Goal: Task Accomplishment & Management: Use online tool/utility

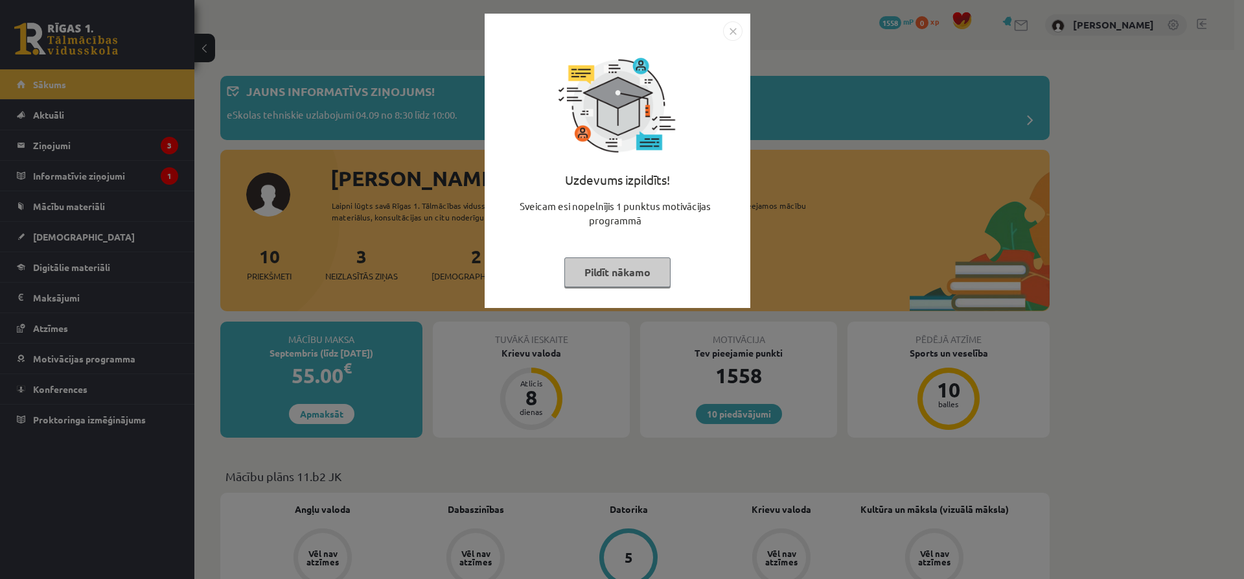
click at [630, 277] on button "Pildīt nākamo" at bounding box center [617, 272] width 106 height 30
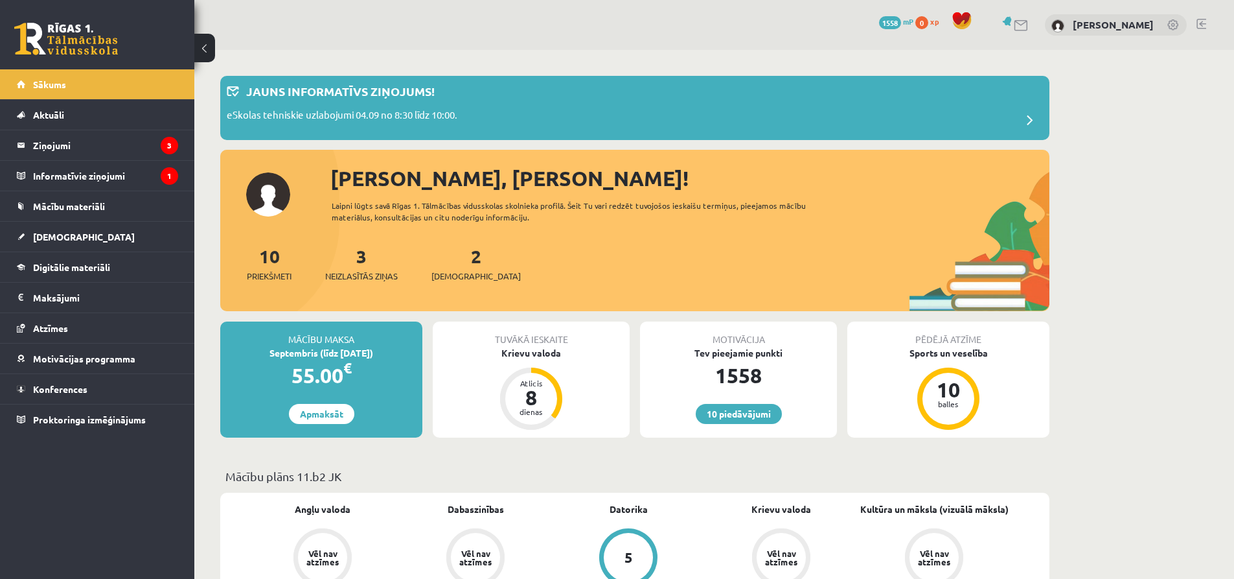
click at [461, 259] on div "2 Ieskaites" at bounding box center [476, 262] width 89 height 40
click at [455, 266] on div "2 Ieskaites" at bounding box center [476, 262] width 89 height 40
click at [1029, 22] on link at bounding box center [1022, 25] width 16 height 11
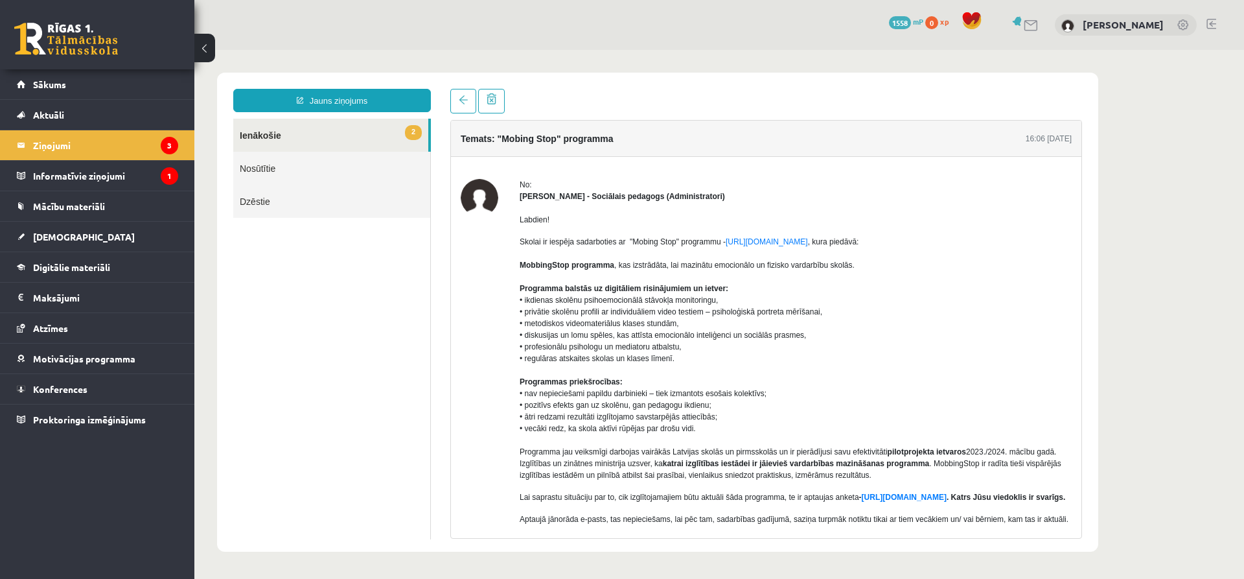
click at [345, 126] on link "2 Ienākošie" at bounding box center [330, 135] width 195 height 33
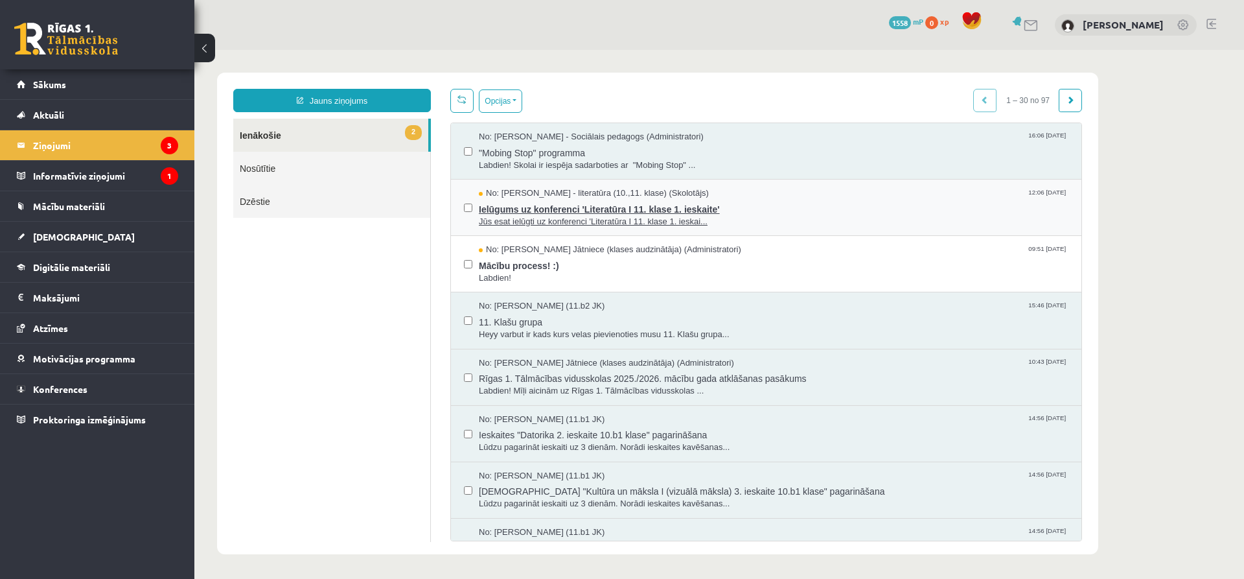
click at [513, 209] on span "Ielūgums uz konferenci 'Literatūra I 11. klase 1. ieskaite'" at bounding box center [774, 208] width 590 height 16
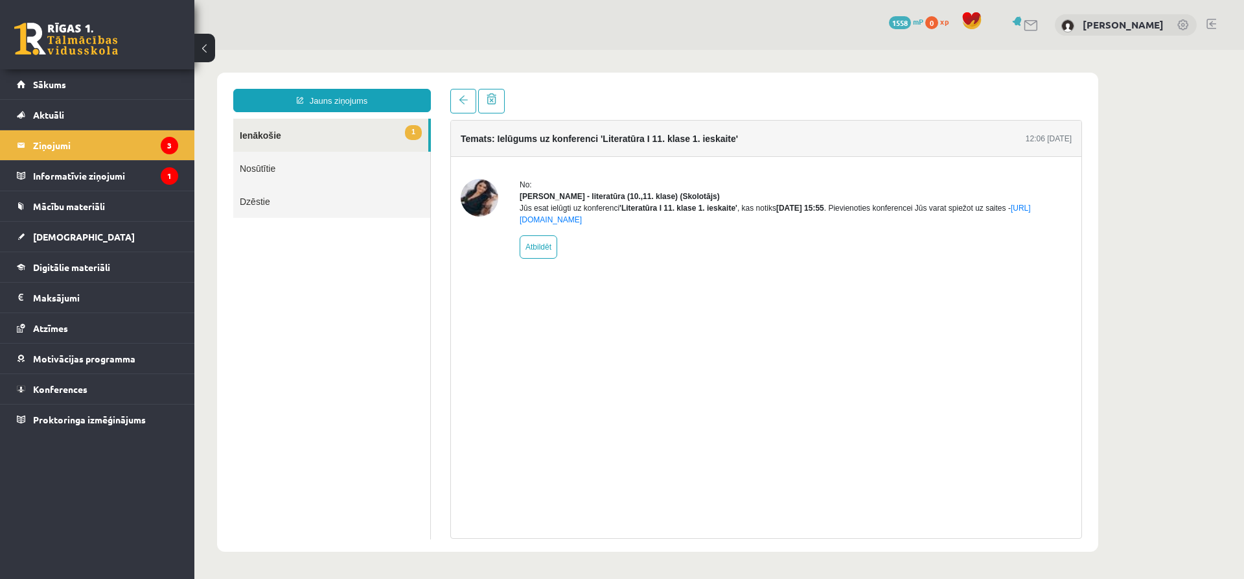
click at [345, 137] on link "1 Ienākošie" at bounding box center [330, 135] width 195 height 33
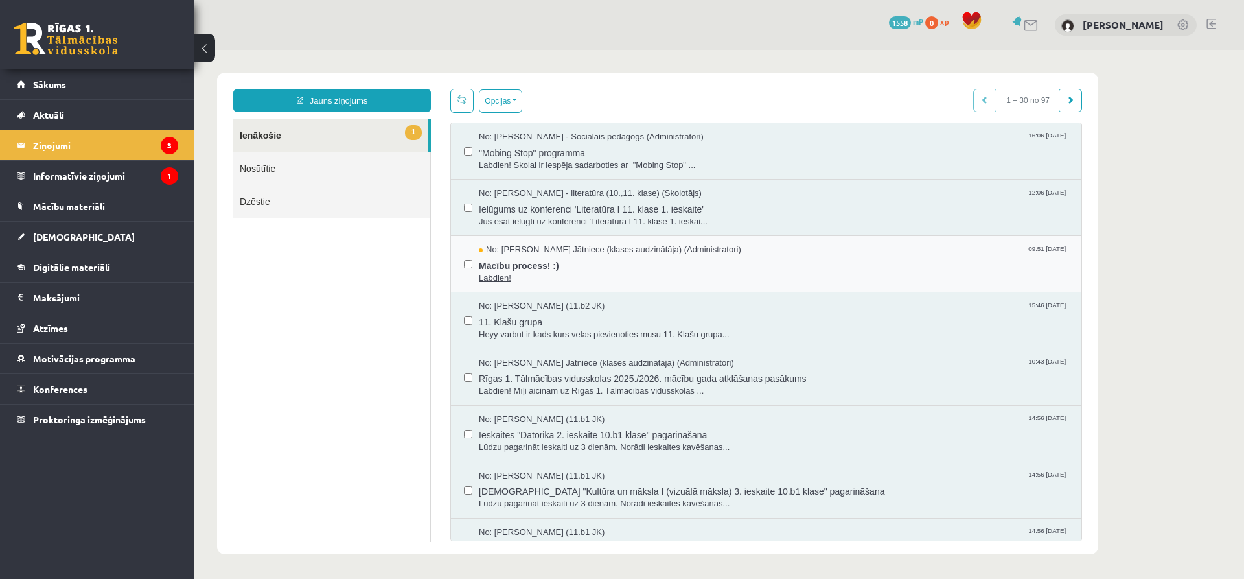
click at [559, 269] on span "Mācību process! :)" at bounding box center [774, 264] width 590 height 16
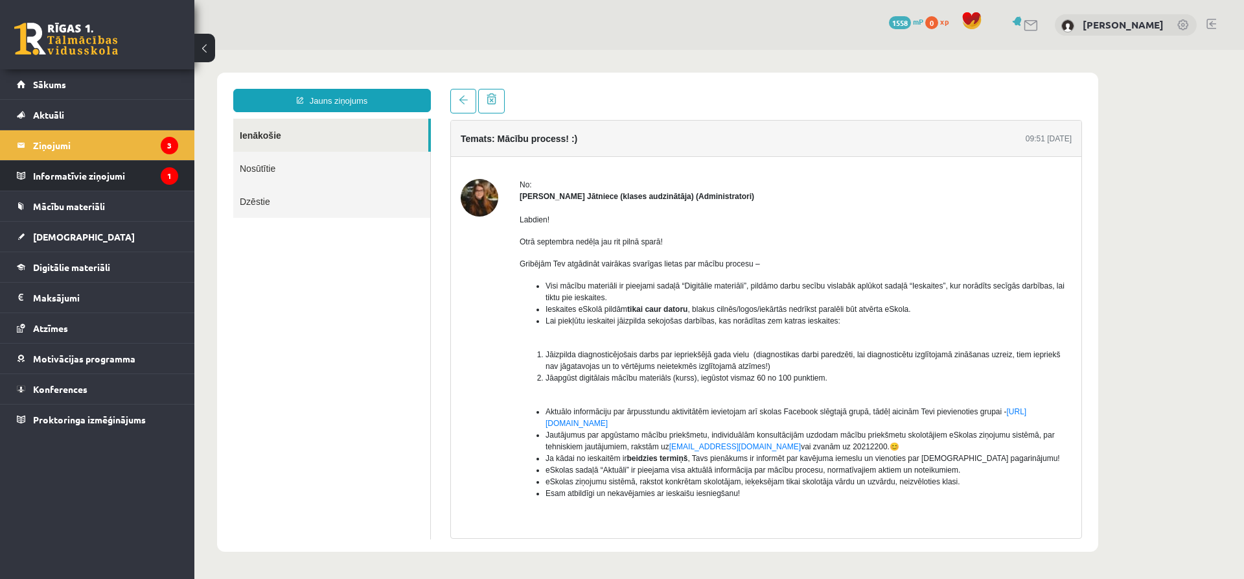
click at [179, 168] on li "Informatīvie ziņojumi 1" at bounding box center [97, 175] width 194 height 31
click at [167, 176] on icon "1" at bounding box center [169, 175] width 17 height 17
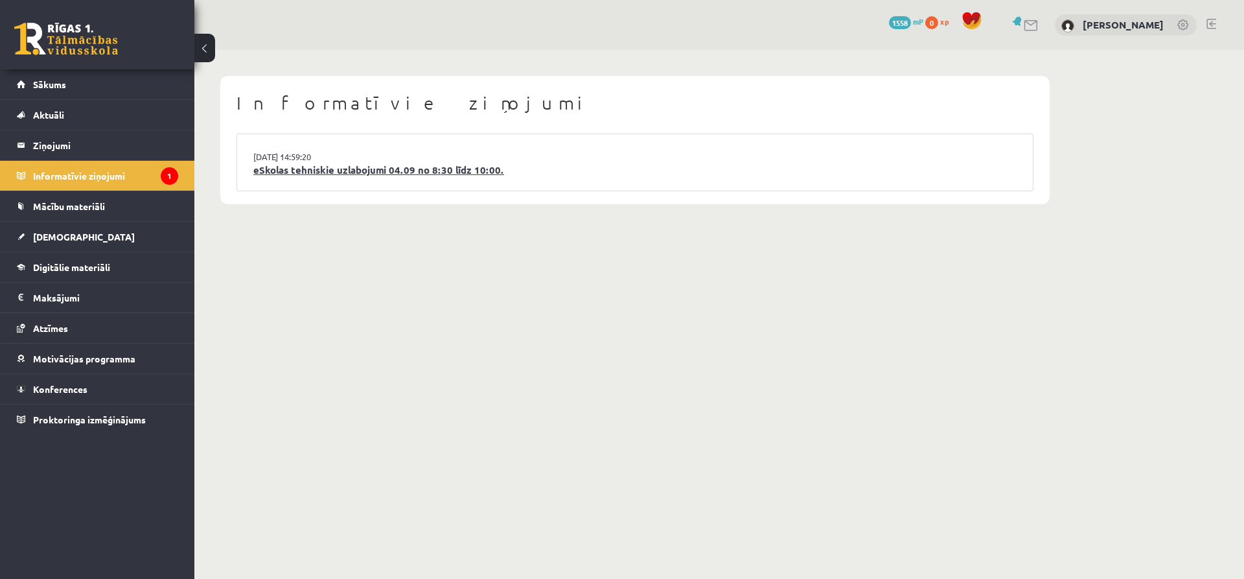
click at [743, 166] on link "eSkolas tehniskie uzlabojumi 04.09 no 8:30 līdz 10:00." at bounding box center [634, 170] width 763 height 15
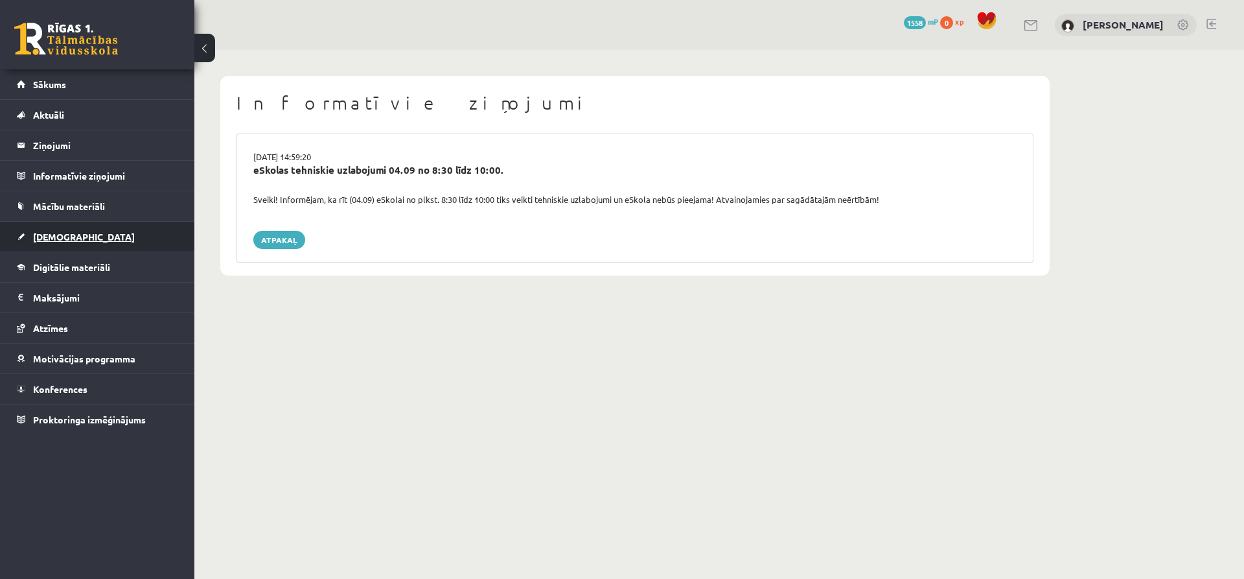
click at [94, 247] on link "[DEMOGRAPHIC_DATA]" at bounding box center [97, 237] width 161 height 30
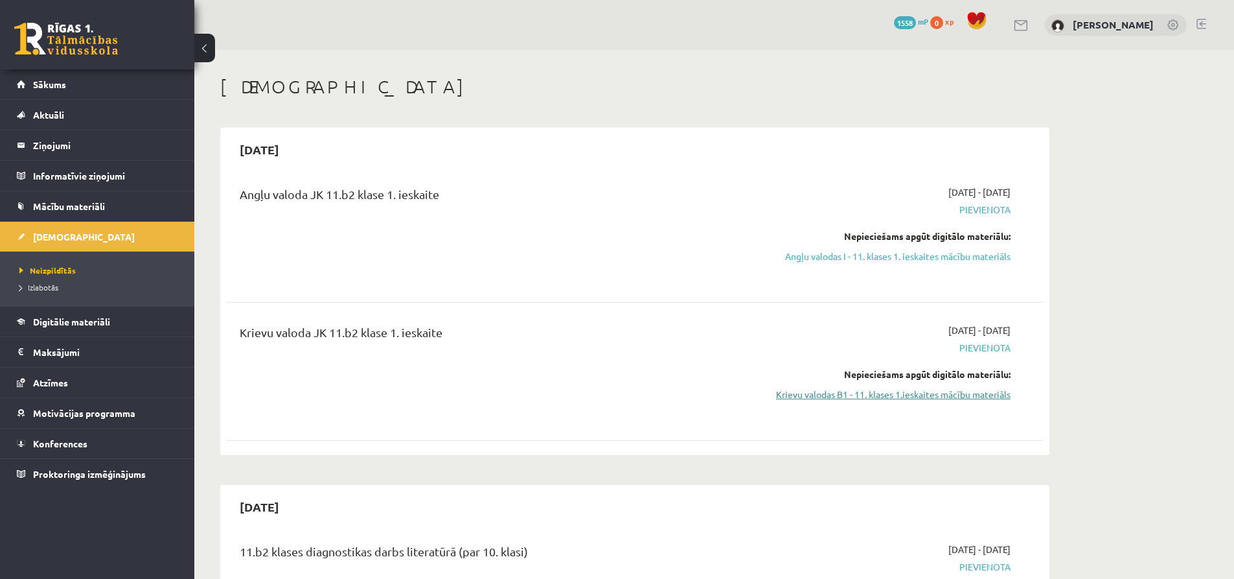
click at [900, 389] on link "Krievu valodas B1 - 11. klases 1.ieskaites mācību materiāls" at bounding box center [889, 395] width 244 height 14
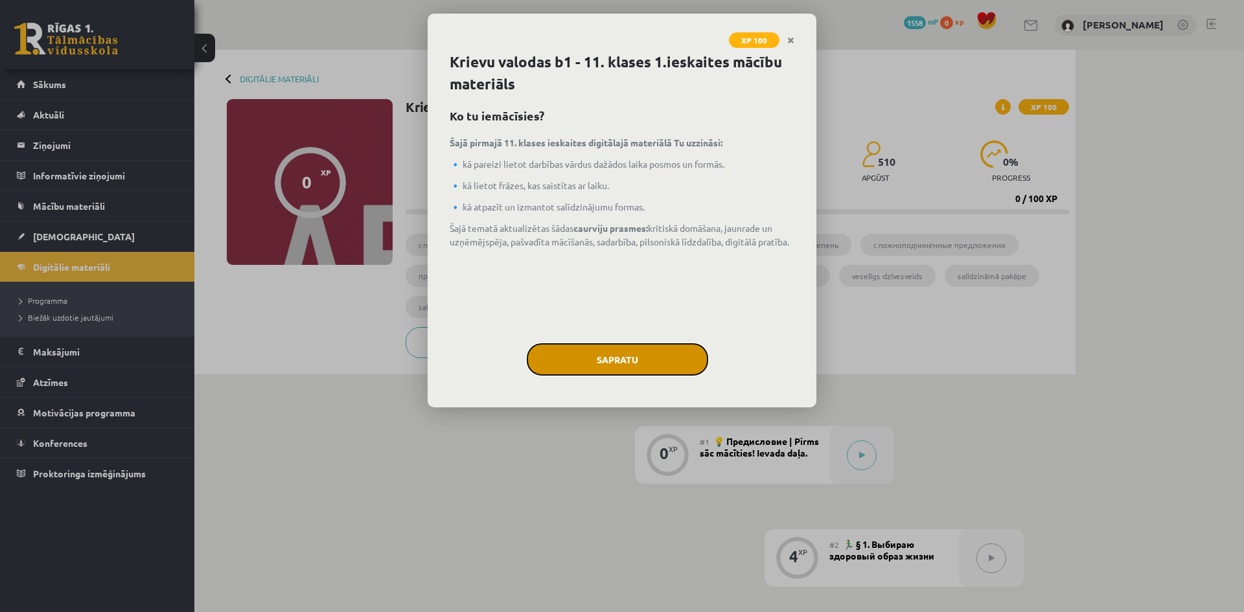
click at [662, 370] on button "Sapratu" at bounding box center [617, 359] width 181 height 32
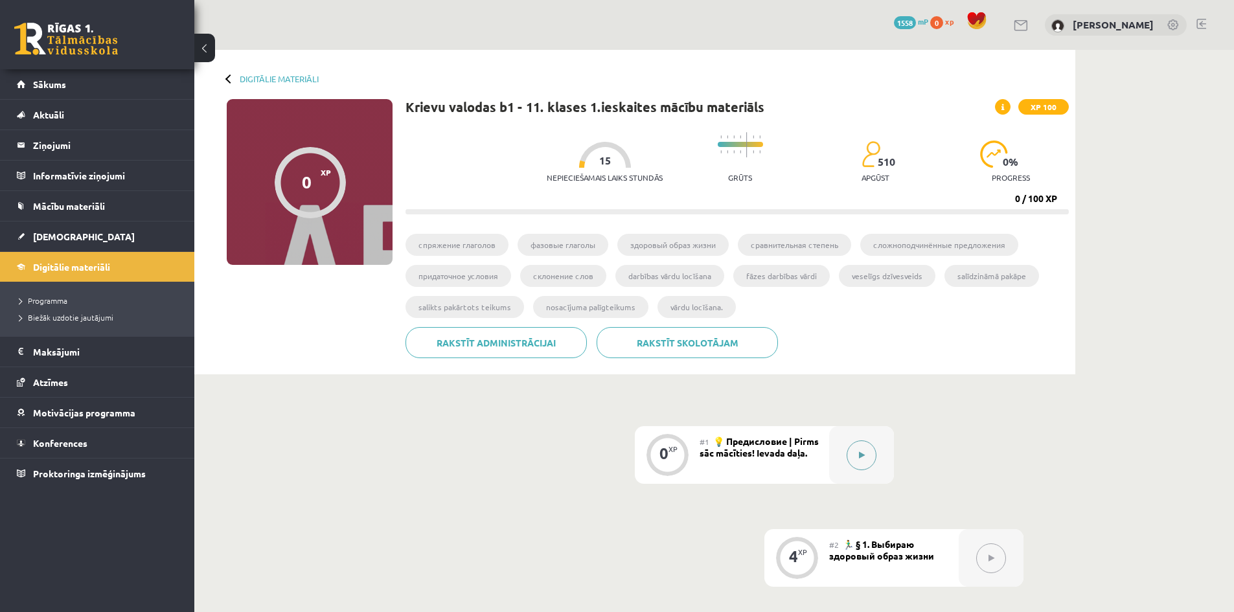
click at [872, 458] on button at bounding box center [862, 456] width 30 height 30
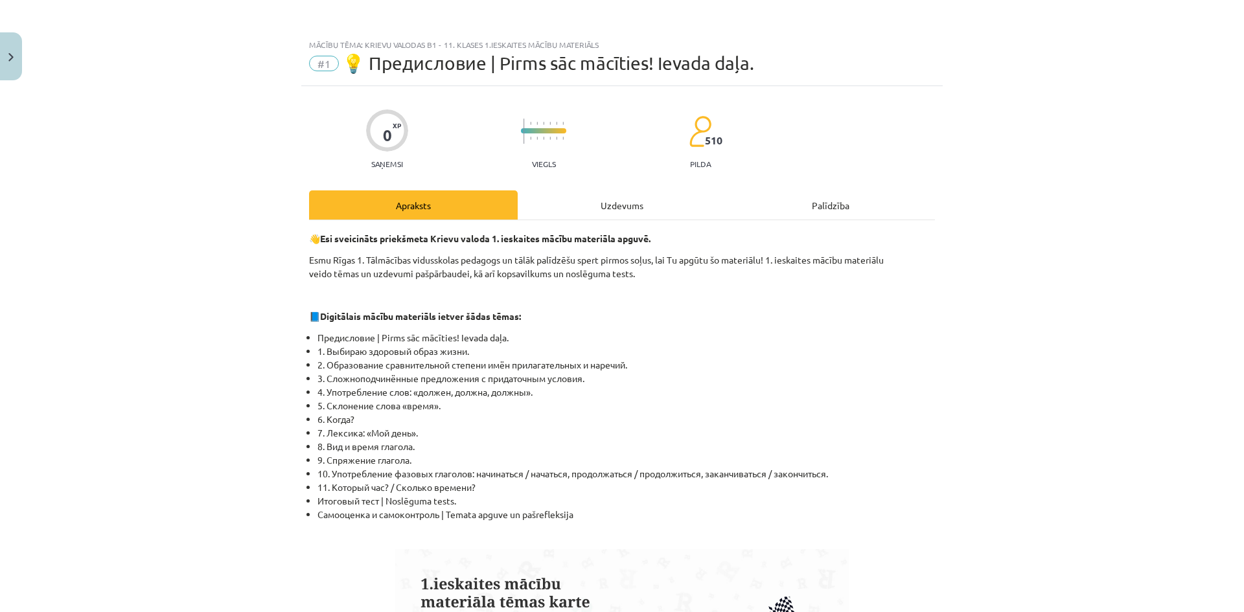
click at [633, 193] on div "Uzdevums" at bounding box center [622, 205] width 209 height 29
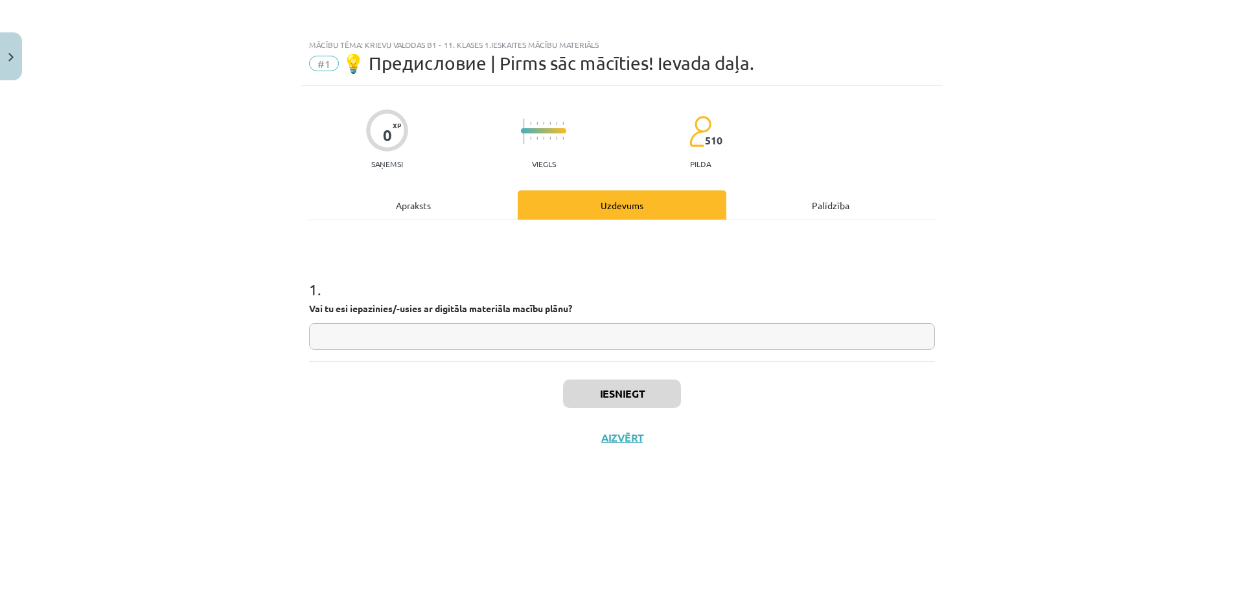
click at [553, 347] on input "text" at bounding box center [622, 336] width 626 height 27
type input "**"
click at [627, 394] on button "Iesniegt" at bounding box center [622, 394] width 118 height 29
click at [402, 208] on div "Apraksts" at bounding box center [413, 205] width 209 height 29
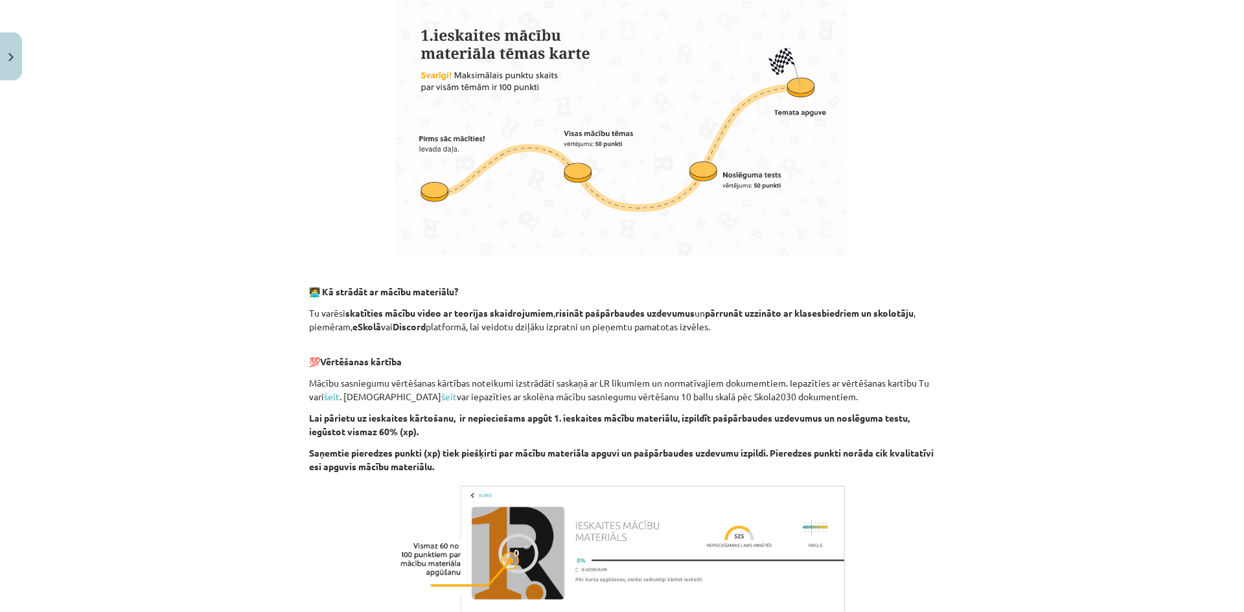
scroll to position [710, 0]
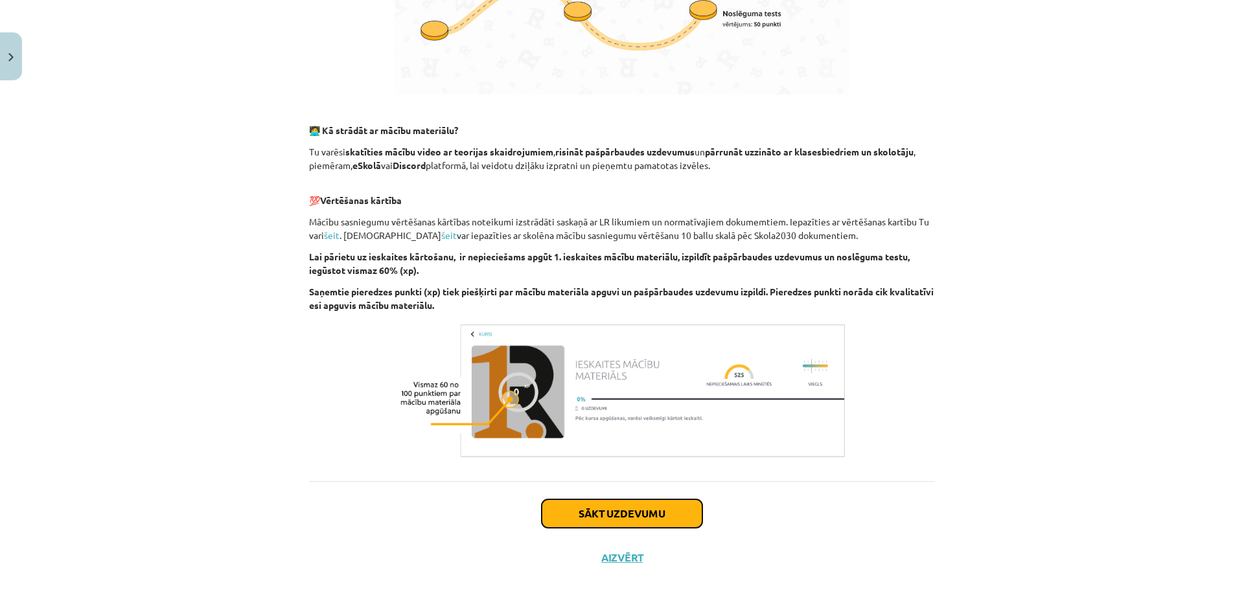
click at [618, 518] on button "Sākt uzdevumu" at bounding box center [622, 514] width 161 height 29
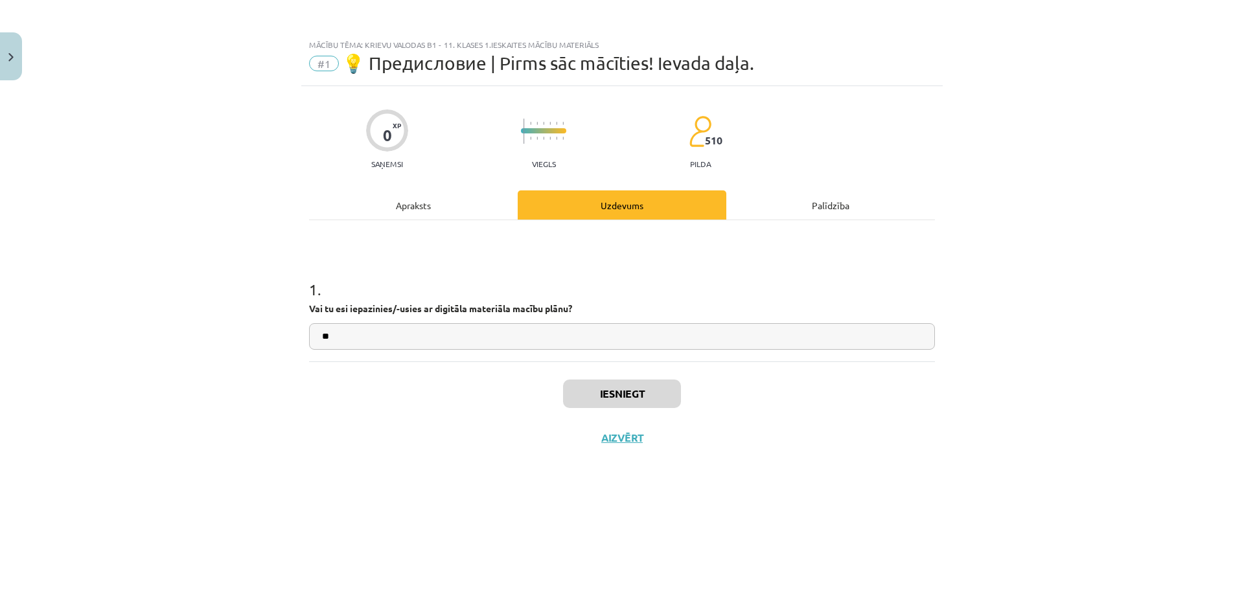
scroll to position [0, 0]
click at [516, 344] on input "**" at bounding box center [622, 336] width 626 height 27
click at [612, 401] on button "Iesniegt" at bounding box center [622, 394] width 118 height 29
click at [777, 450] on div "Iesniegt Aizvērt" at bounding box center [622, 407] width 626 height 91
click at [632, 440] on button "Nākamā nodarbība" at bounding box center [622, 447] width 127 height 30
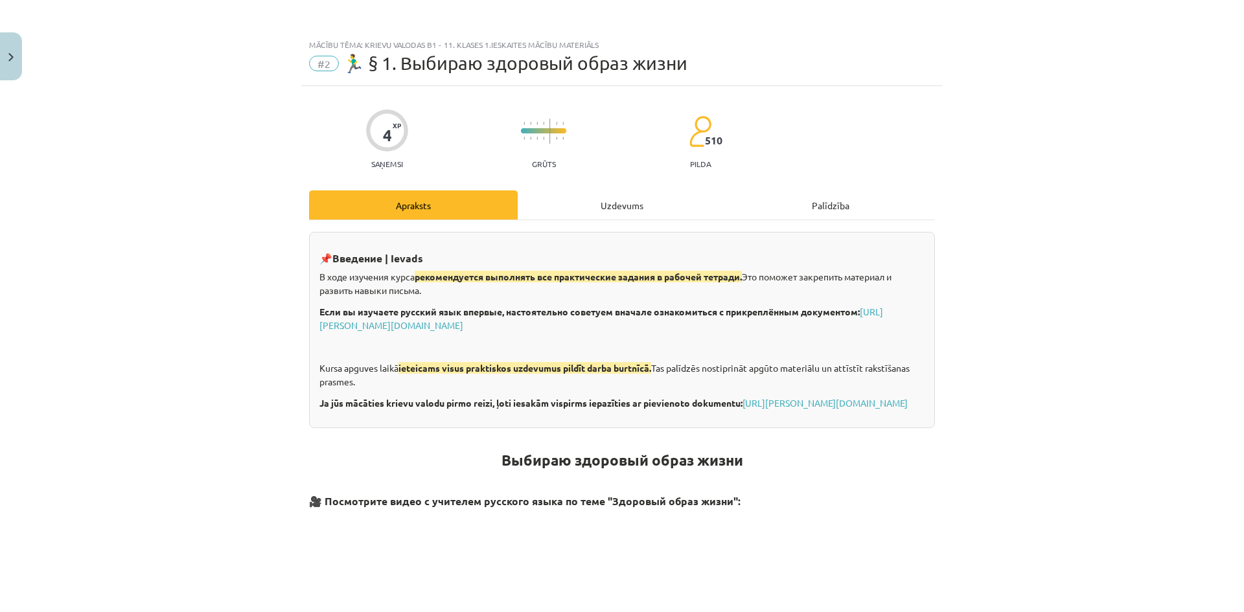
click at [627, 199] on div "Uzdevums" at bounding box center [622, 205] width 209 height 29
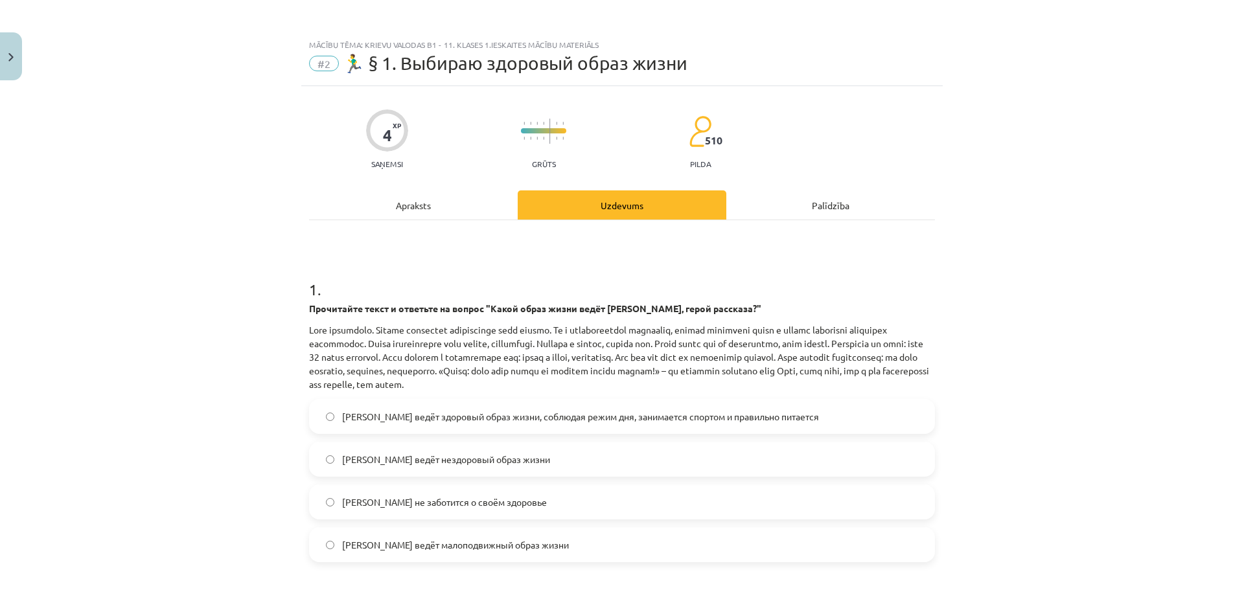
scroll to position [32, 0]
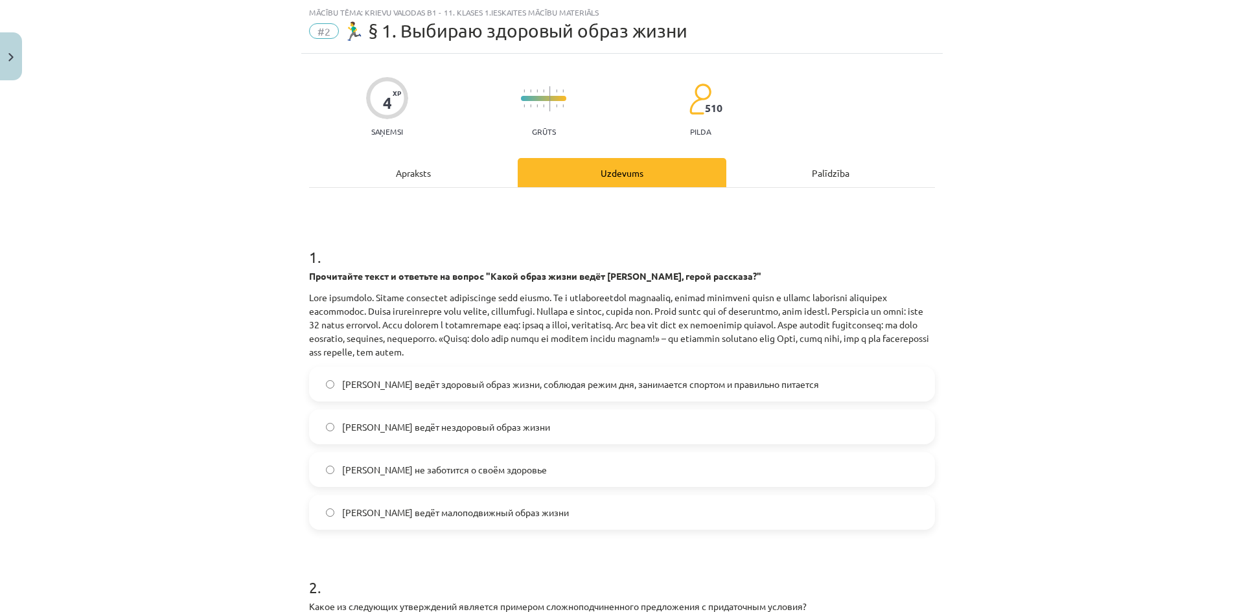
click at [463, 381] on span "Олег ведёт здоровый образ жизни, соблюдая режим дня, занимается спортом и прави…" at bounding box center [580, 385] width 477 height 14
click at [1076, 386] on div "Mācību tēma: Krievu valodas b1 - 11. klases 1.ieskaites mācību materiāls #2 🏃‍♂…" at bounding box center [622, 306] width 1244 height 612
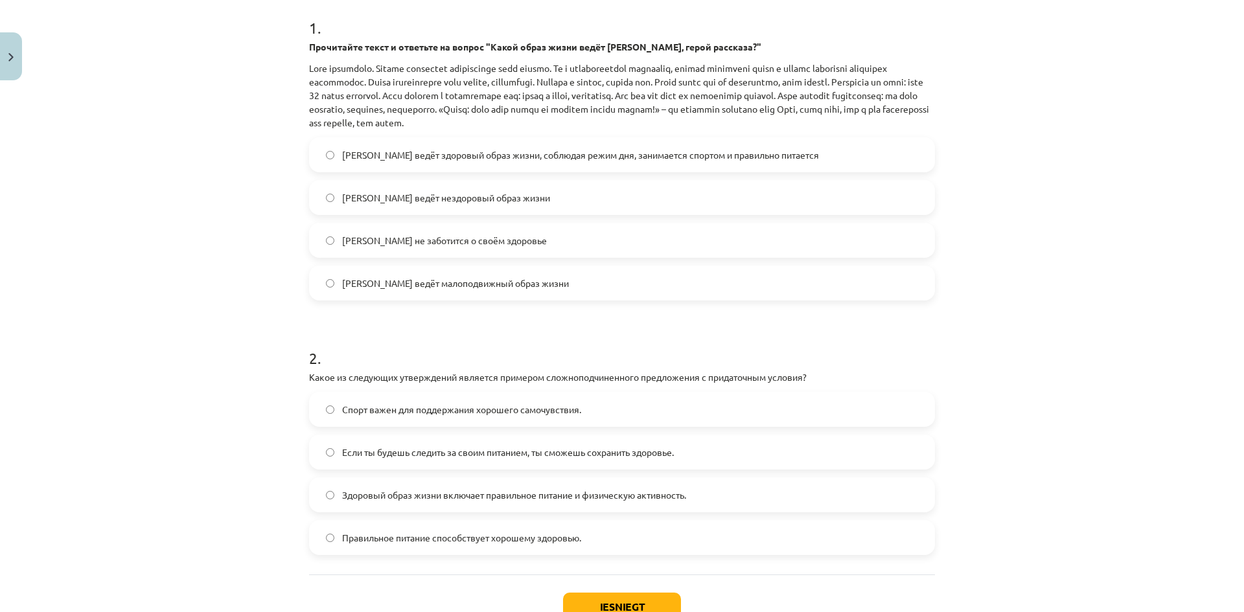
scroll to position [261, 0]
click at [602, 454] on span "Если ты будешь следить за своим питанием, ты сможешь сохранить здоровье." at bounding box center [508, 453] width 332 height 14
click at [594, 610] on button "Iesniegt" at bounding box center [622, 608] width 118 height 29
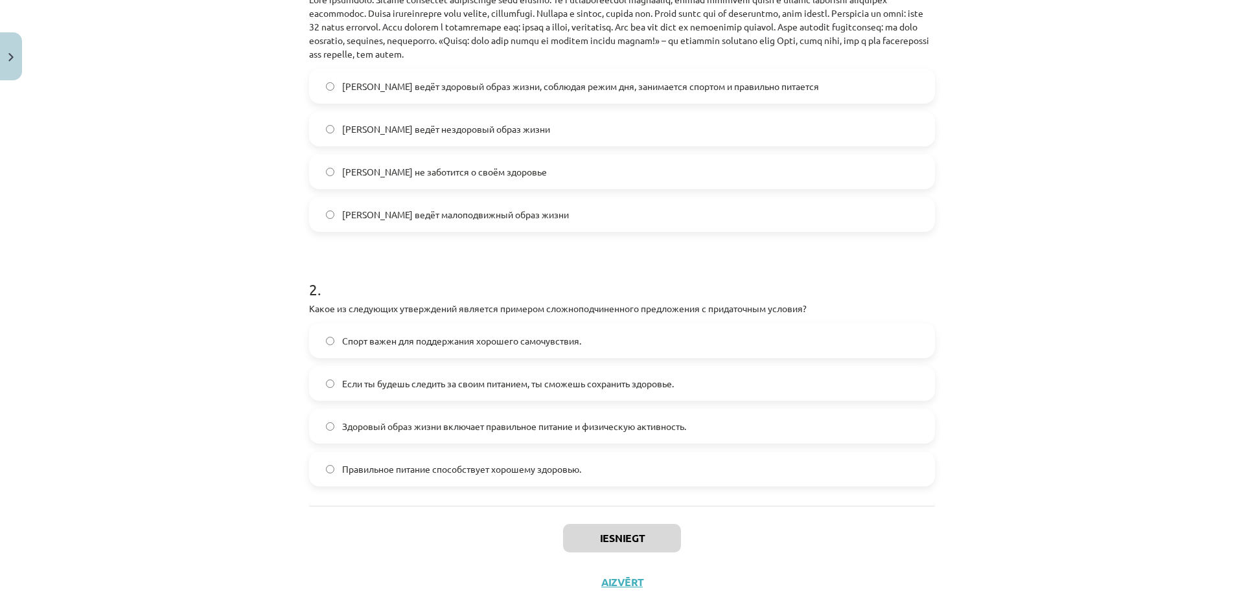
scroll to position [355, 0]
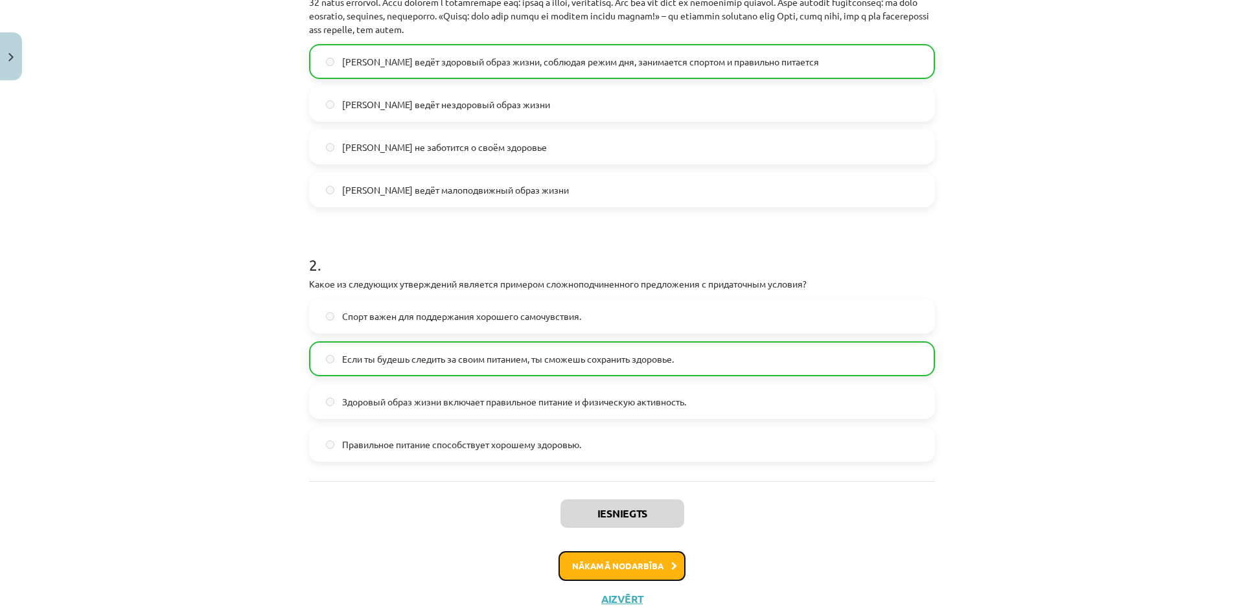
click at [648, 565] on button "Nākamā nodarbība" at bounding box center [622, 566] width 127 height 30
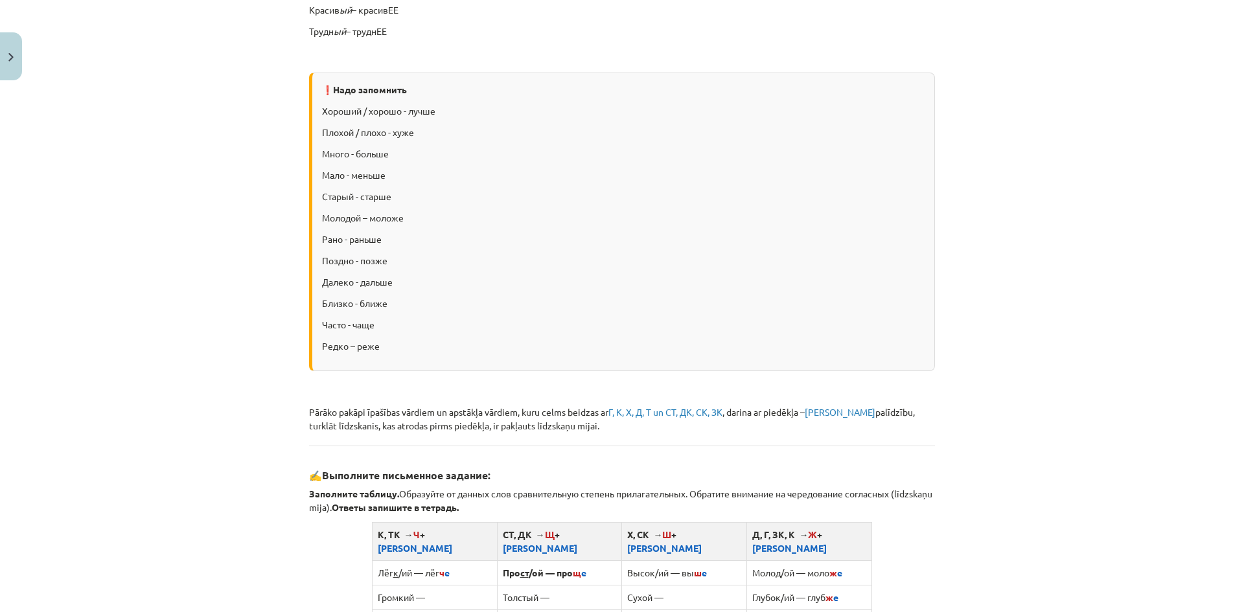
scroll to position [32, 0]
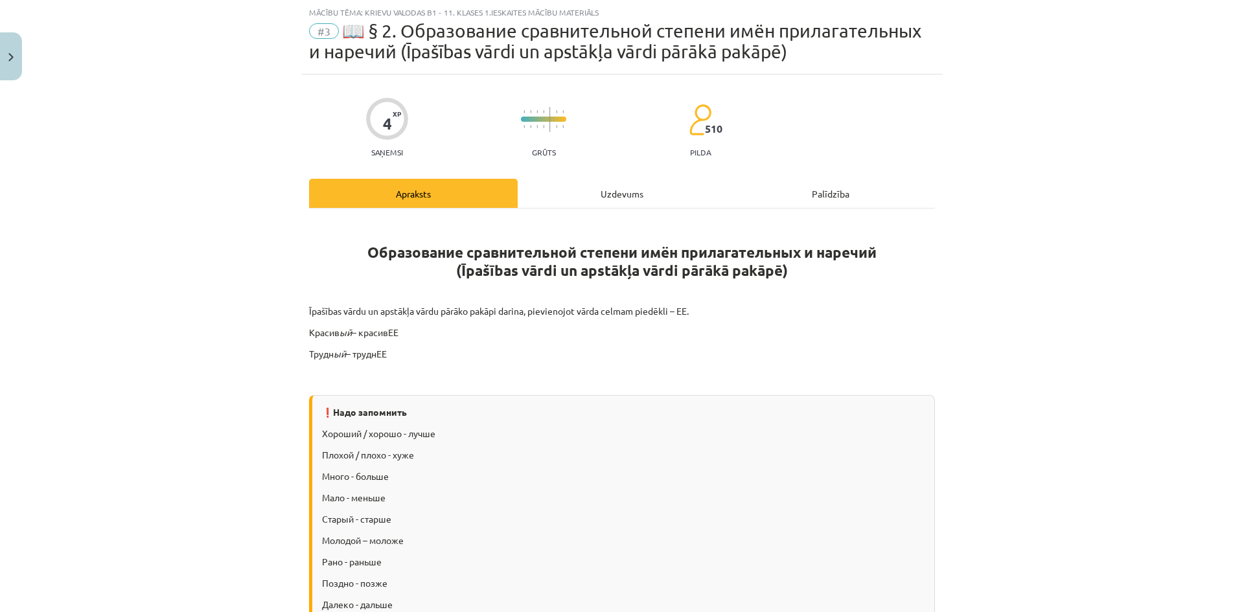
click at [581, 188] on div "Uzdevums" at bounding box center [622, 193] width 209 height 29
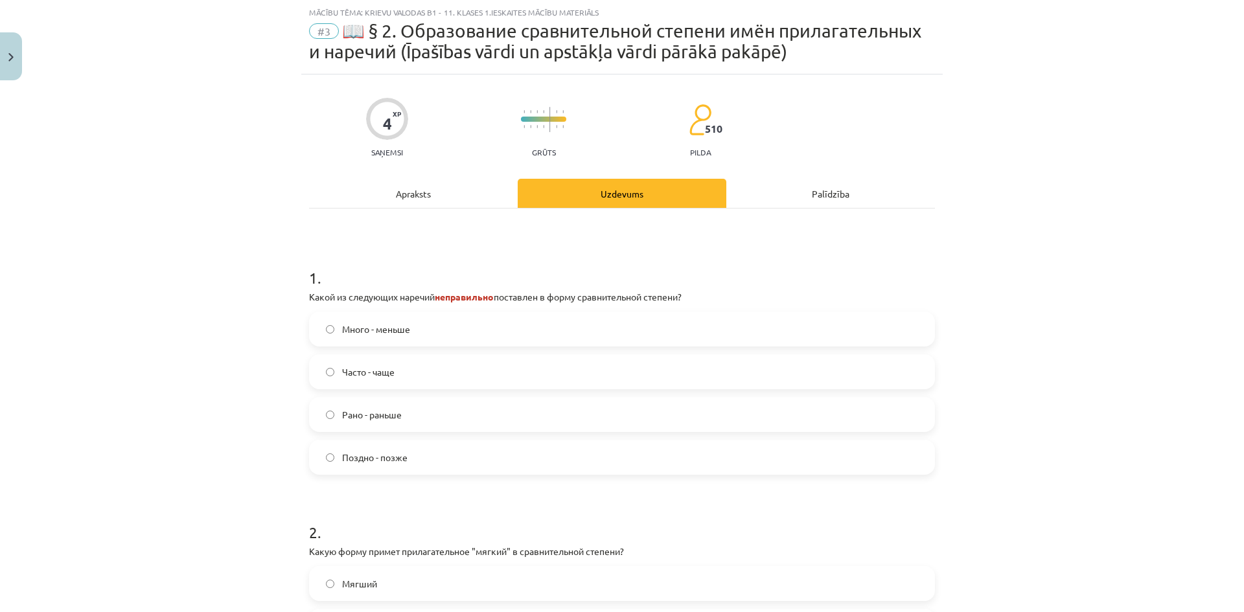
drag, startPoint x: 465, startPoint y: 310, endPoint x: 457, endPoint y: 326, distance: 18.3
click at [457, 326] on div "1 . Какой из следующих наречий неправильно поставлен в форму сравнительной степ…" at bounding box center [622, 360] width 626 height 229
click at [457, 326] on label "Много - меньше" at bounding box center [621, 329] width 623 height 32
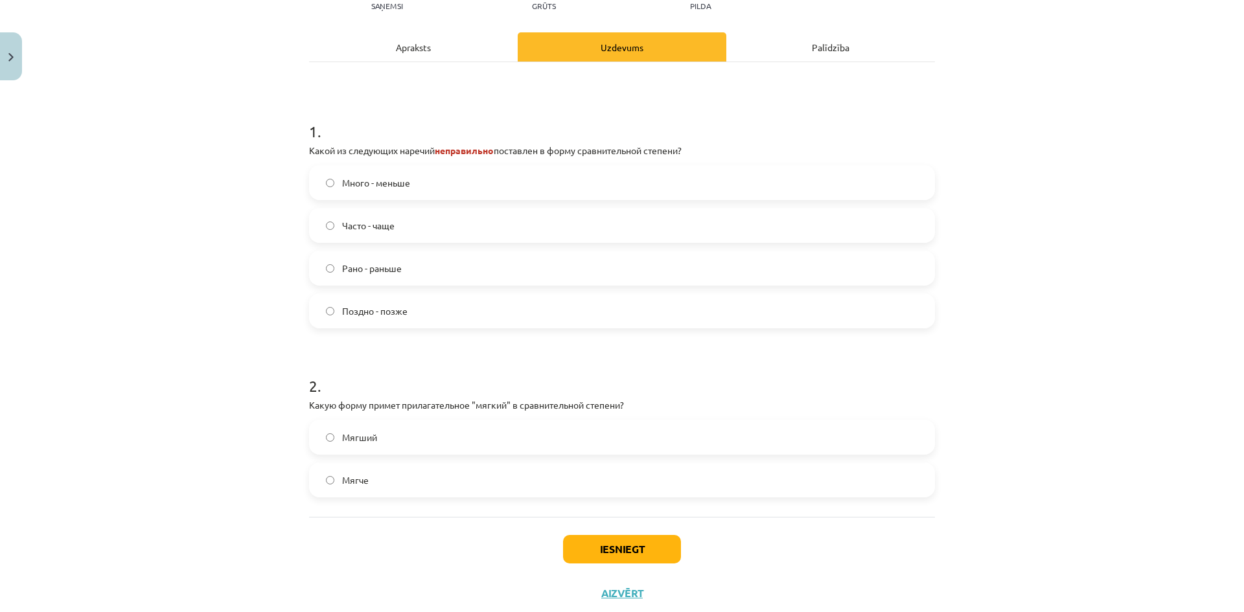
scroll to position [183, 0]
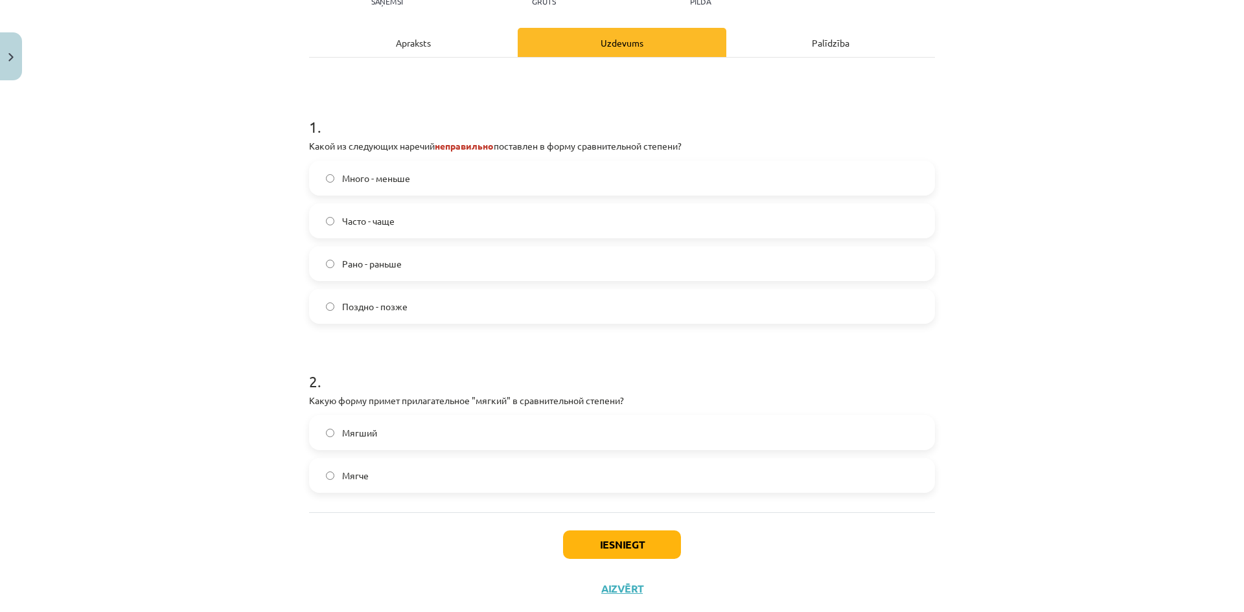
click at [559, 463] on label "Мягче" at bounding box center [621, 475] width 623 height 32
click at [638, 537] on button "Iesniegt" at bounding box center [622, 545] width 118 height 29
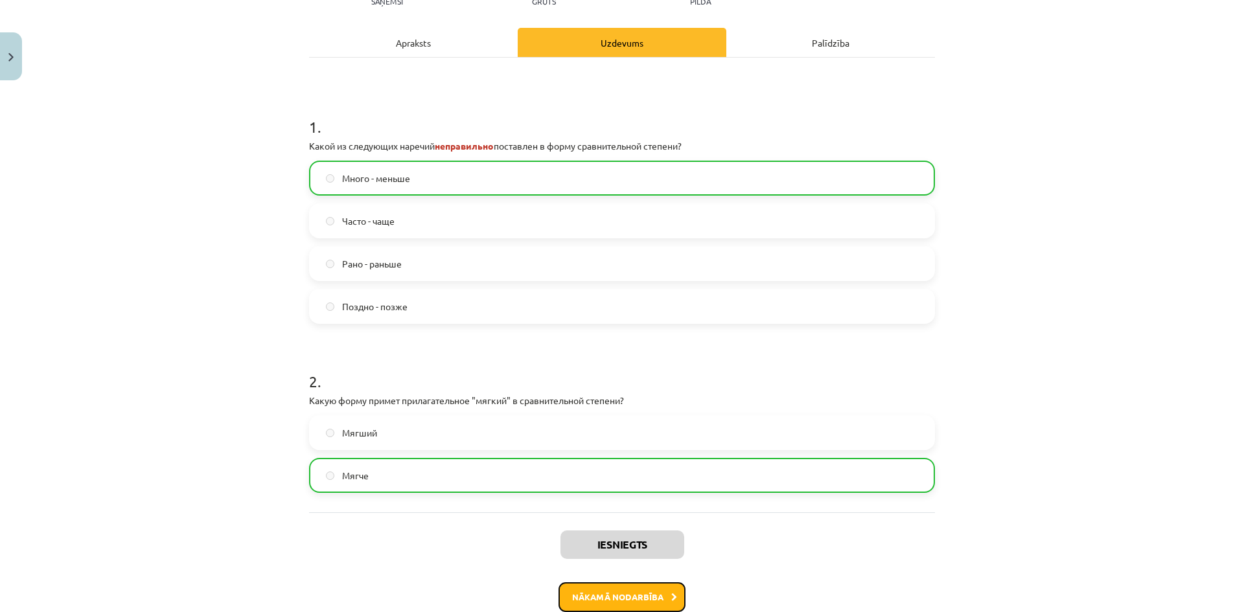
click at [658, 593] on button "Nākamā nodarbība" at bounding box center [622, 598] width 127 height 30
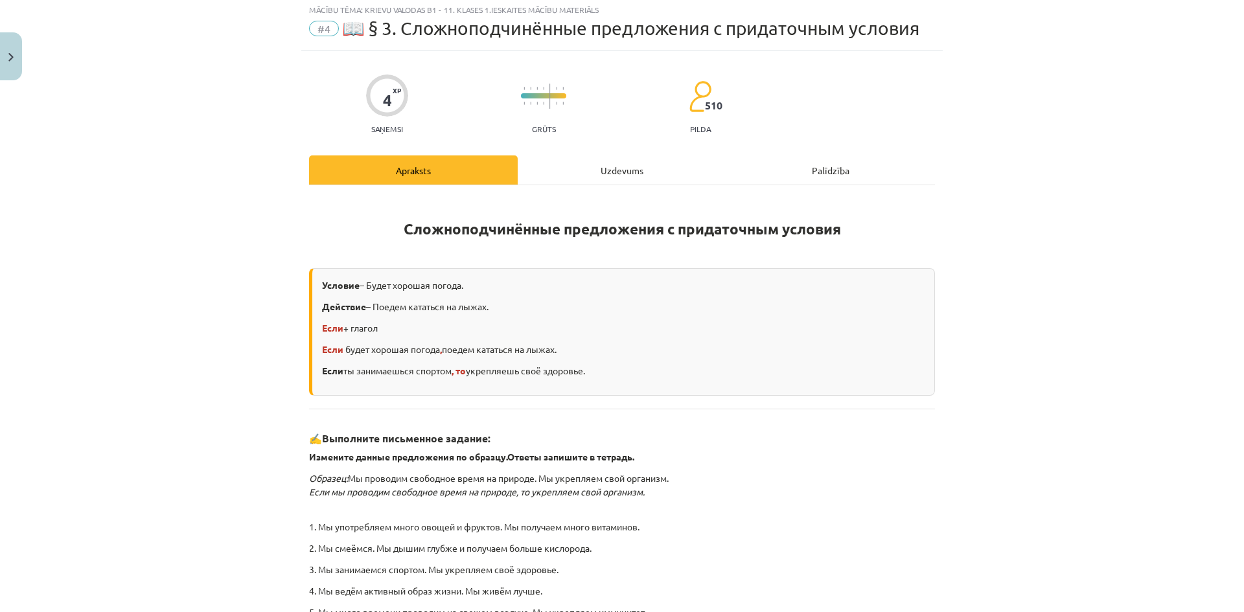
scroll to position [32, 0]
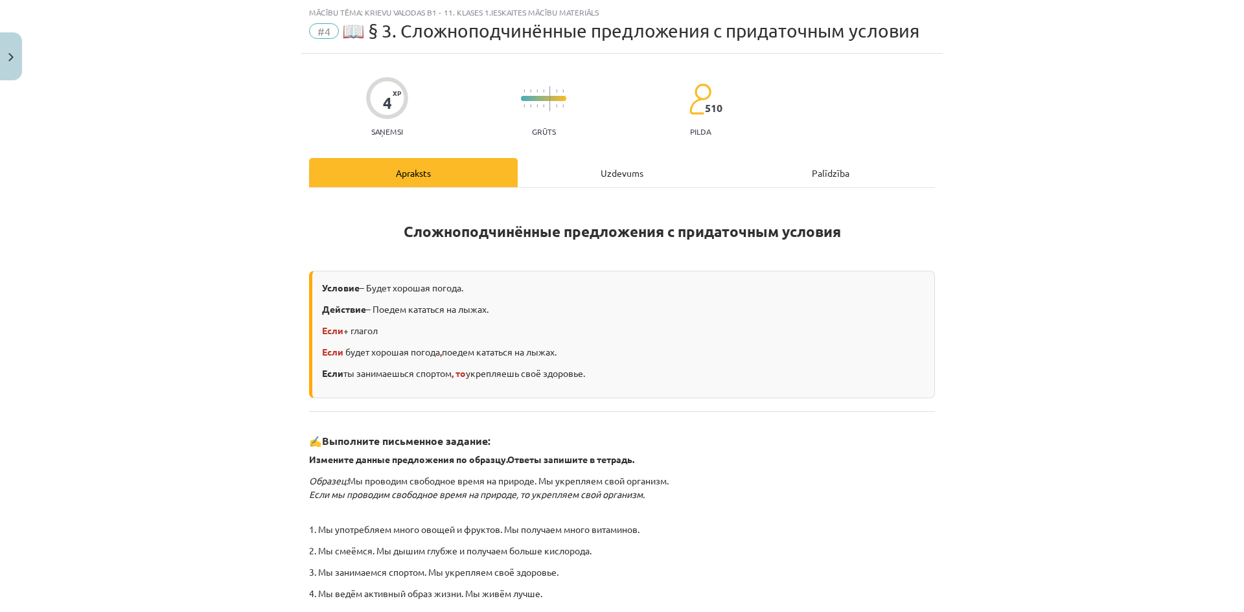
click at [643, 162] on div "Uzdevums" at bounding box center [622, 172] width 209 height 29
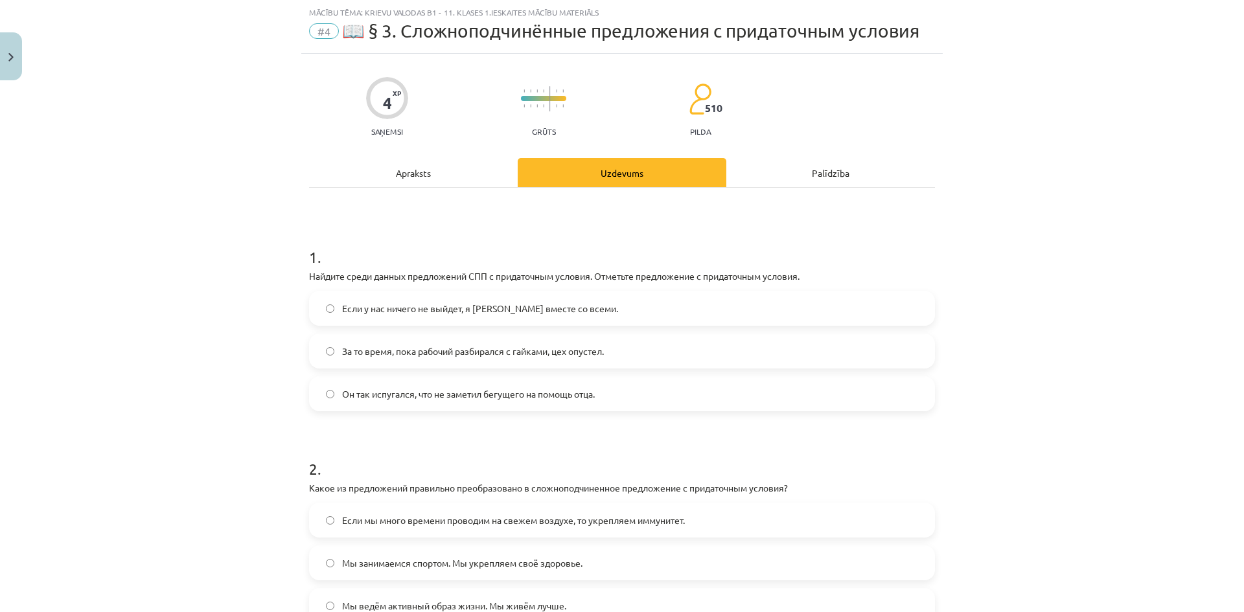
click at [400, 356] on span "За то время, пока рабочий разбирался с гайками, цех опустел." at bounding box center [473, 352] width 262 height 14
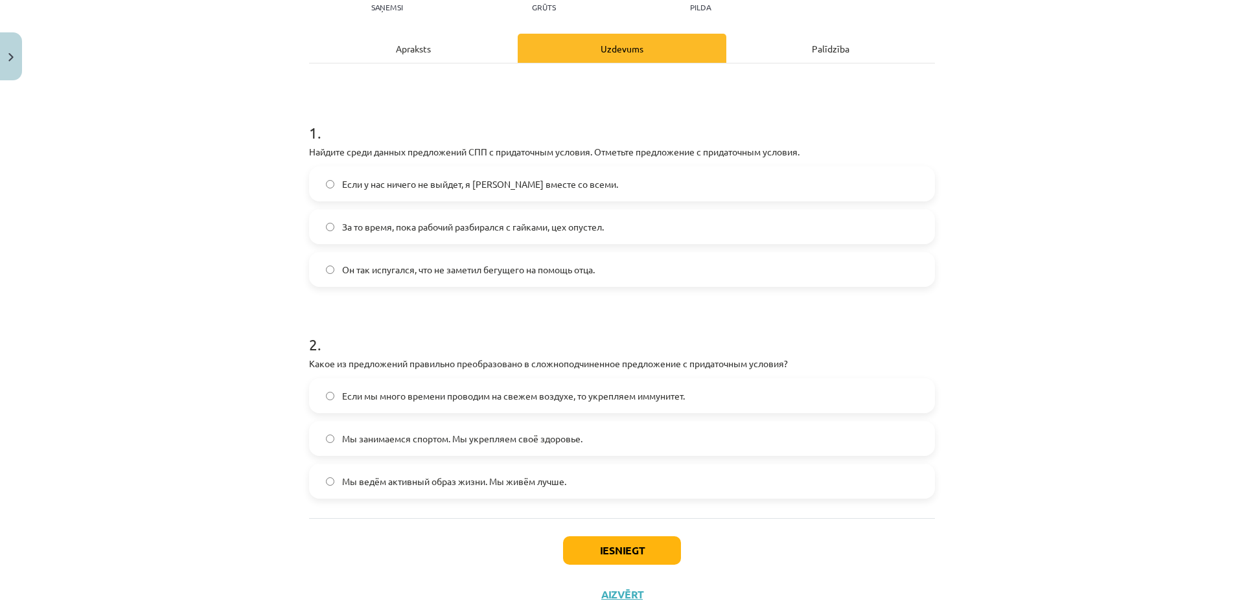
scroll to position [157, 0]
click at [487, 434] on span "Мы занимаемся спортом. Мы укрепляем своё здоровье." at bounding box center [462, 439] width 240 height 14
click at [605, 540] on button "Iesniegt" at bounding box center [622, 550] width 118 height 29
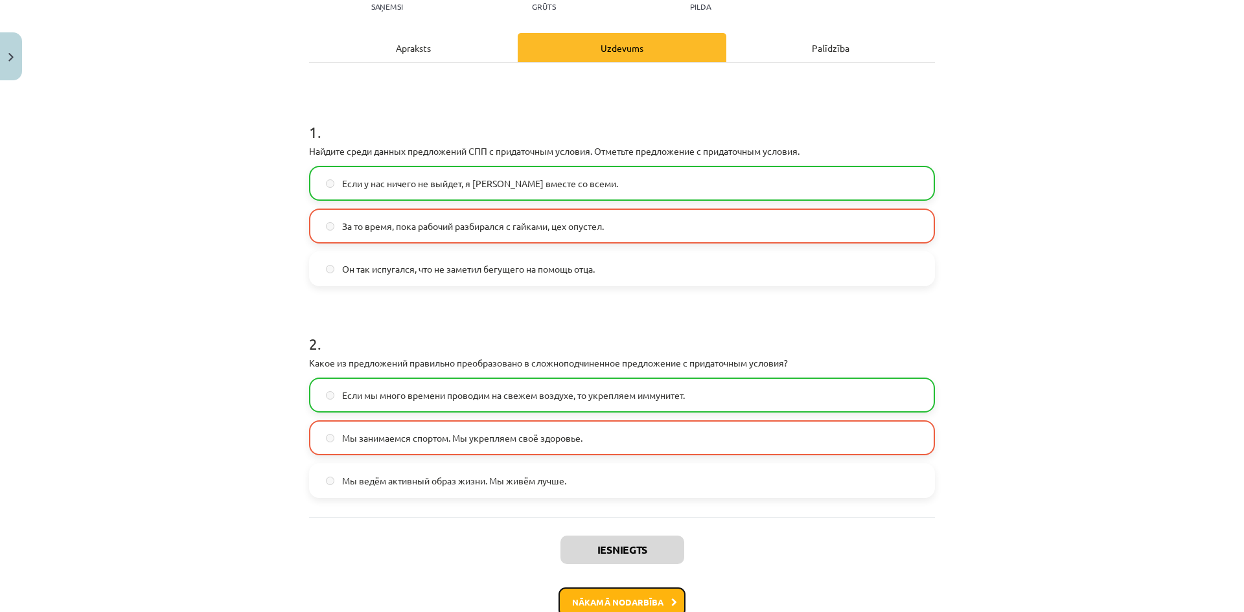
click at [595, 602] on button "Nākamā nodarbība" at bounding box center [622, 603] width 127 height 30
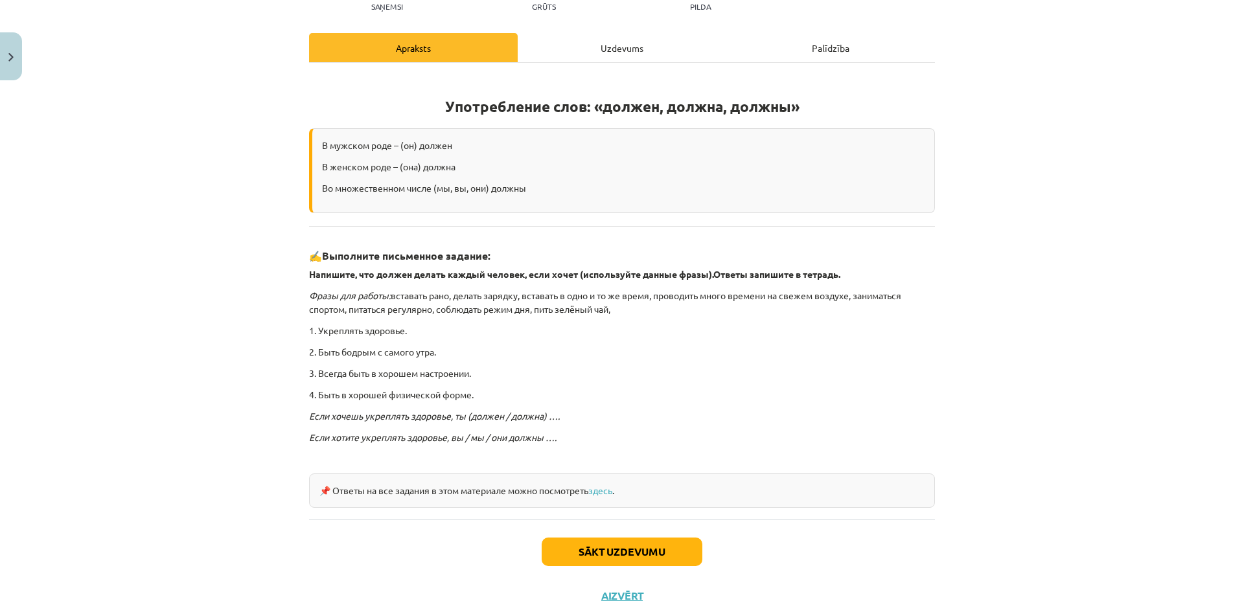
scroll to position [32, 0]
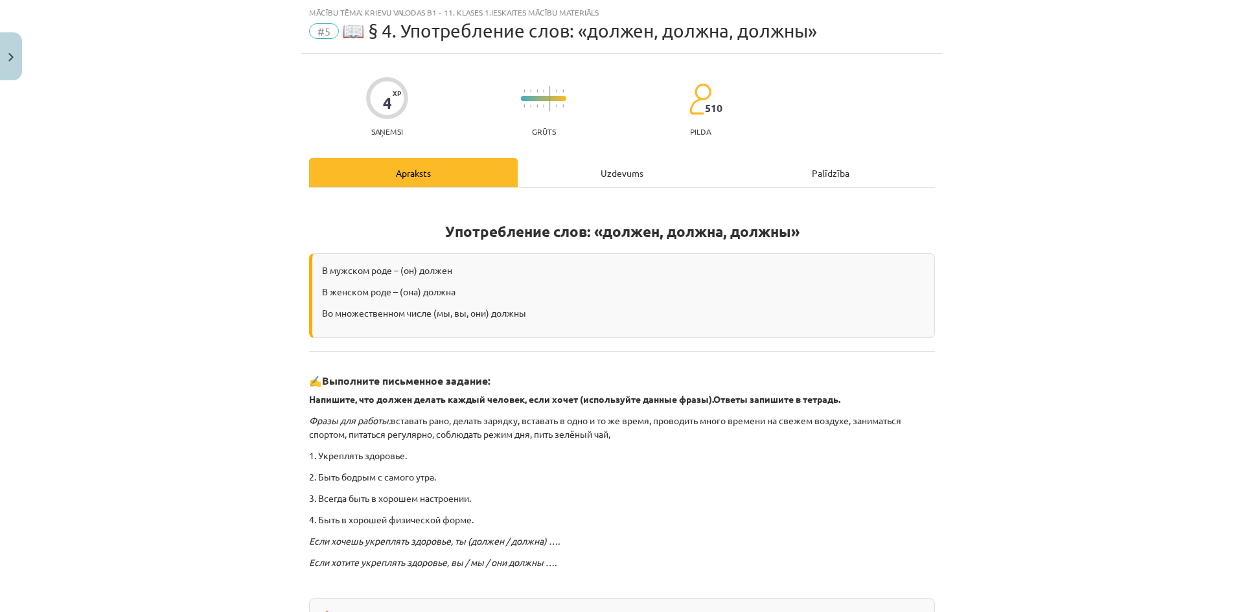
click at [612, 164] on div "Uzdevums" at bounding box center [622, 172] width 209 height 29
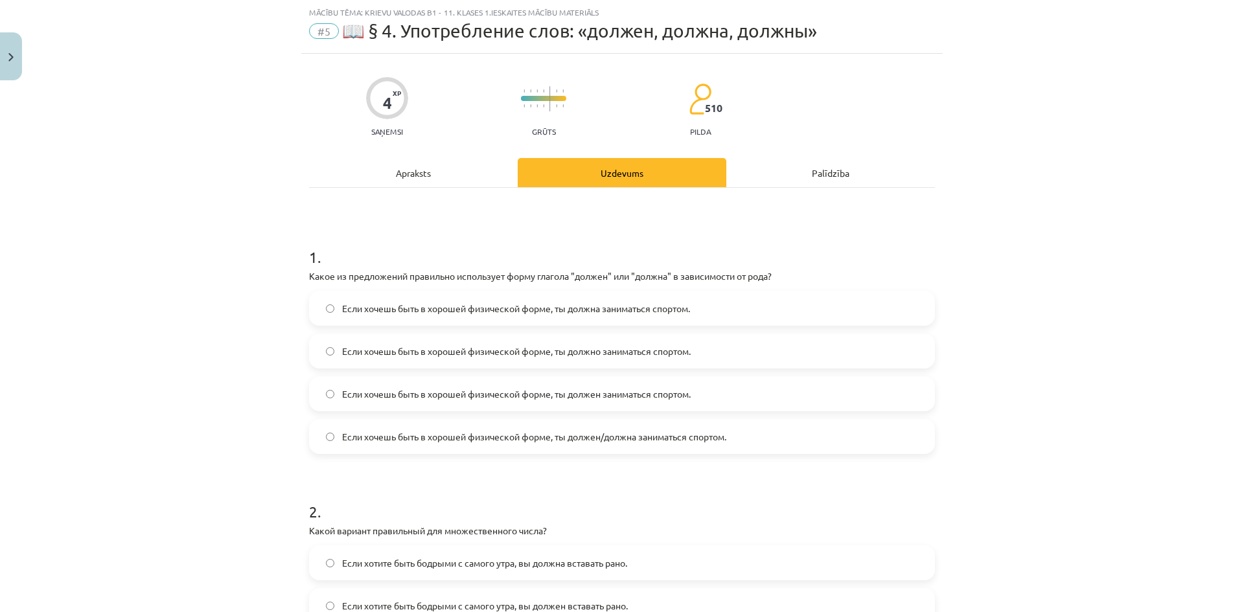
click at [580, 304] on span "Если хочешь быть в хорошей физической форме, ты должна заниматься спортом." at bounding box center [516, 309] width 348 height 14
click at [615, 398] on span "Если хочешь быть в хорошей физической форме, ты должен заниматься спортом." at bounding box center [516, 395] width 349 height 14
click at [668, 441] on span "Если хочешь быть в хорошей физической форме, ты должен/должна заниматься спорто…" at bounding box center [534, 437] width 384 height 14
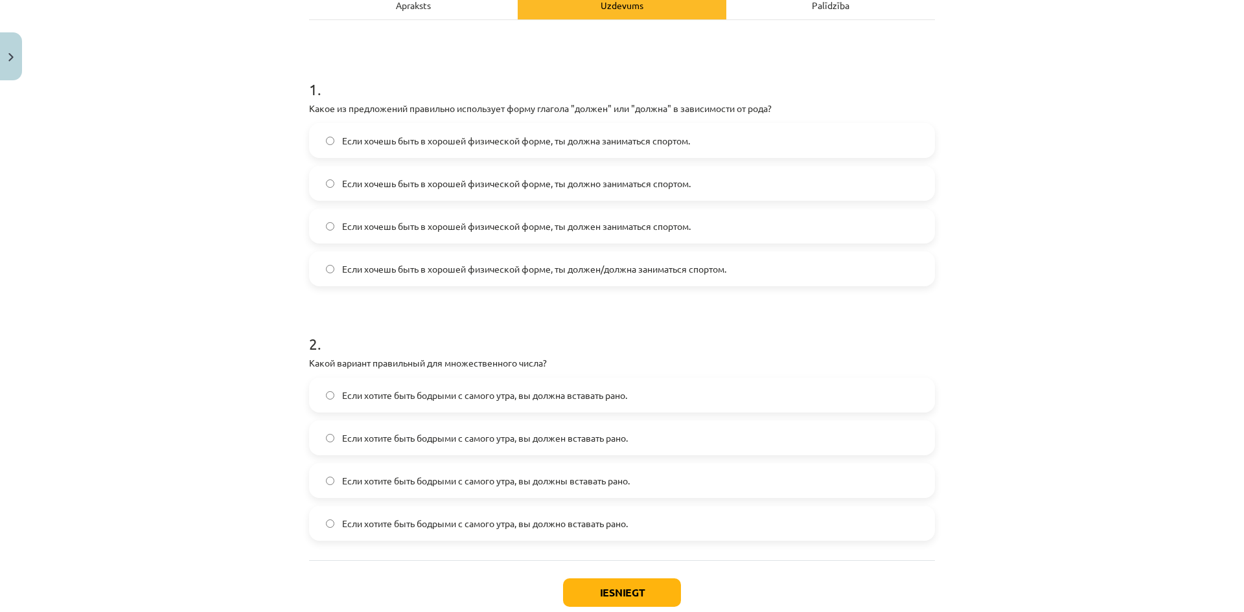
scroll to position [214, 0]
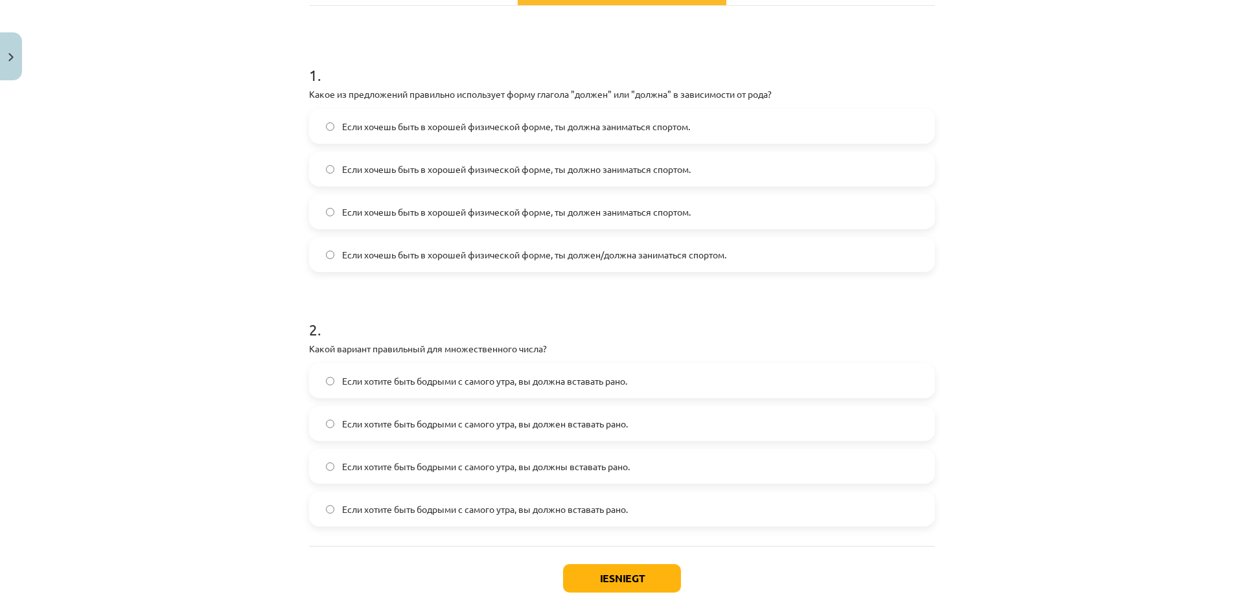
click at [572, 487] on div "Если хотите быть бодрыми с самого утра, вы должна вставать рано. Если хотите бы…" at bounding box center [622, 445] width 626 height 163
click at [574, 482] on label "Если хотите быть бодрыми с самого утра, вы должны вставать рано." at bounding box center [621, 466] width 623 height 32
click at [609, 581] on button "Iesniegt" at bounding box center [622, 578] width 118 height 29
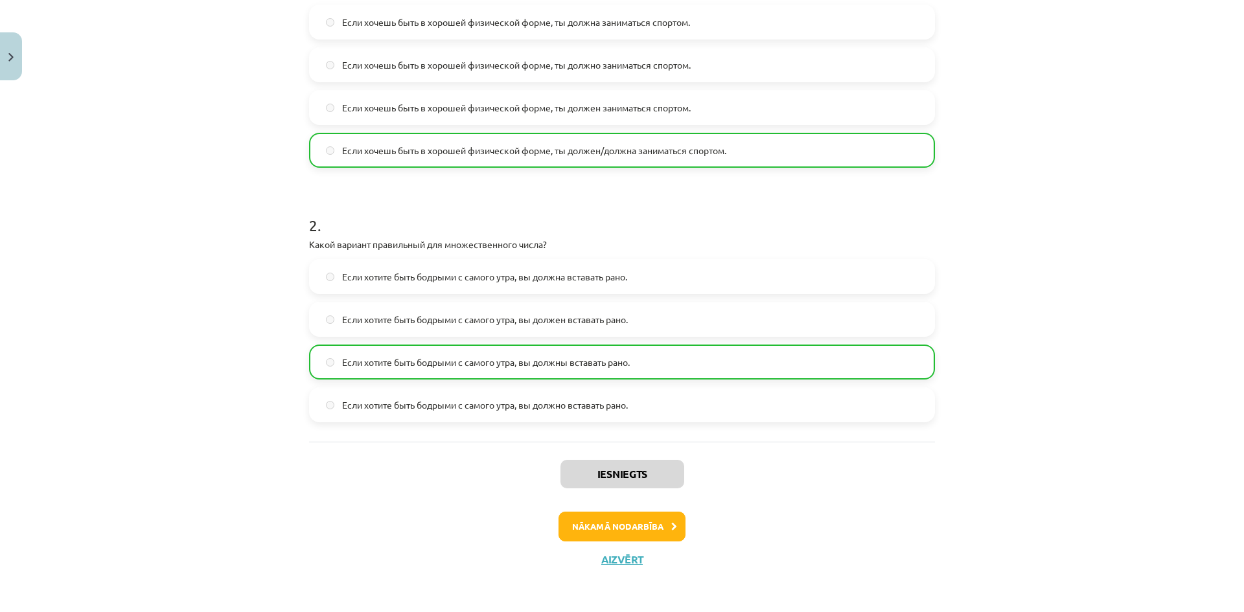
scroll to position [321, 0]
click at [638, 526] on button "Nākamā nodarbība" at bounding box center [622, 525] width 127 height 30
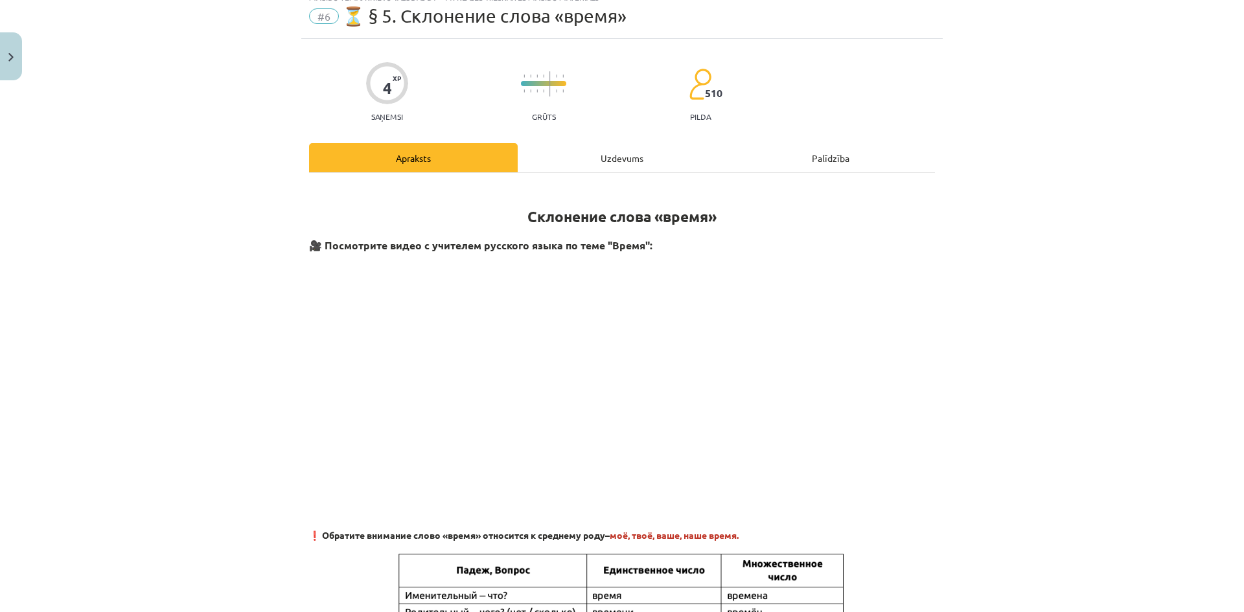
scroll to position [32, 0]
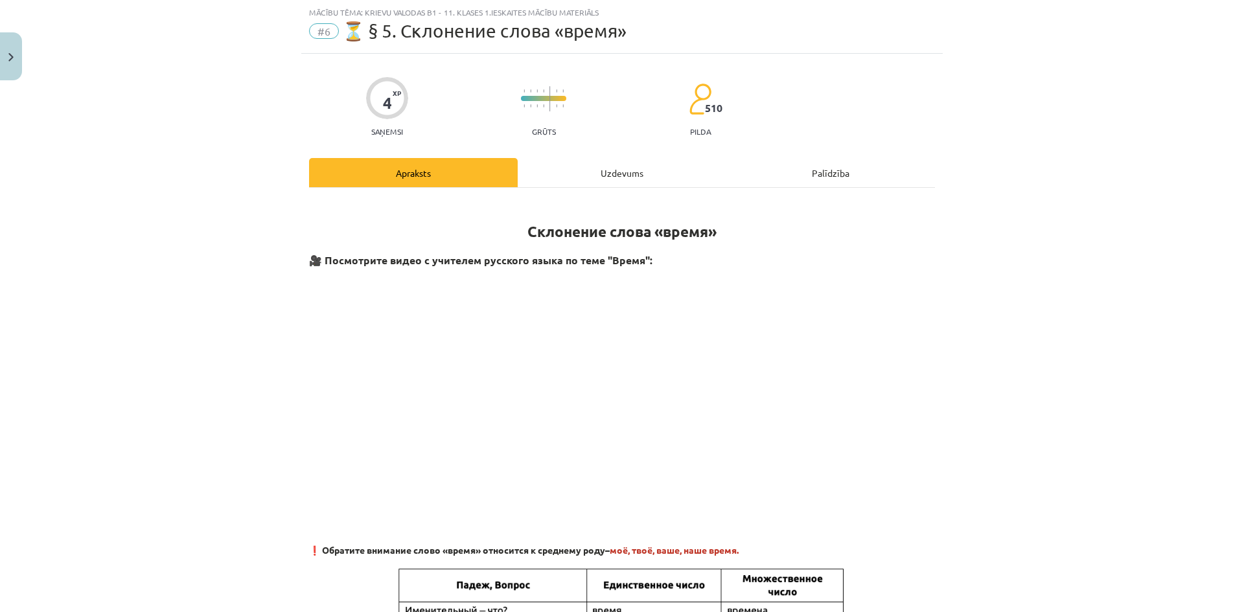
click at [612, 168] on div "Uzdevums" at bounding box center [622, 172] width 209 height 29
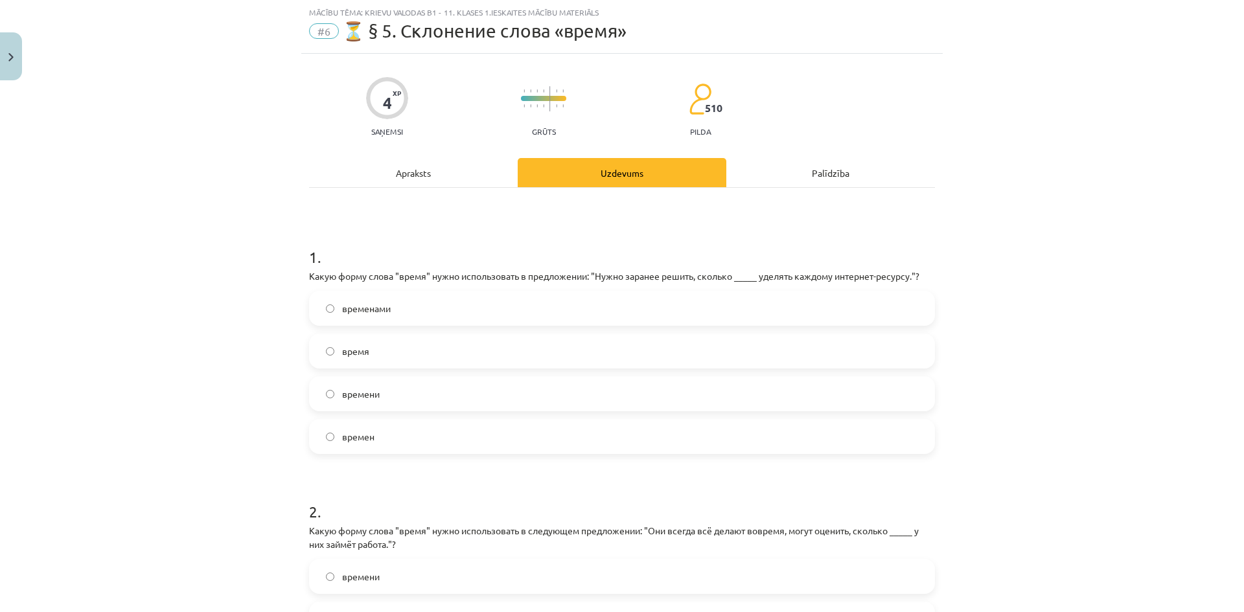
click at [599, 397] on label "времени" at bounding box center [621, 394] width 623 height 32
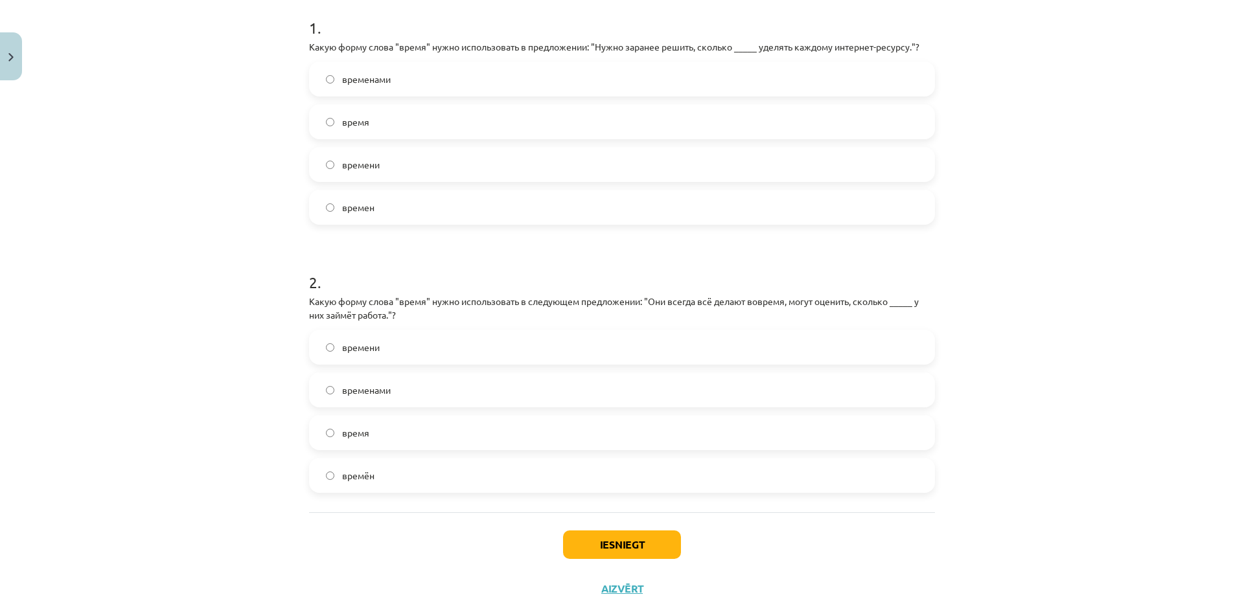
scroll to position [293, 0]
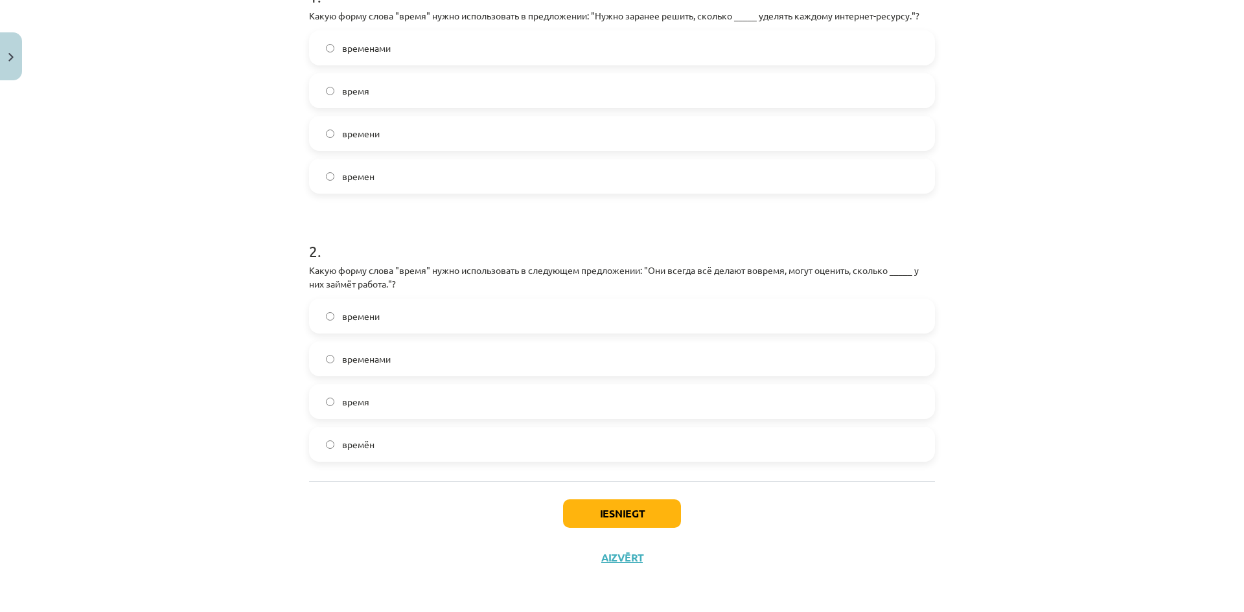
click at [532, 325] on label "времени" at bounding box center [621, 316] width 623 height 32
click at [618, 516] on button "Iesniegt" at bounding box center [622, 514] width 118 height 29
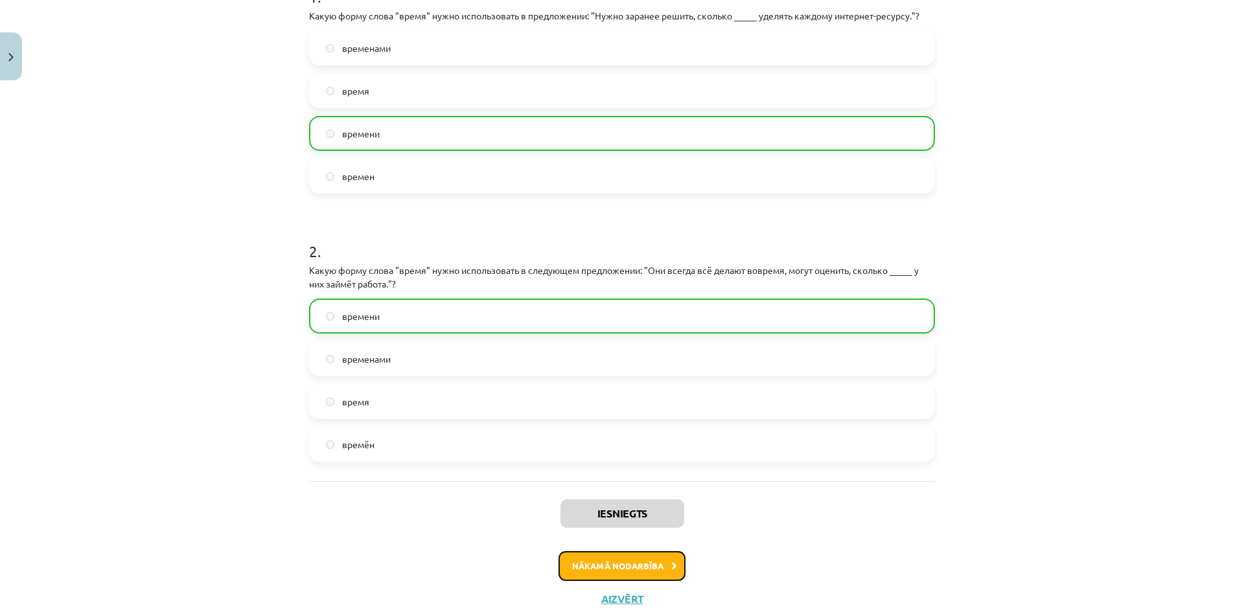
click at [584, 568] on button "Nākamā nodarbība" at bounding box center [622, 566] width 127 height 30
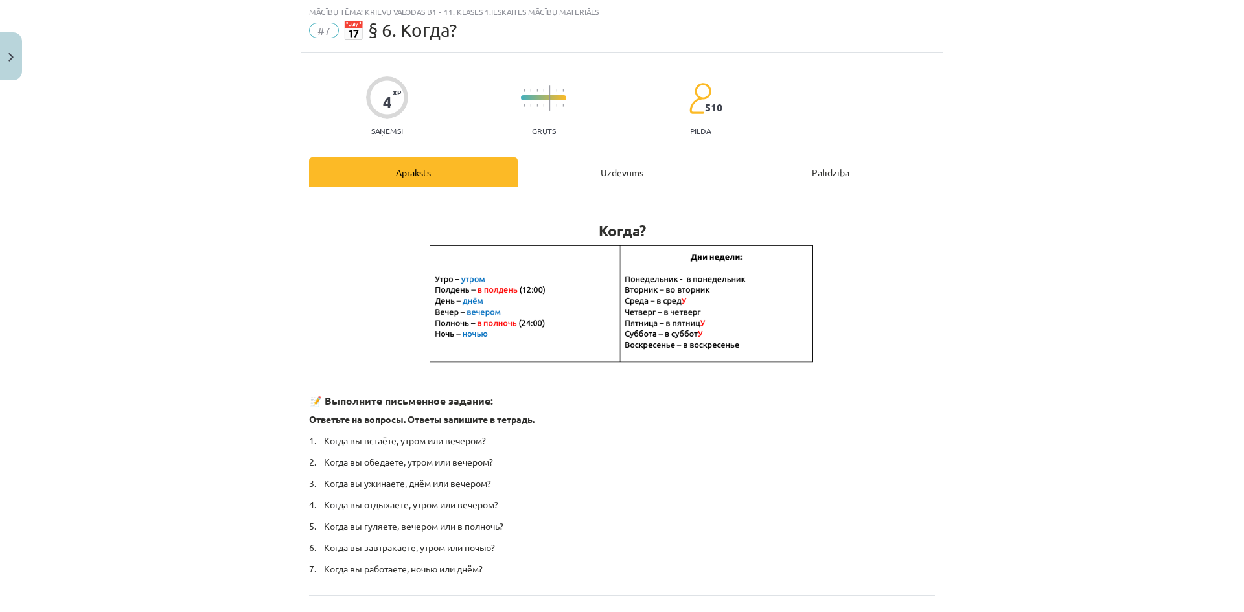
scroll to position [32, 0]
click at [622, 168] on div "Uzdevums" at bounding box center [622, 172] width 209 height 29
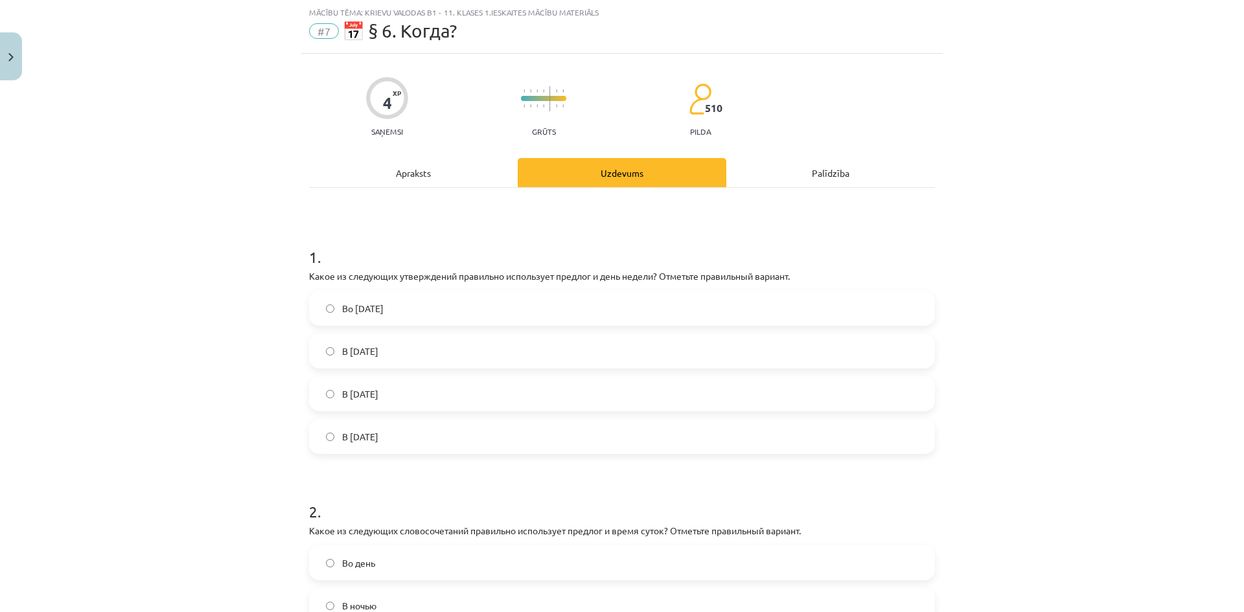
click at [388, 433] on label "В суббота" at bounding box center [621, 437] width 623 height 32
click at [421, 301] on label "Во вторник" at bounding box center [621, 308] width 623 height 32
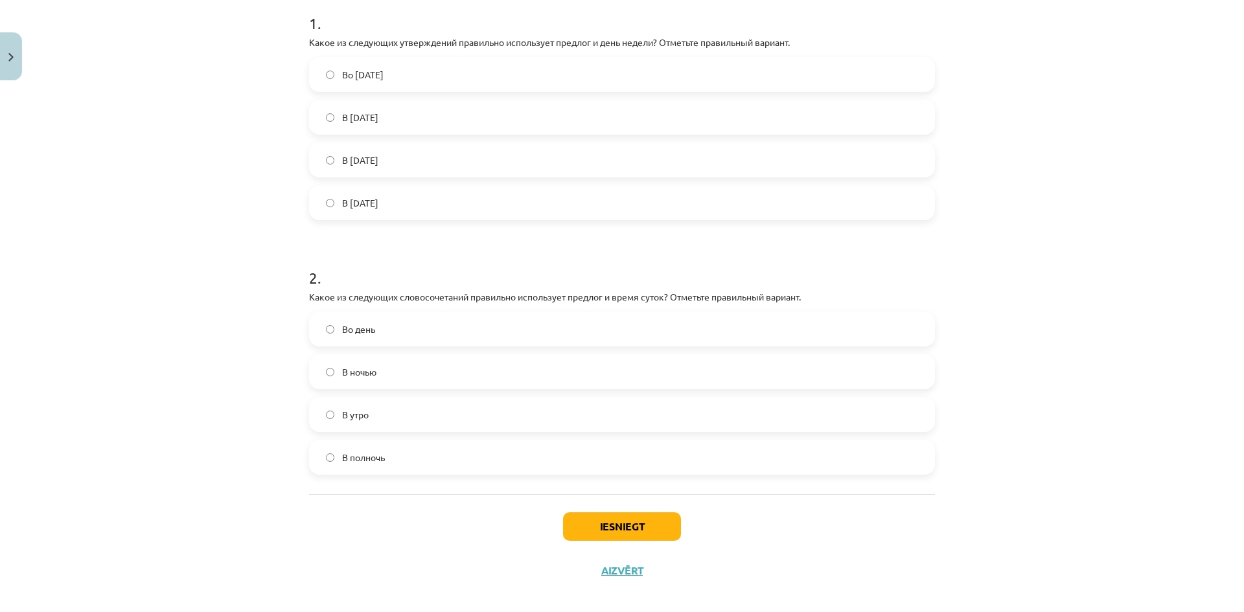
scroll to position [279, 0]
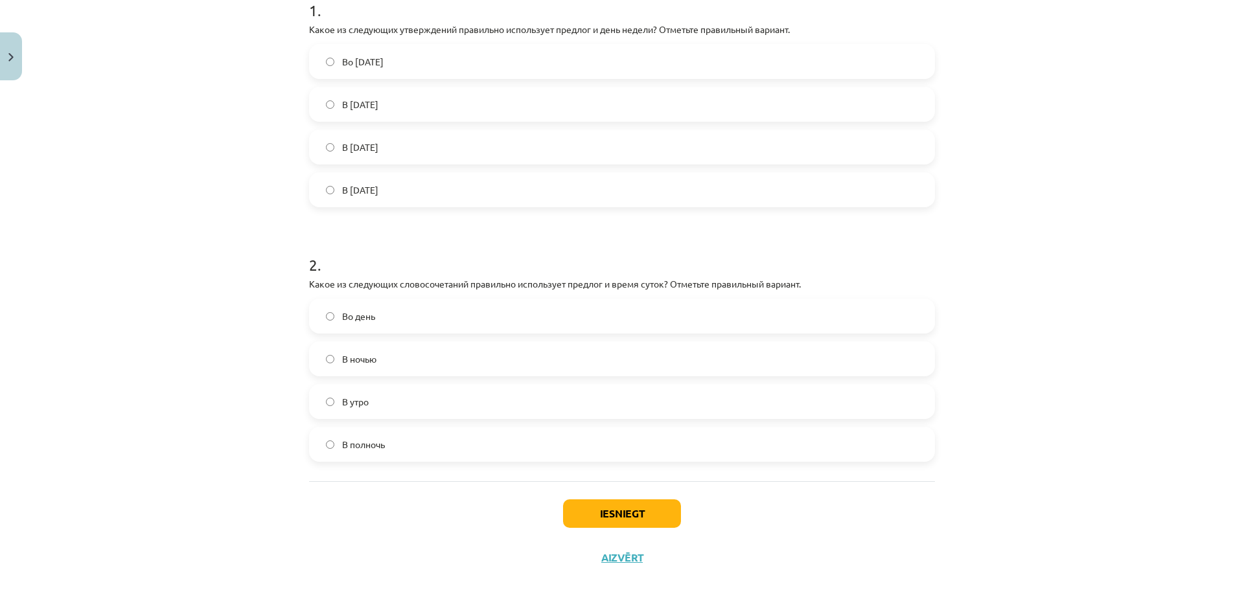
click at [382, 448] on label "В полночь" at bounding box center [621, 444] width 623 height 32
click at [590, 522] on button "Iesniegt" at bounding box center [622, 514] width 118 height 29
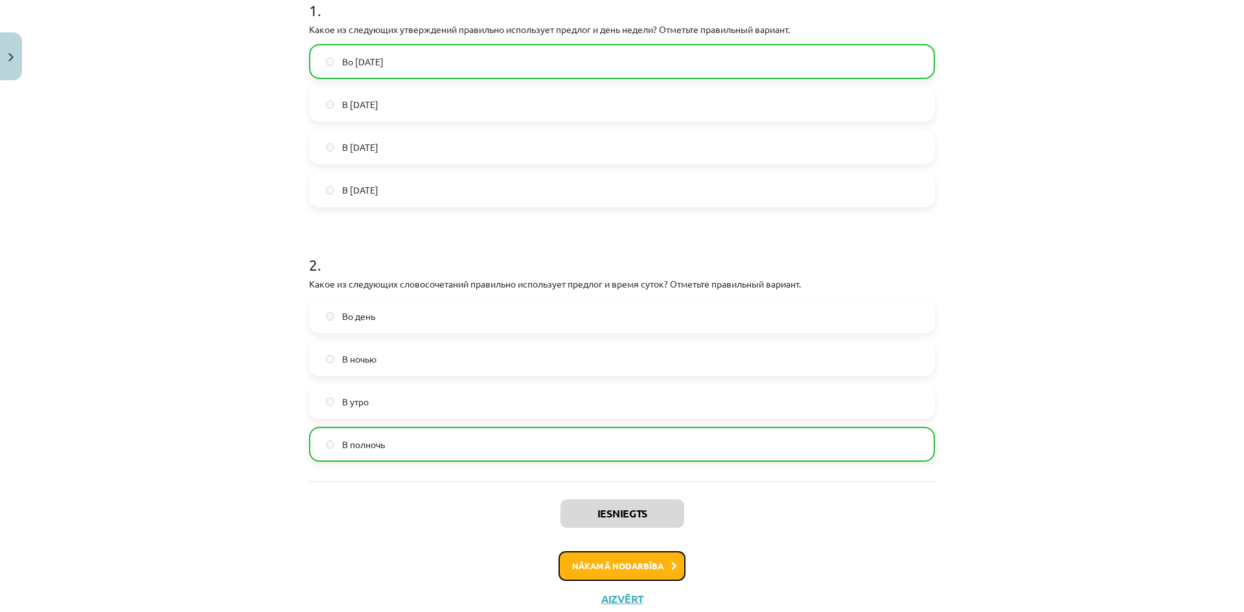
click at [612, 561] on button "Nākamā nodarbība" at bounding box center [622, 566] width 127 height 30
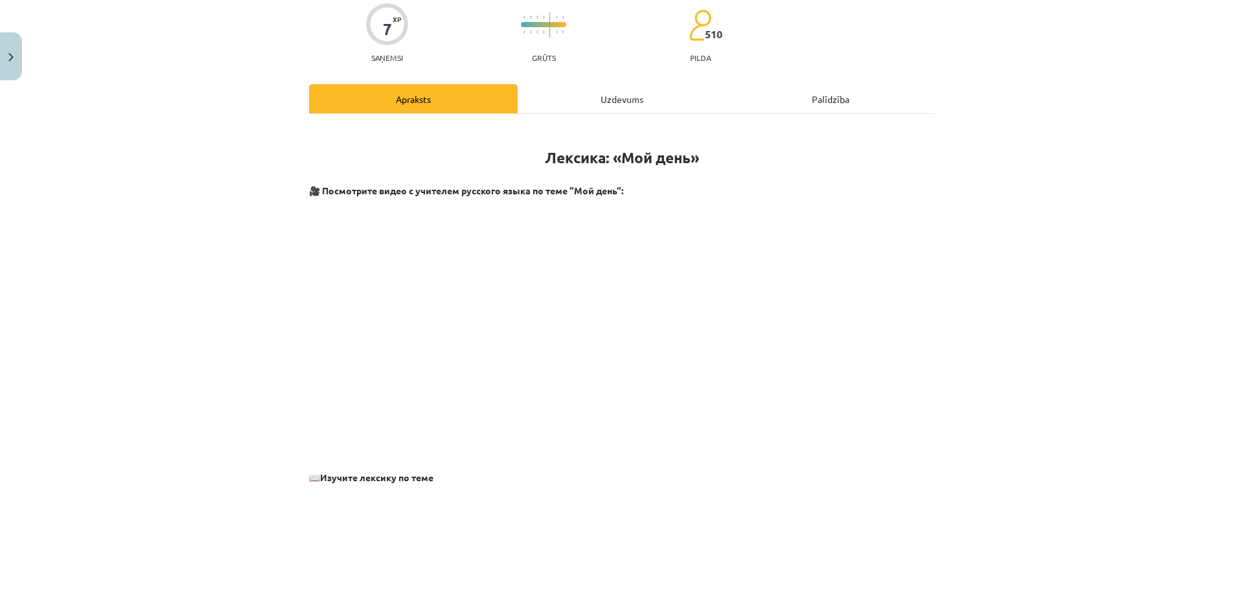
scroll to position [32, 0]
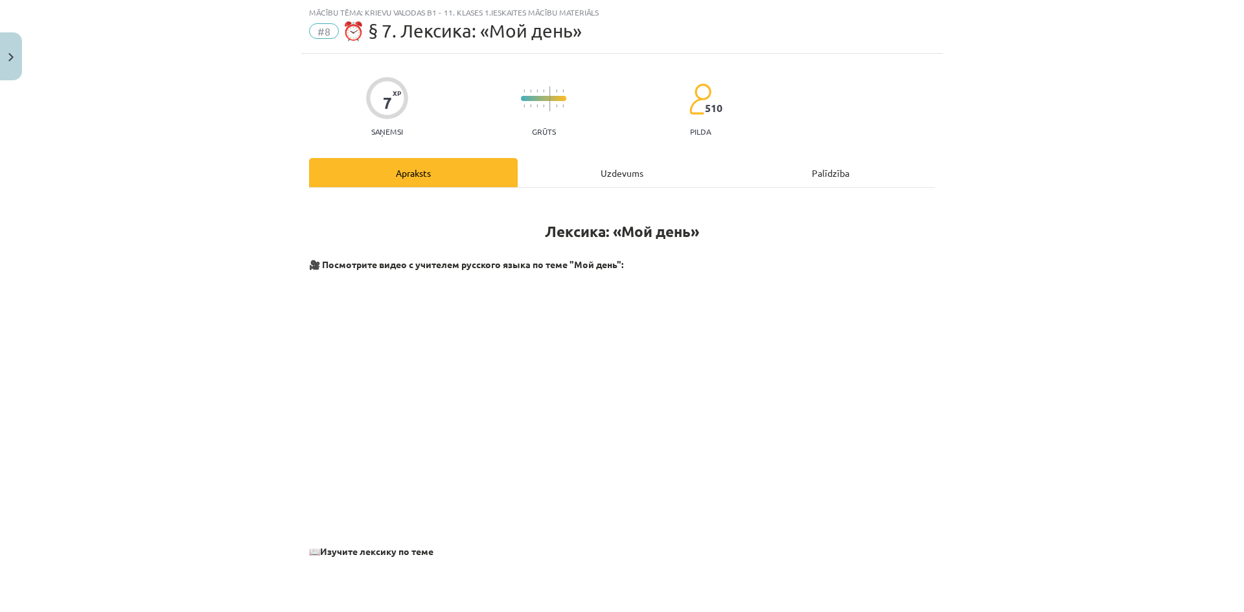
click at [621, 166] on div "Uzdevums" at bounding box center [622, 172] width 209 height 29
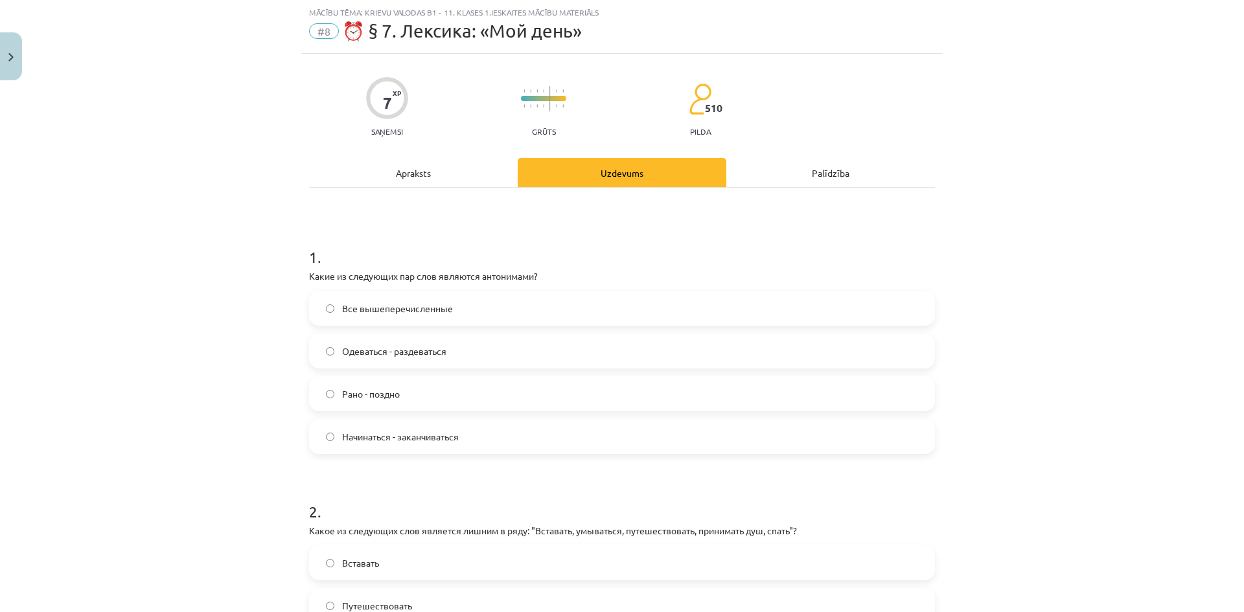
click at [463, 297] on label "Все вышеперечисленные" at bounding box center [621, 308] width 623 height 32
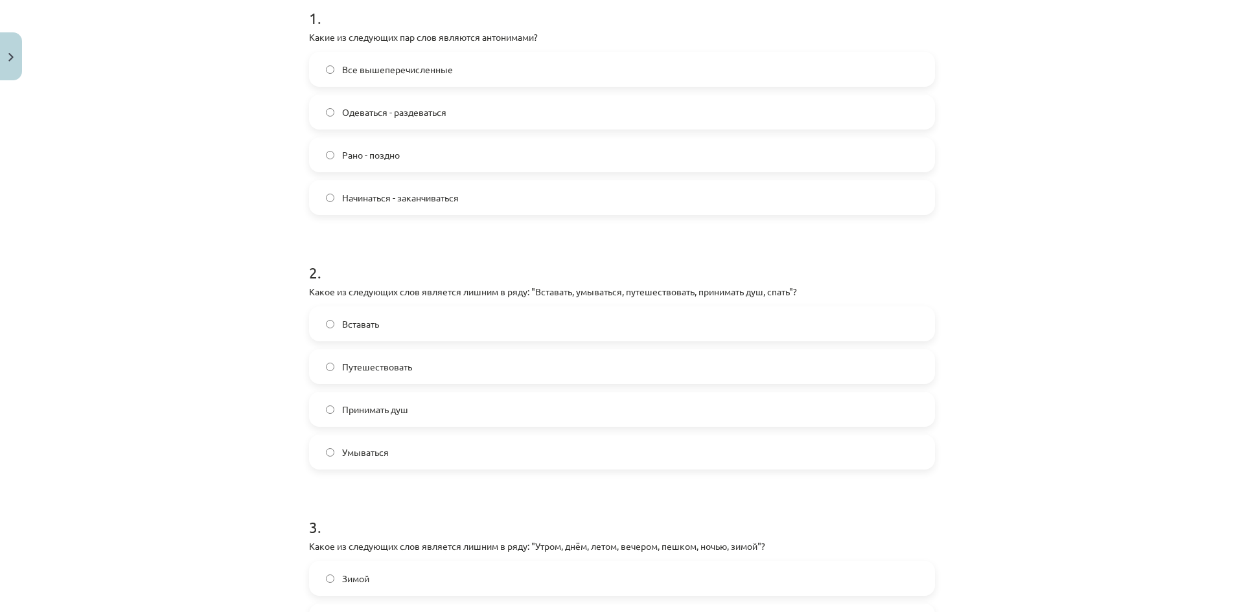
scroll to position [273, 0]
click at [406, 367] on span "Путешествовать" at bounding box center [377, 366] width 70 height 14
click at [447, 459] on label "Умываться" at bounding box center [621, 451] width 623 height 32
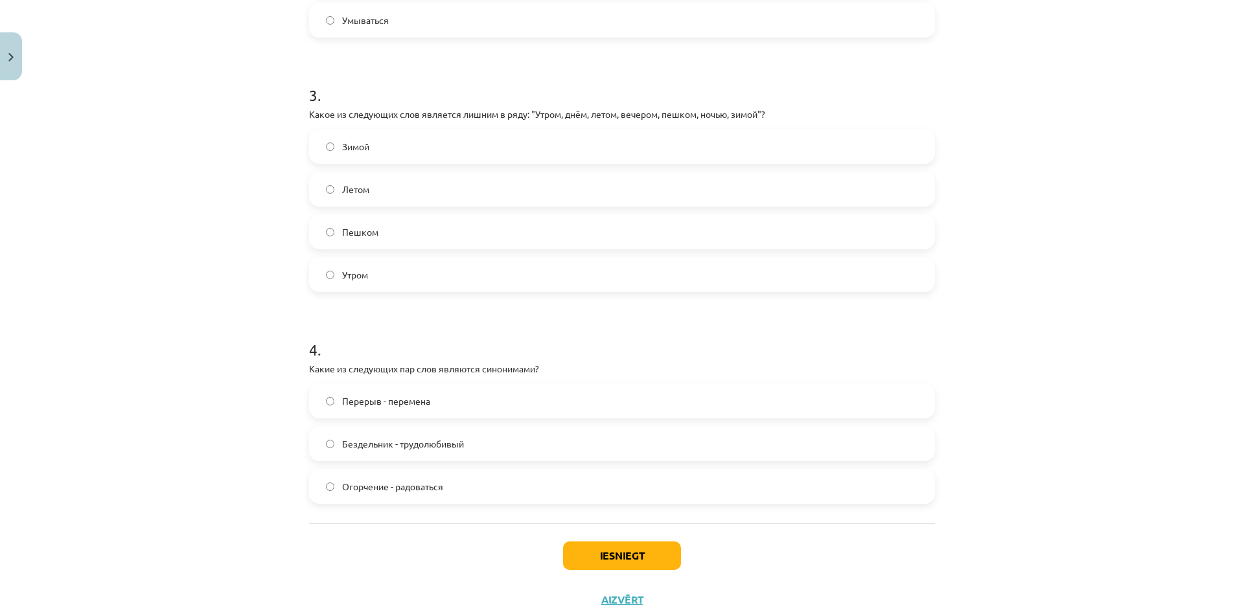
scroll to position [713, 0]
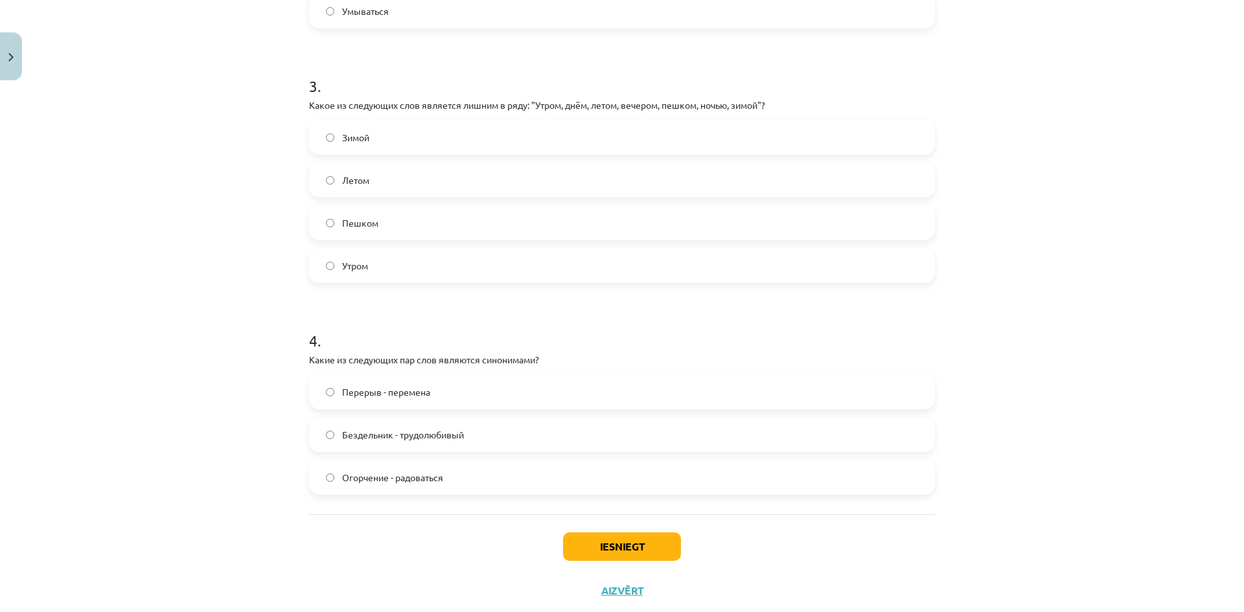
click at [523, 219] on label "Пешком" at bounding box center [621, 223] width 623 height 32
click at [406, 402] on label "Перерыв - перемена" at bounding box center [621, 392] width 623 height 32
click at [594, 541] on button "Iesniegt" at bounding box center [622, 547] width 118 height 29
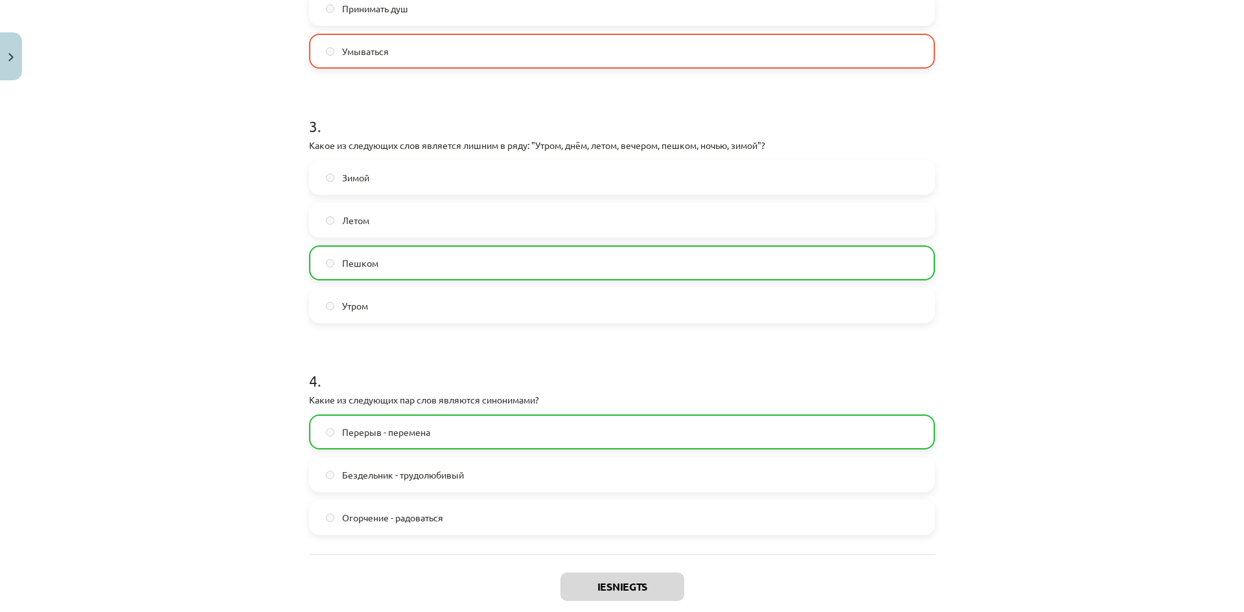
scroll to position [787, 0]
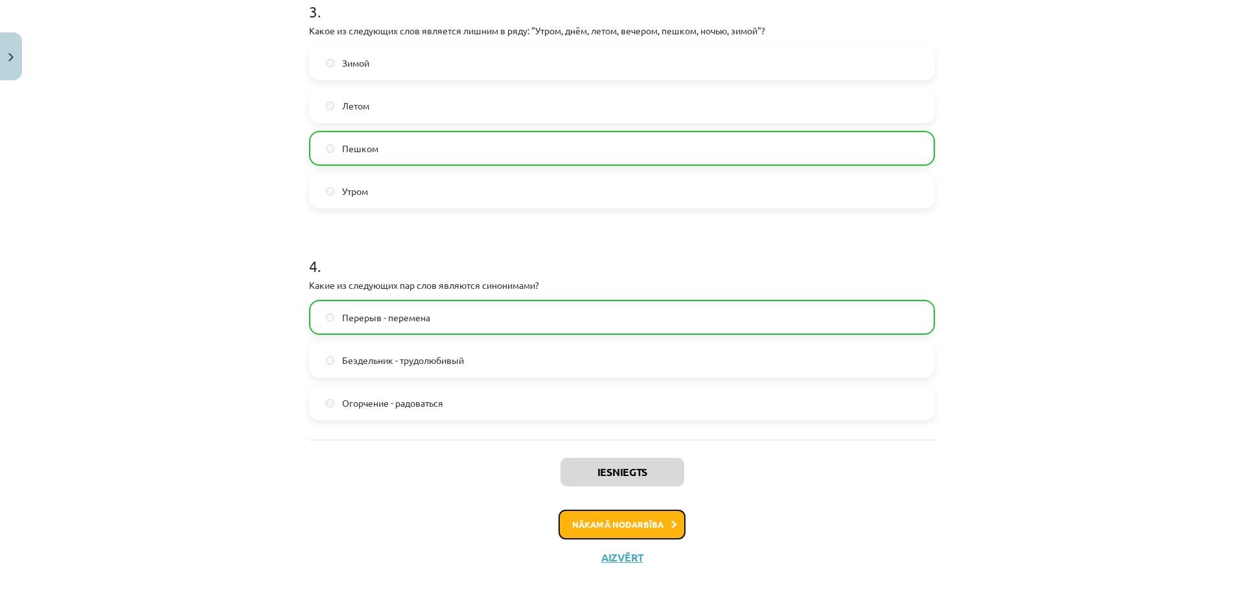
click at [639, 532] on button "Nākamā nodarbība" at bounding box center [622, 525] width 127 height 30
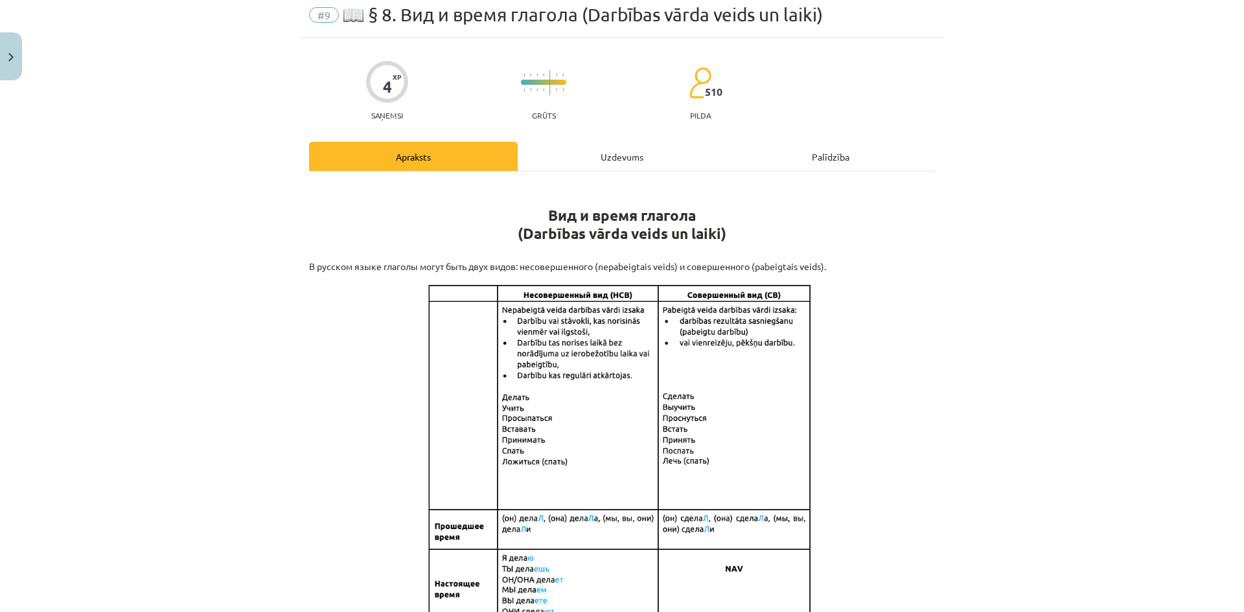
scroll to position [32, 0]
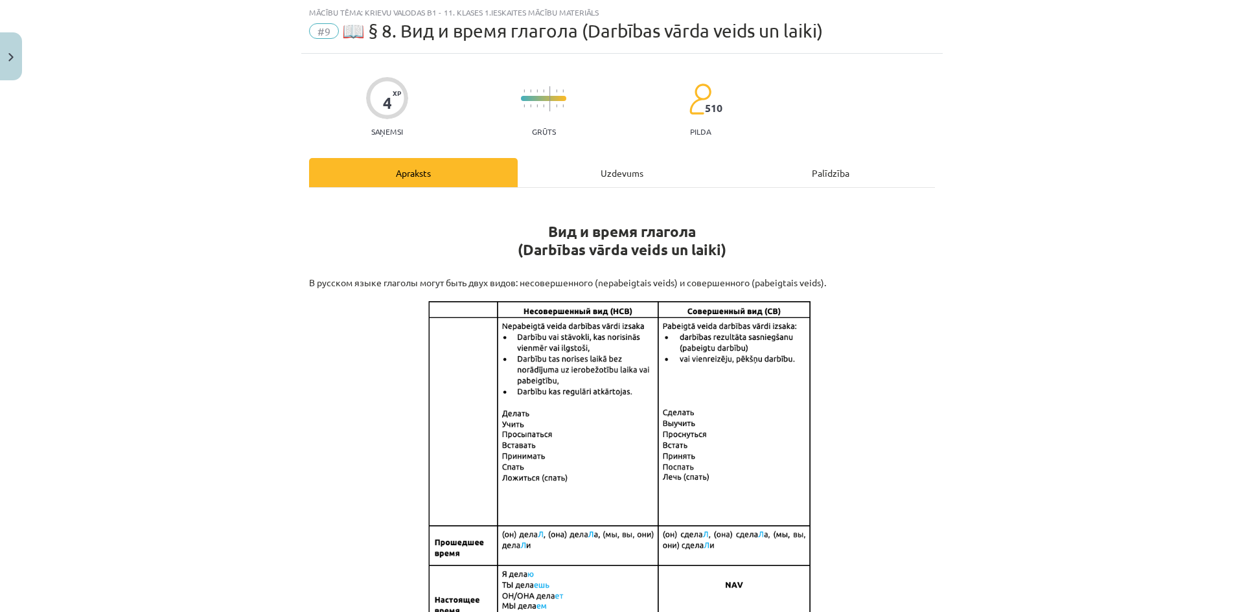
click at [592, 183] on div "Uzdevums" at bounding box center [622, 172] width 209 height 29
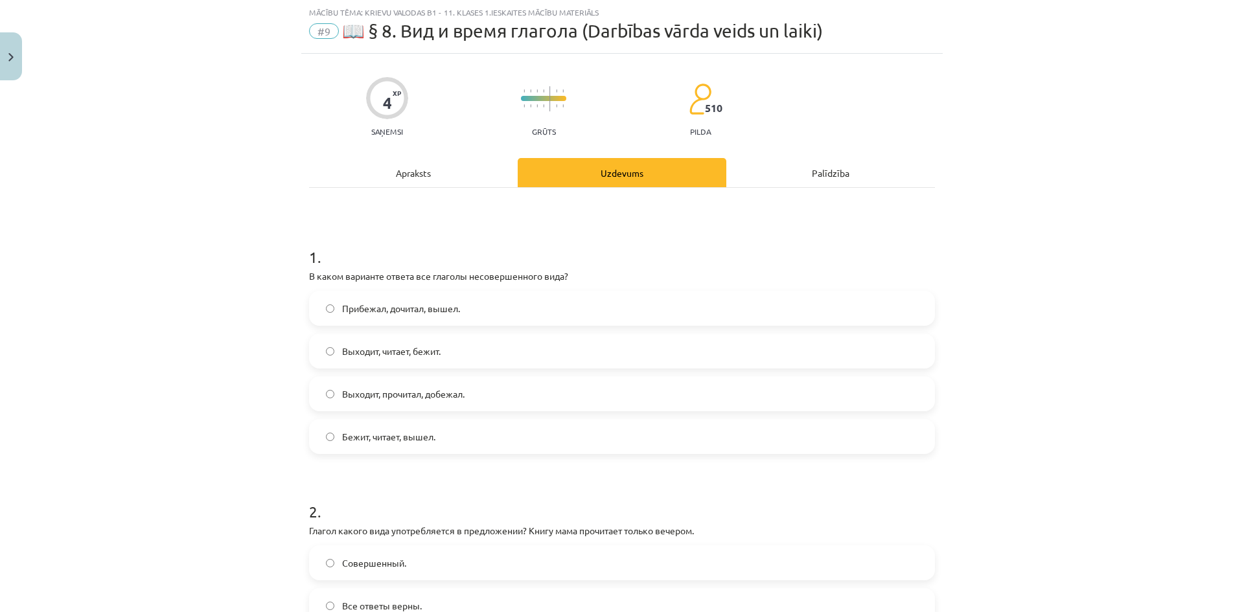
click at [414, 178] on div "Apraksts" at bounding box center [413, 172] width 209 height 29
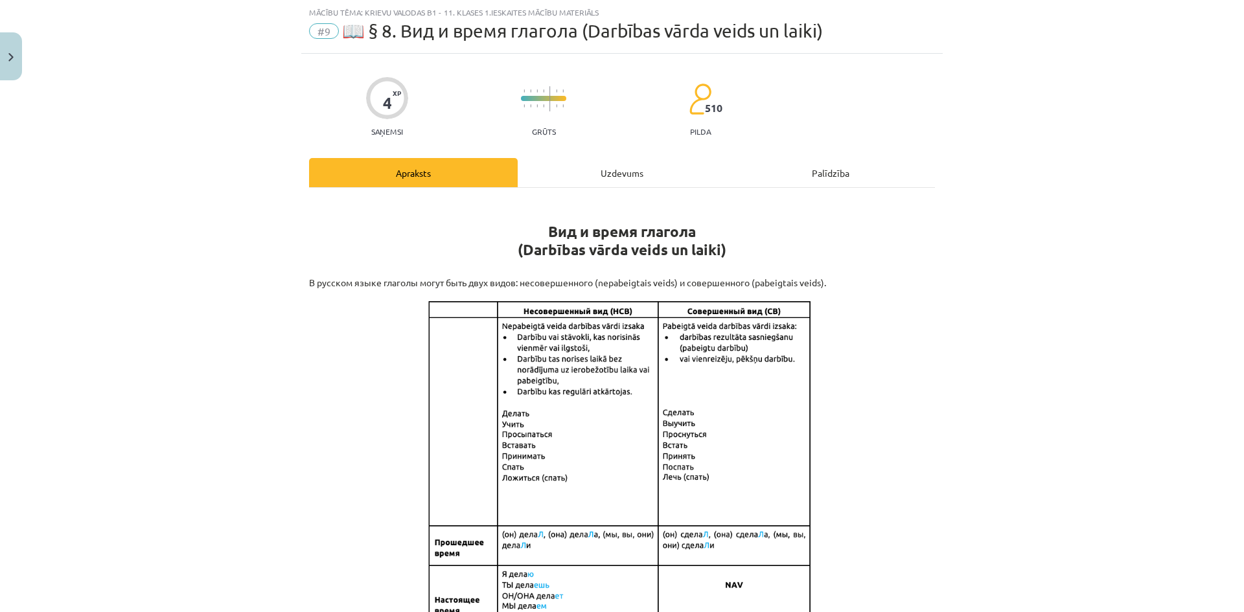
click at [595, 165] on div "Uzdevums" at bounding box center [622, 172] width 209 height 29
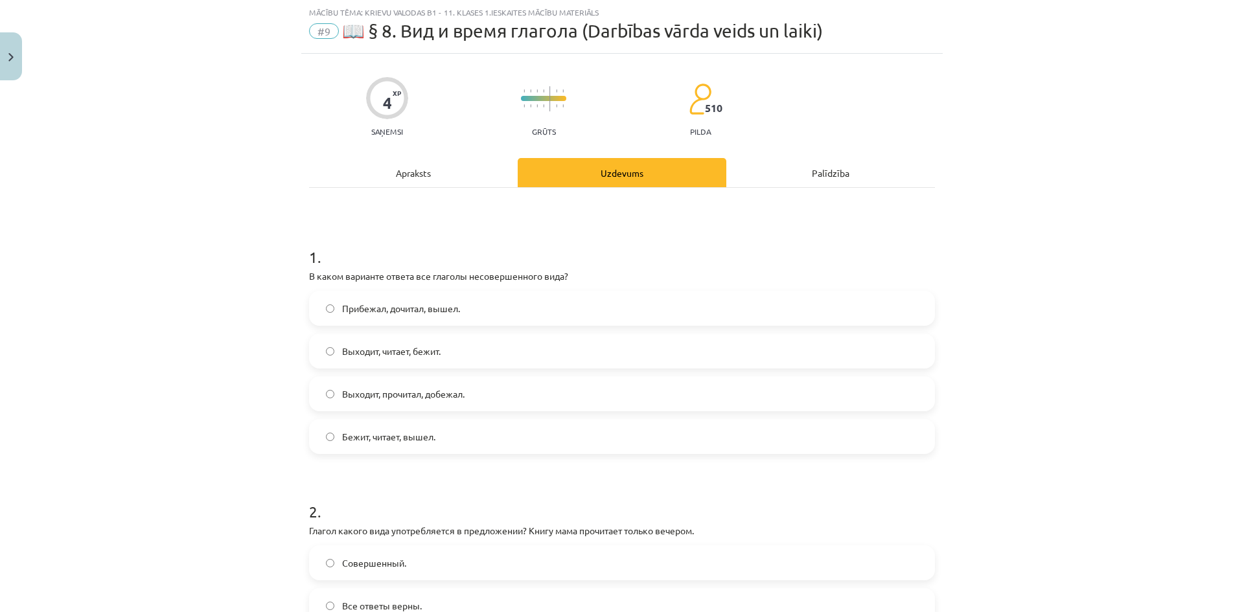
click at [419, 170] on div "Apraksts" at bounding box center [413, 172] width 209 height 29
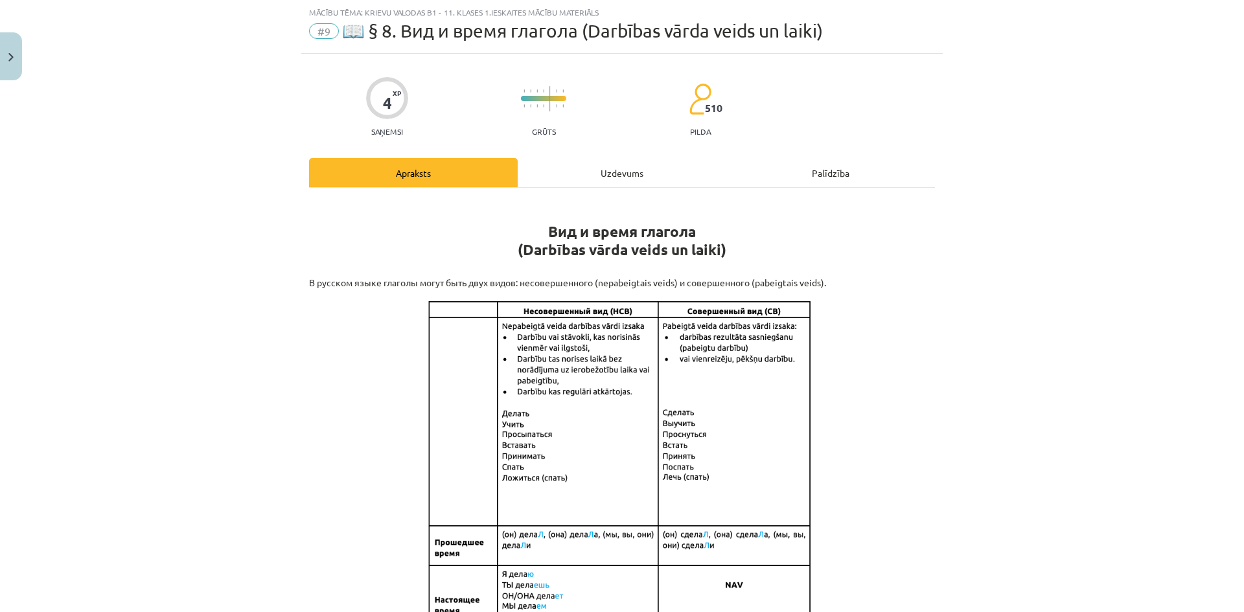
click at [614, 162] on div "Uzdevums" at bounding box center [622, 172] width 209 height 29
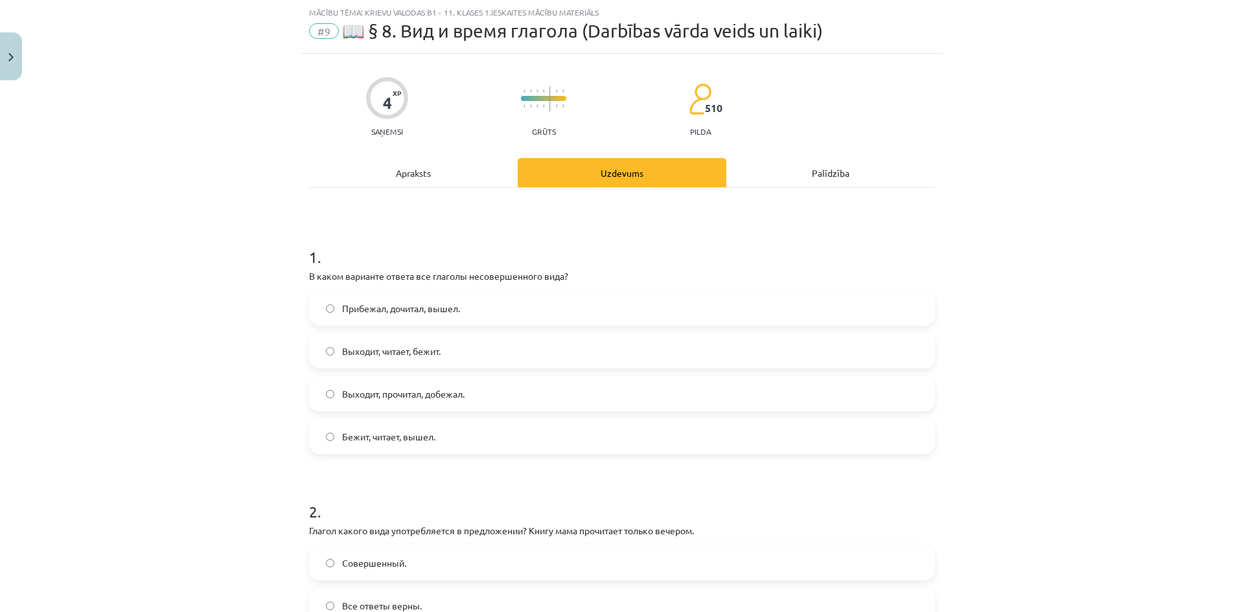
click at [422, 171] on div "Apraksts" at bounding box center [413, 172] width 209 height 29
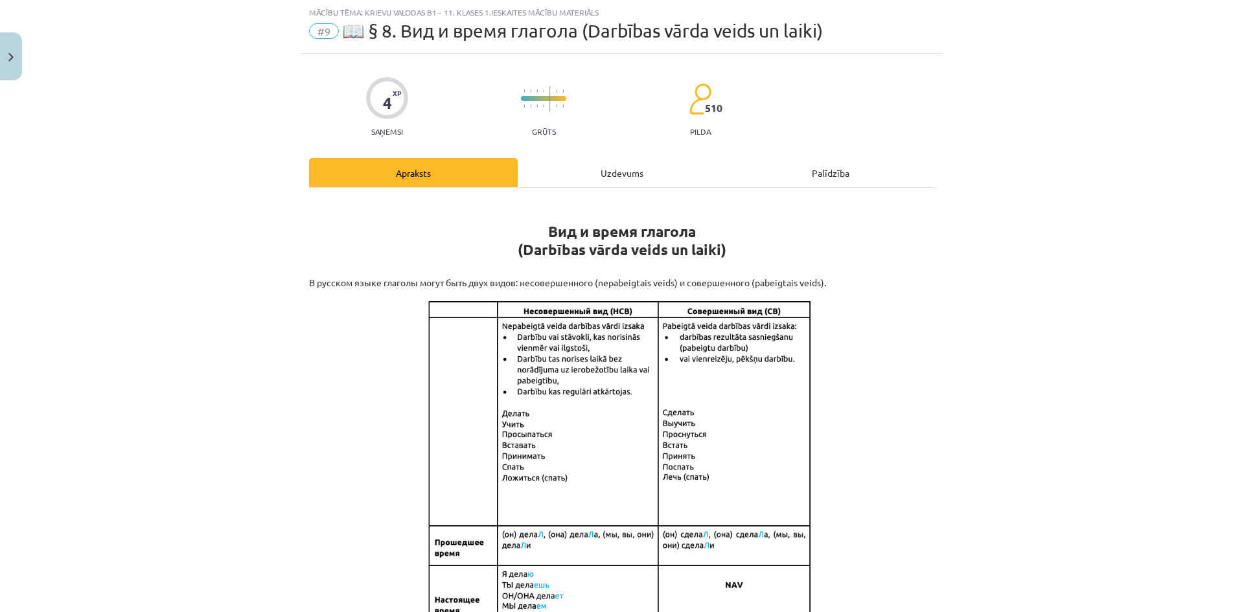
click at [590, 161] on div "Uzdevums" at bounding box center [622, 172] width 209 height 29
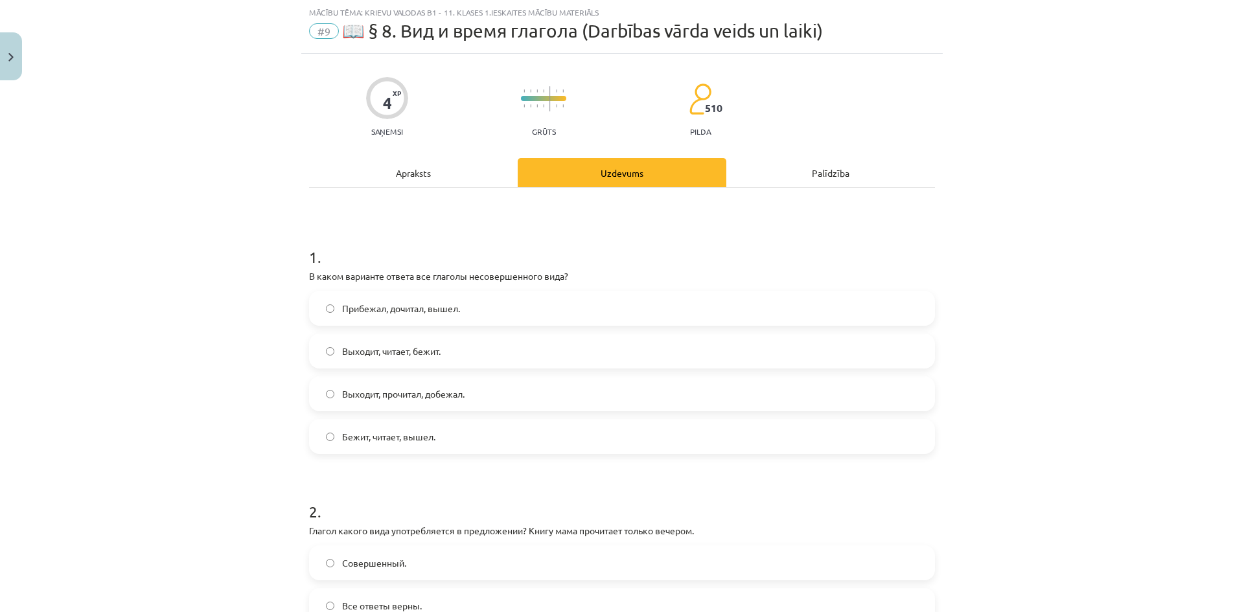
click at [476, 344] on label "Выходит, читает, бежит." at bounding box center [621, 351] width 623 height 32
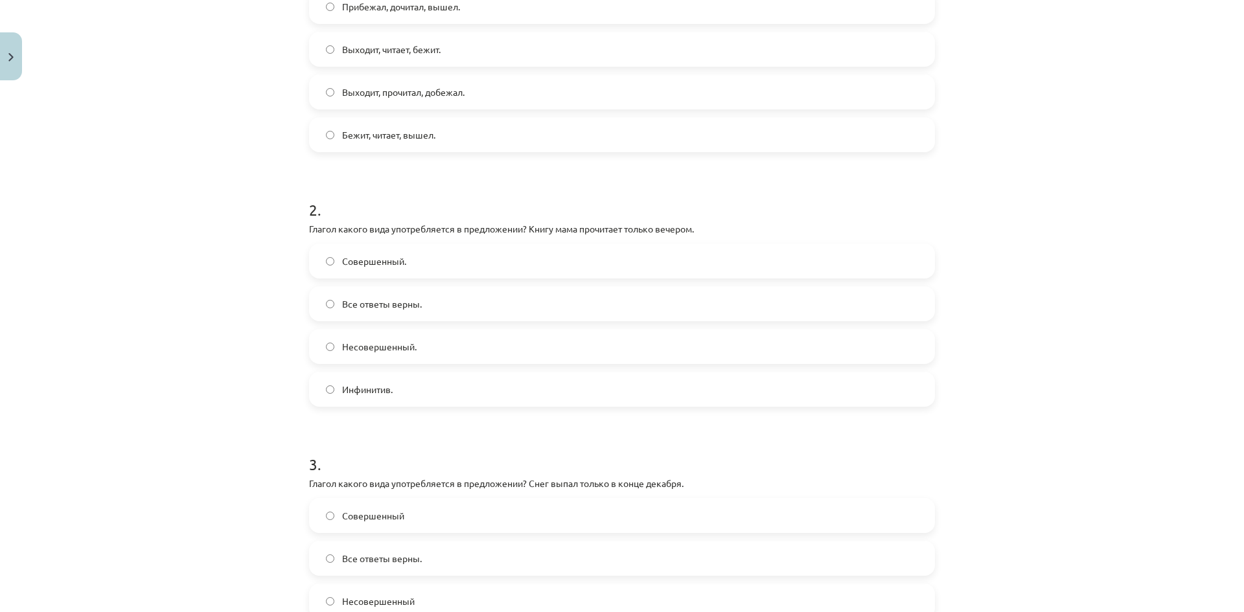
scroll to position [348, 0]
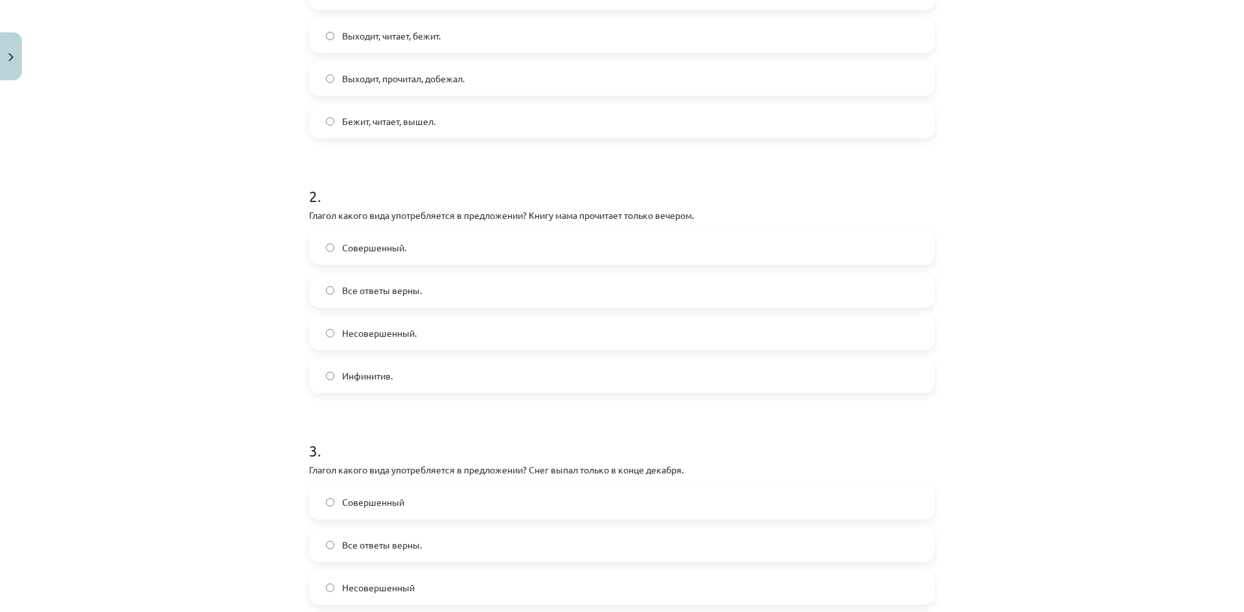
click at [417, 324] on label "Несовершенный." at bounding box center [621, 333] width 623 height 32
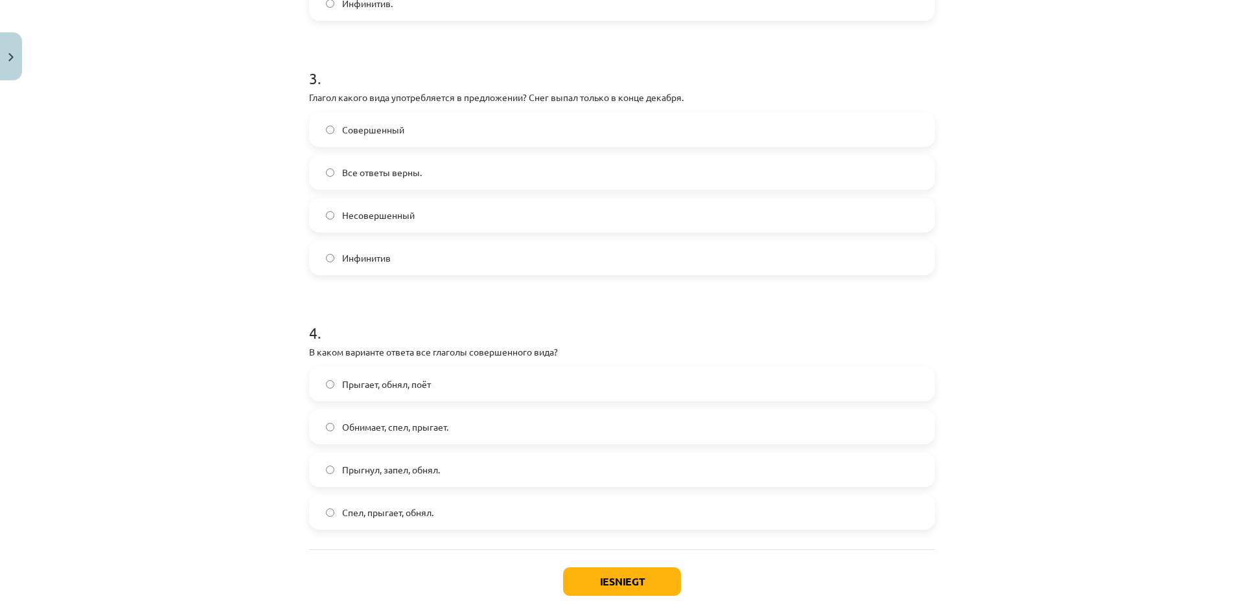
scroll to position [726, 0]
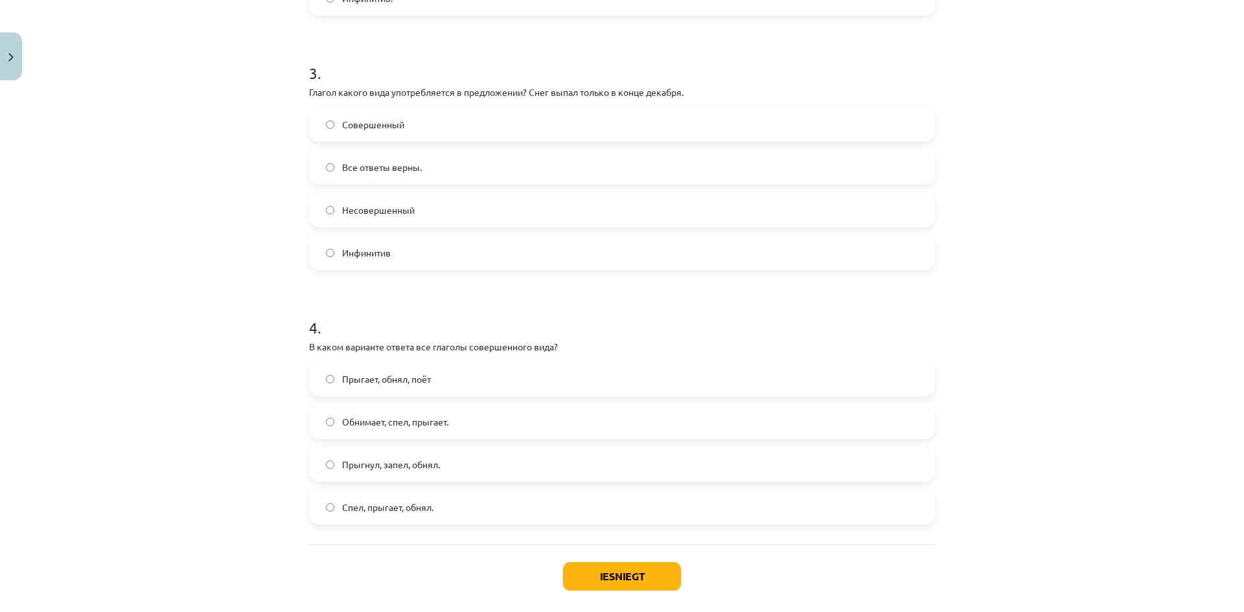
click at [392, 108] on div "Совершенный" at bounding box center [622, 124] width 626 height 35
click at [400, 116] on label "Совершенный" at bounding box center [621, 124] width 623 height 32
click at [439, 418] on span "Обнимает, спел, прыгает." at bounding box center [395, 422] width 106 height 14
click at [617, 583] on button "Iesniegt" at bounding box center [622, 576] width 118 height 29
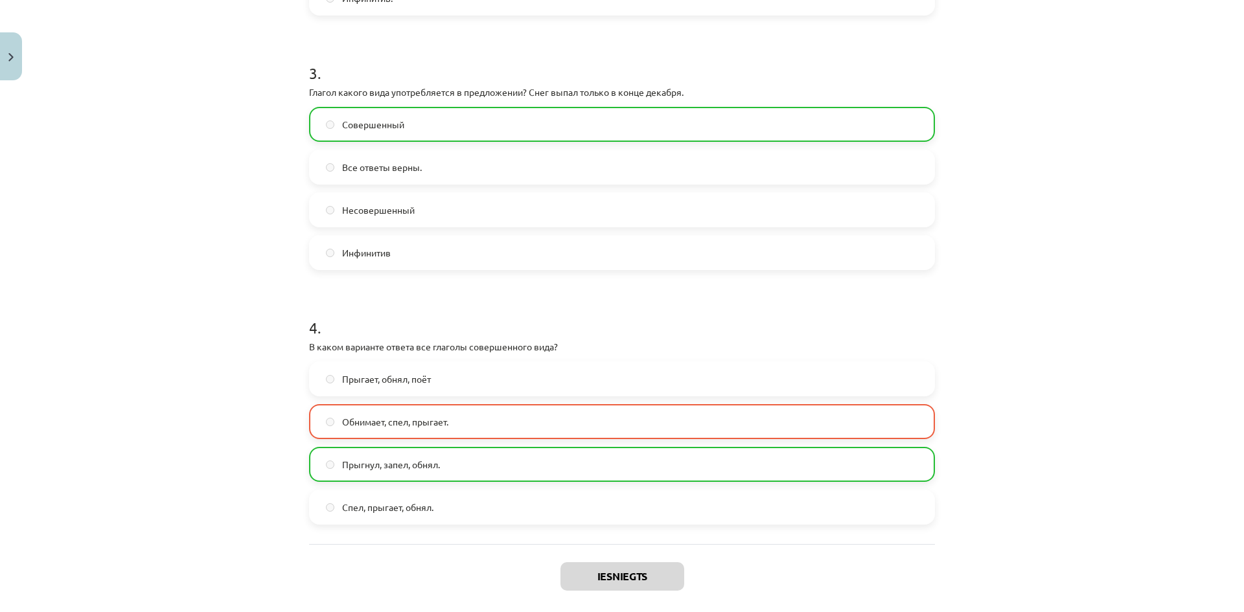
scroll to position [830, 0]
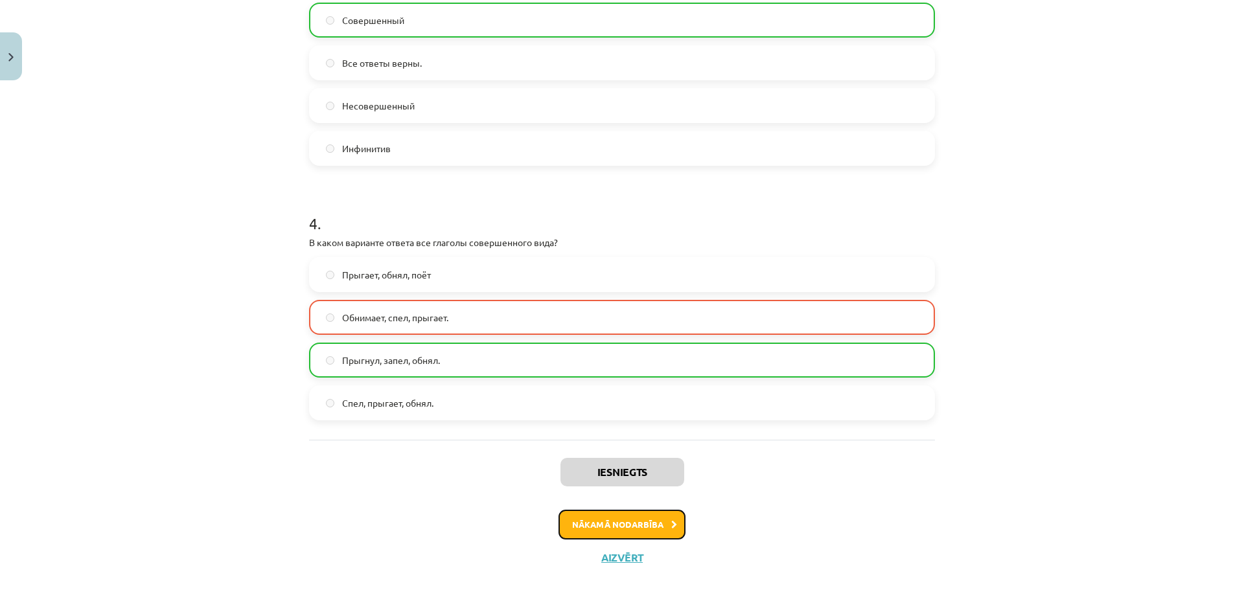
click at [666, 531] on button "Nākamā nodarbība" at bounding box center [622, 525] width 127 height 30
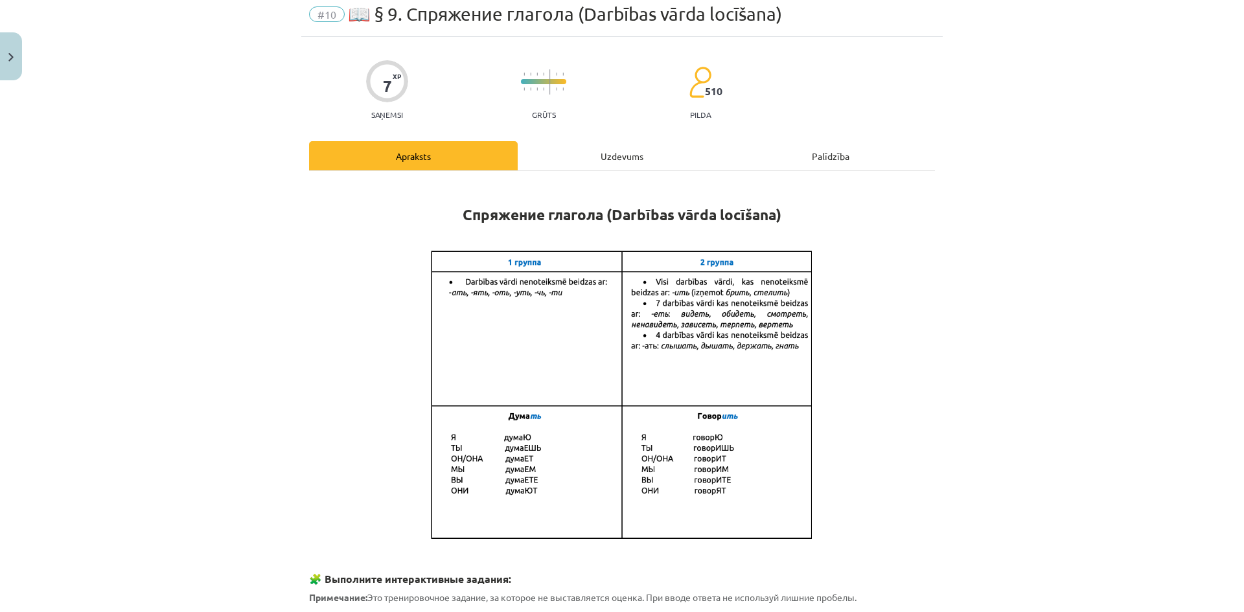
scroll to position [32, 0]
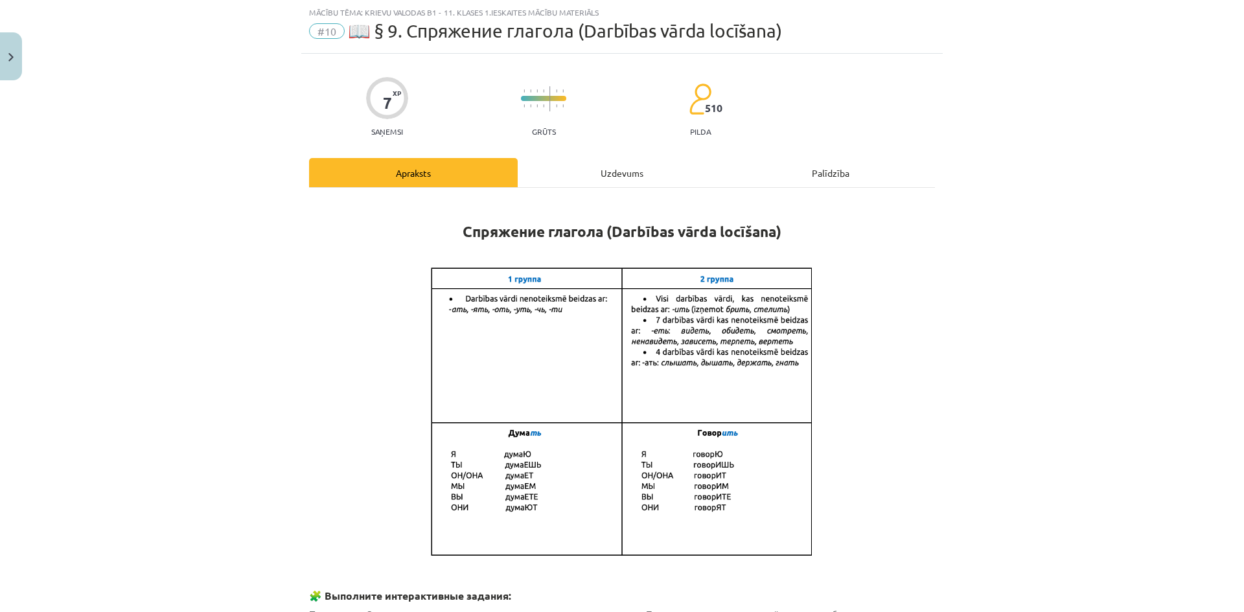
click at [566, 177] on div "Uzdevums" at bounding box center [622, 172] width 209 height 29
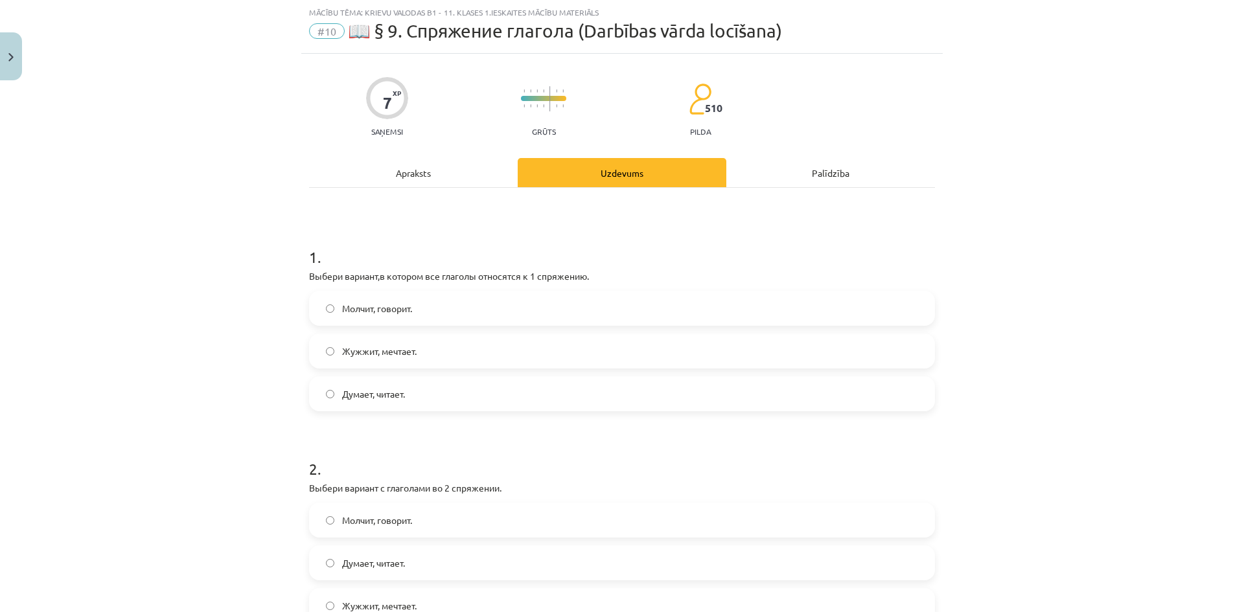
click at [410, 150] on div "7 XP Saņemsi Grūts 510 pilda Apraksts Uzdevums Palīdzība 1 . Выбери вариант,в к…" at bounding box center [622, 609] width 642 height 1111
click at [399, 183] on div "Apraksts" at bounding box center [413, 172] width 209 height 29
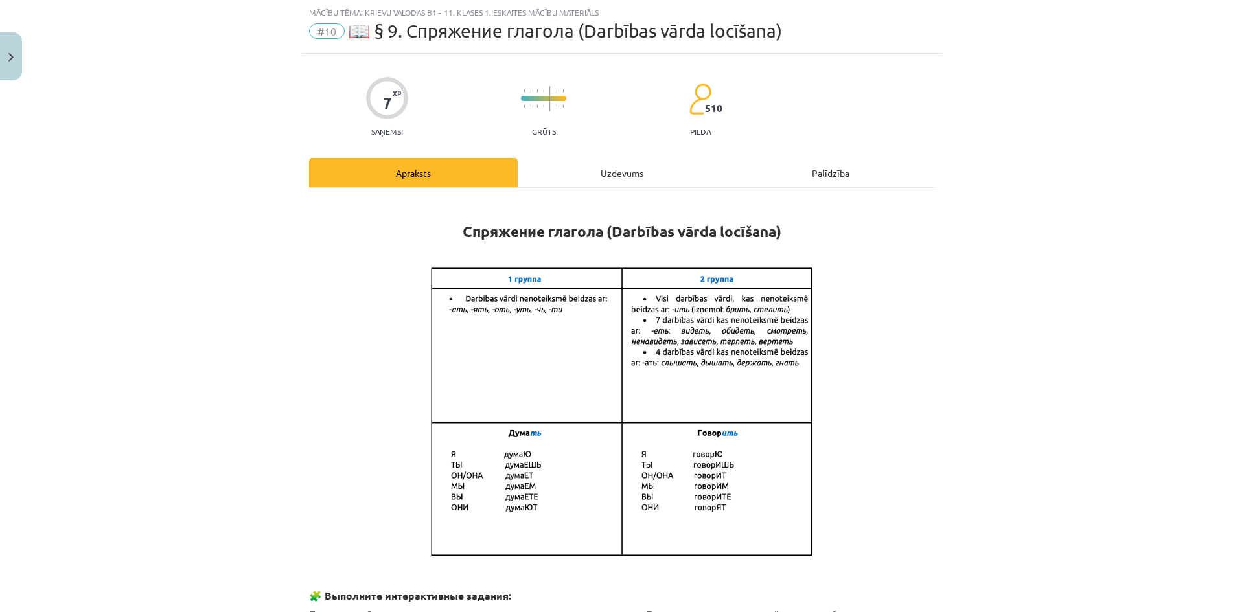
click at [605, 186] on div "Uzdevums" at bounding box center [622, 172] width 209 height 29
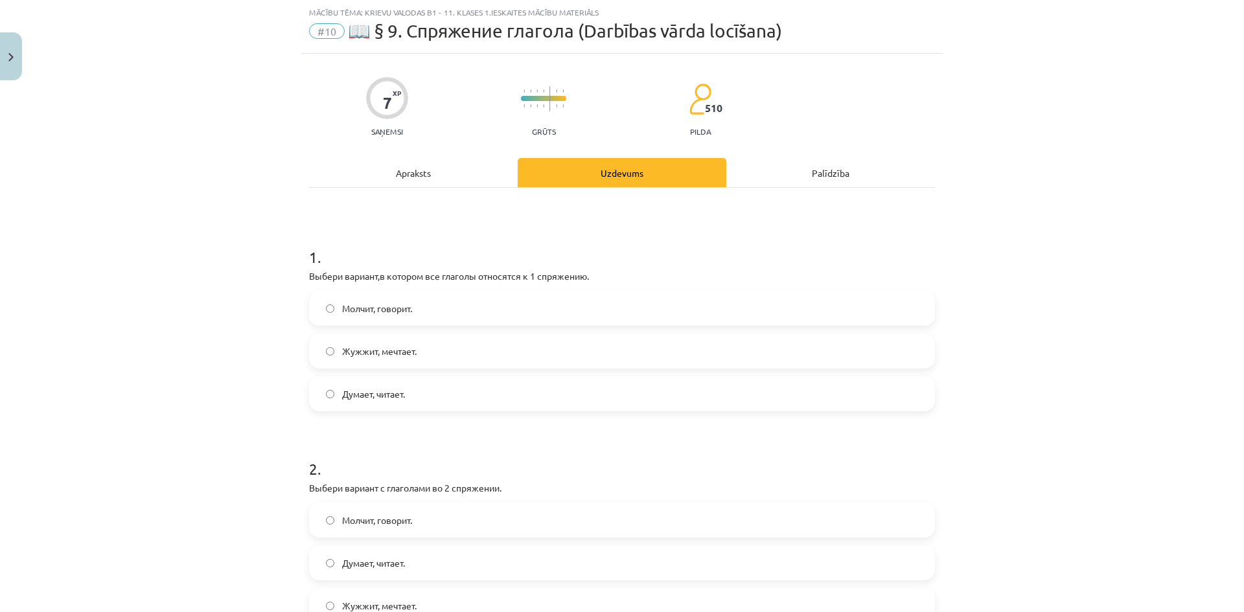
click at [407, 181] on div "Apraksts" at bounding box center [413, 172] width 209 height 29
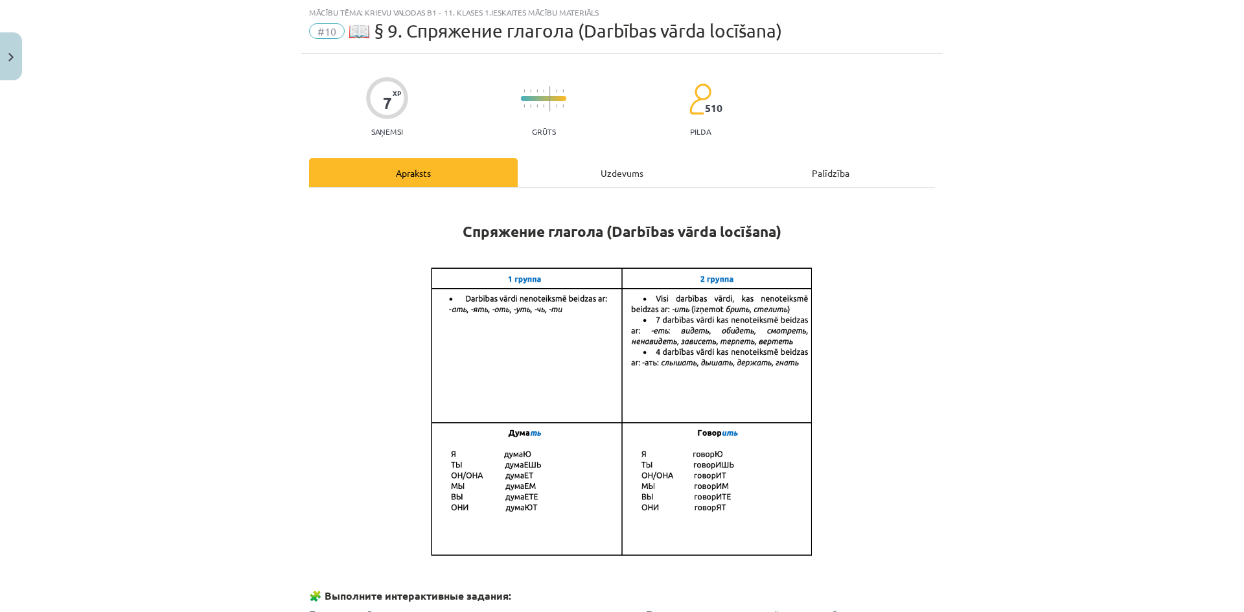
click at [597, 179] on div "Uzdevums" at bounding box center [622, 172] width 209 height 29
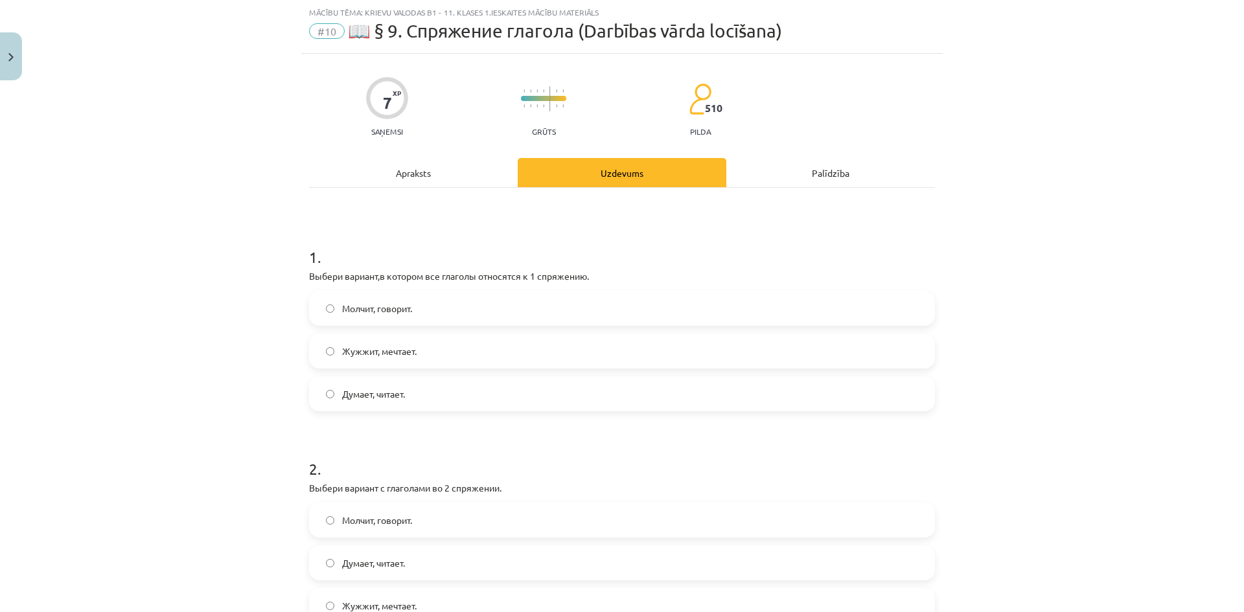
click at [415, 383] on label "Думает, читает." at bounding box center [621, 394] width 623 height 32
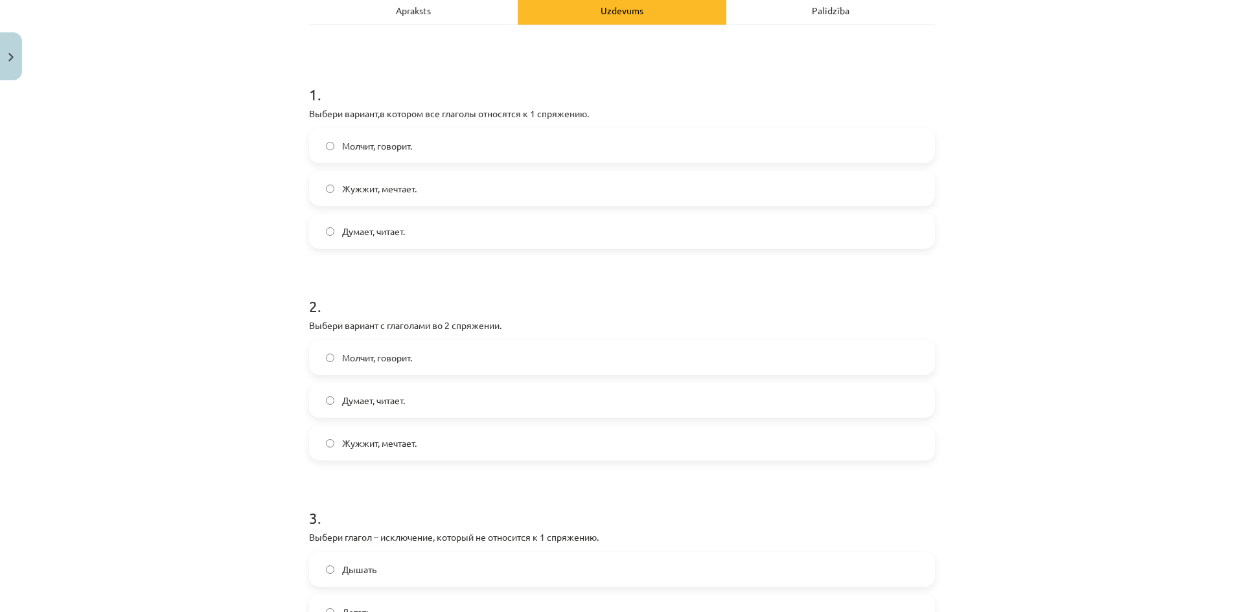
scroll to position [196, 0]
click at [433, 4] on div "Apraksts" at bounding box center [413, 8] width 209 height 29
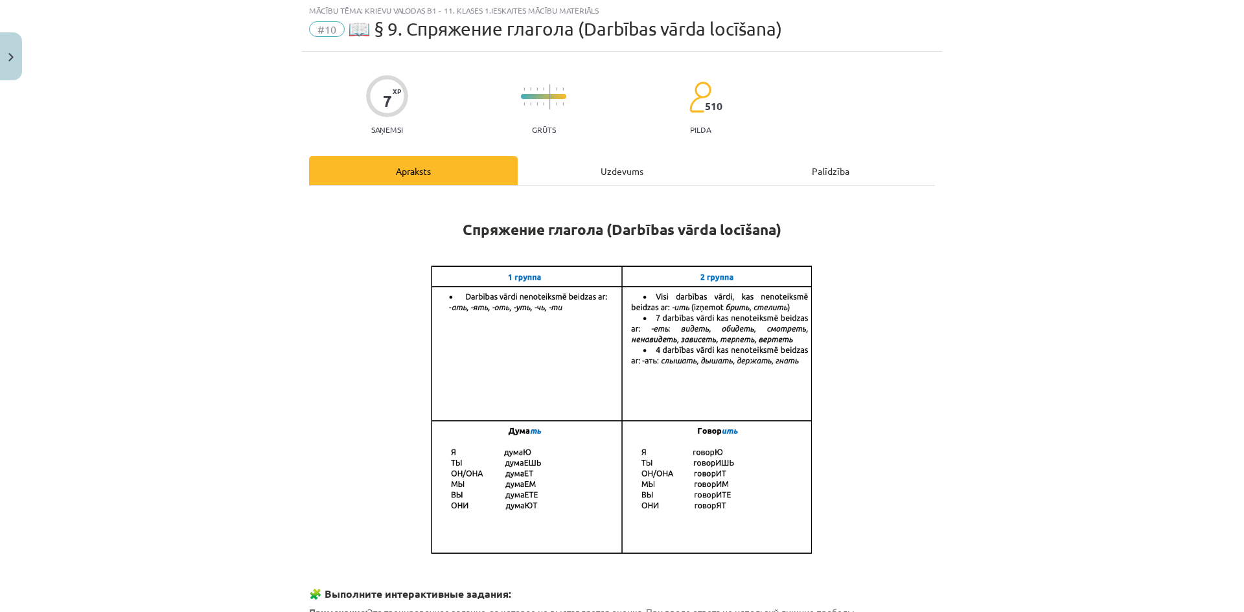
scroll to position [32, 0]
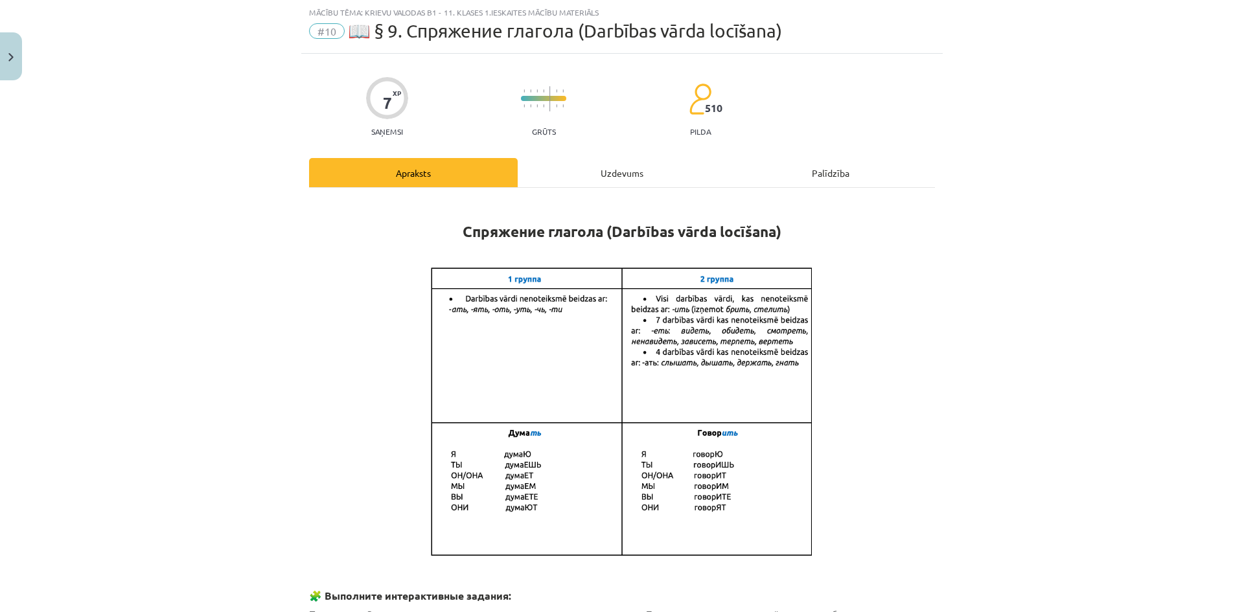
click at [611, 172] on div "Uzdevums" at bounding box center [622, 172] width 209 height 29
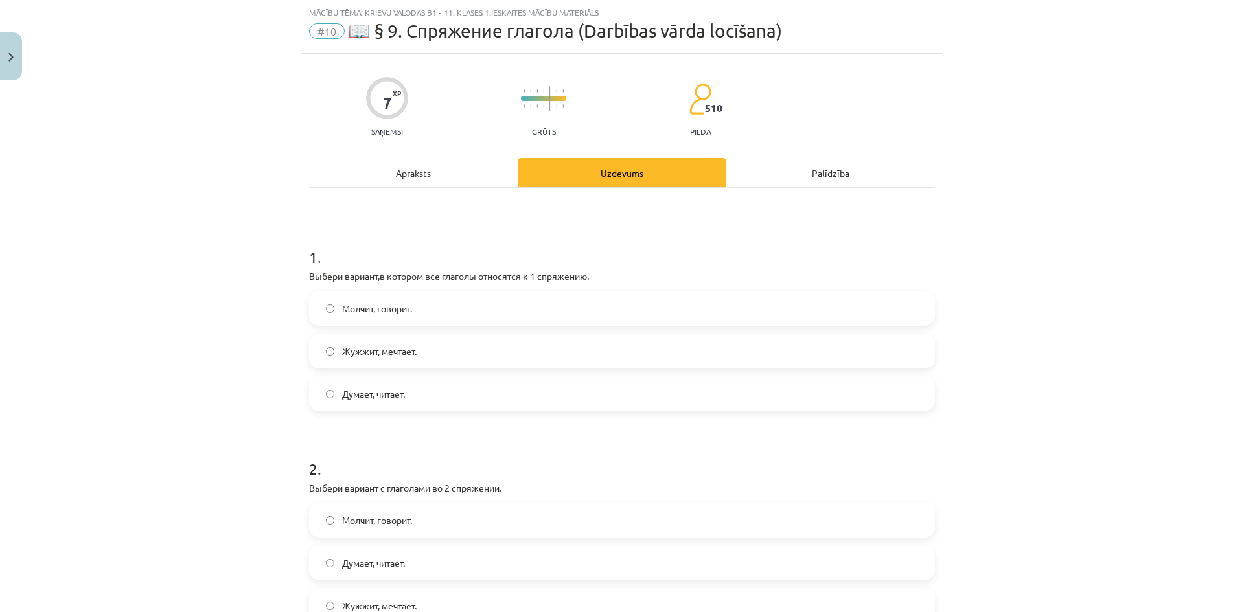
click at [445, 168] on div "Apraksts" at bounding box center [413, 172] width 209 height 29
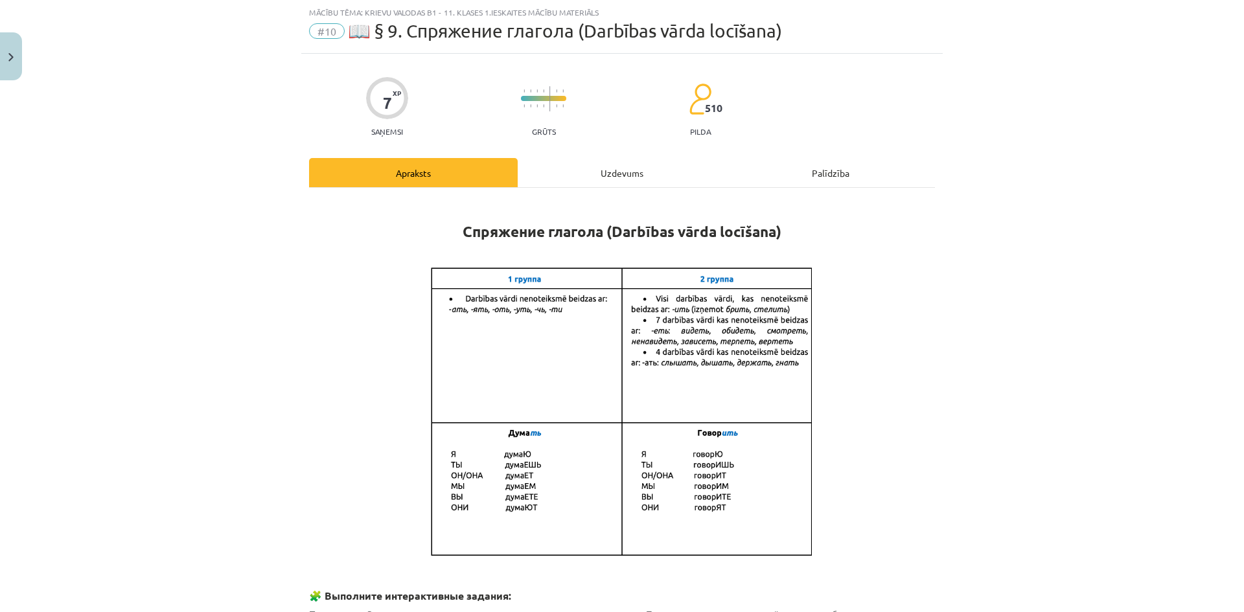
click at [595, 167] on div "Uzdevums" at bounding box center [622, 172] width 209 height 29
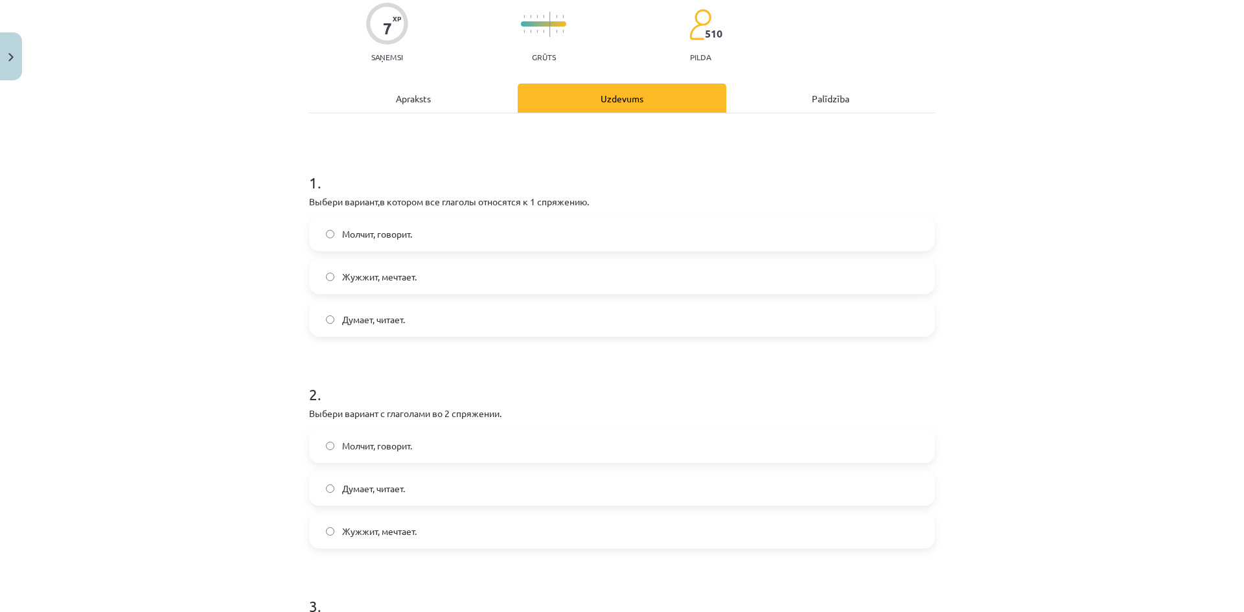
scroll to position [115, 0]
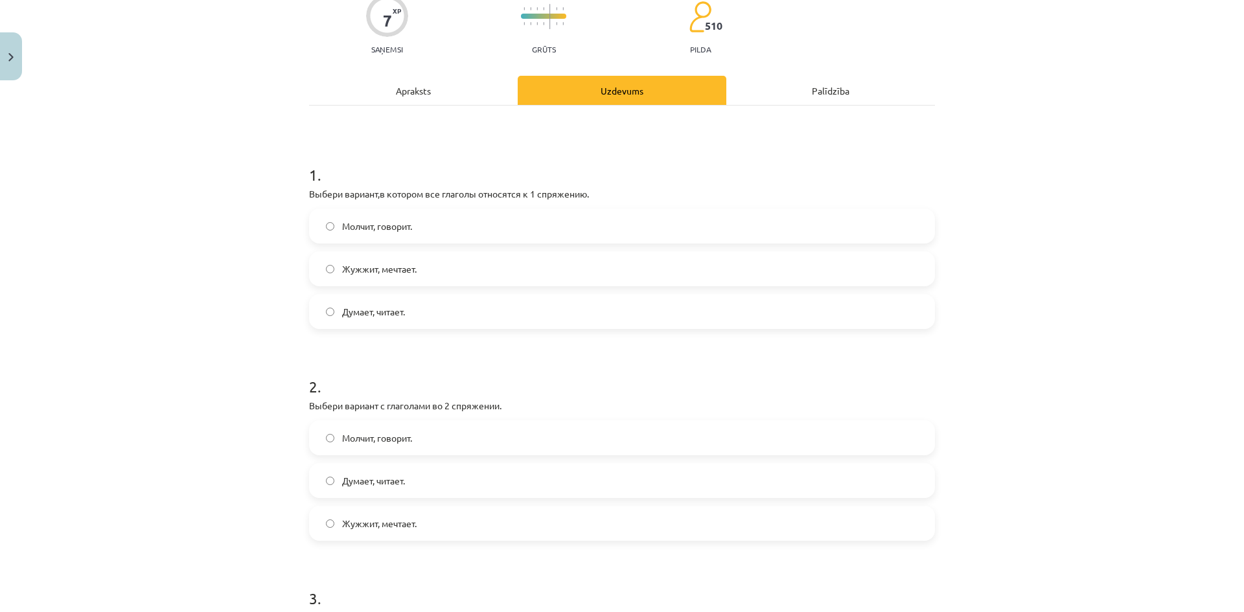
click at [472, 94] on div "Apraksts" at bounding box center [413, 90] width 209 height 29
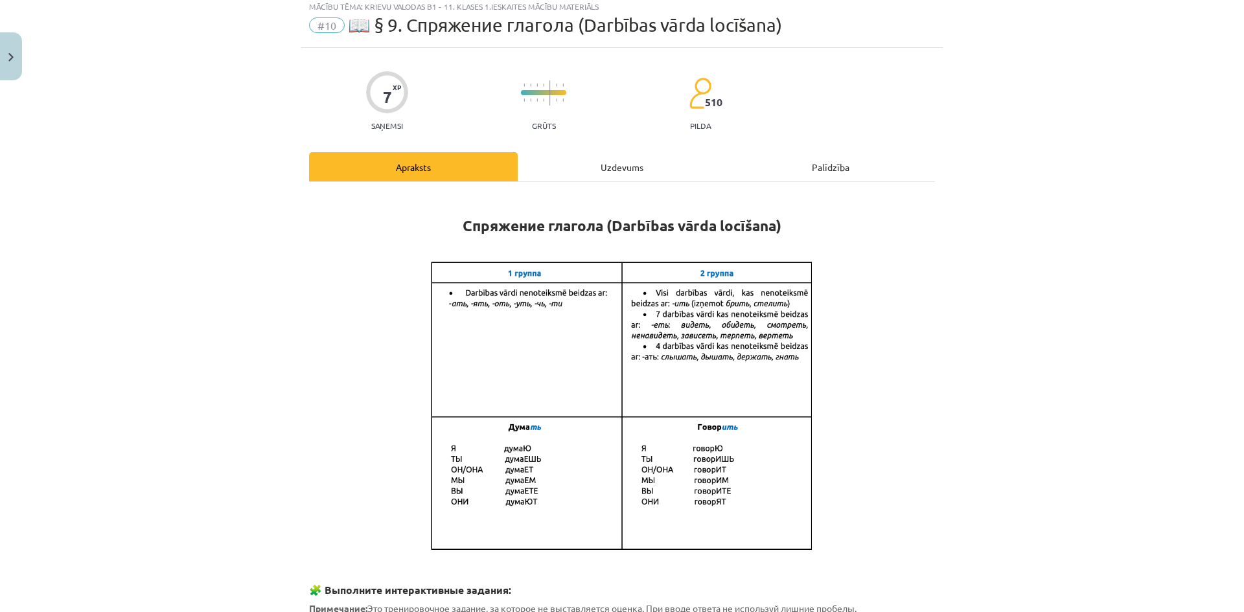
scroll to position [32, 0]
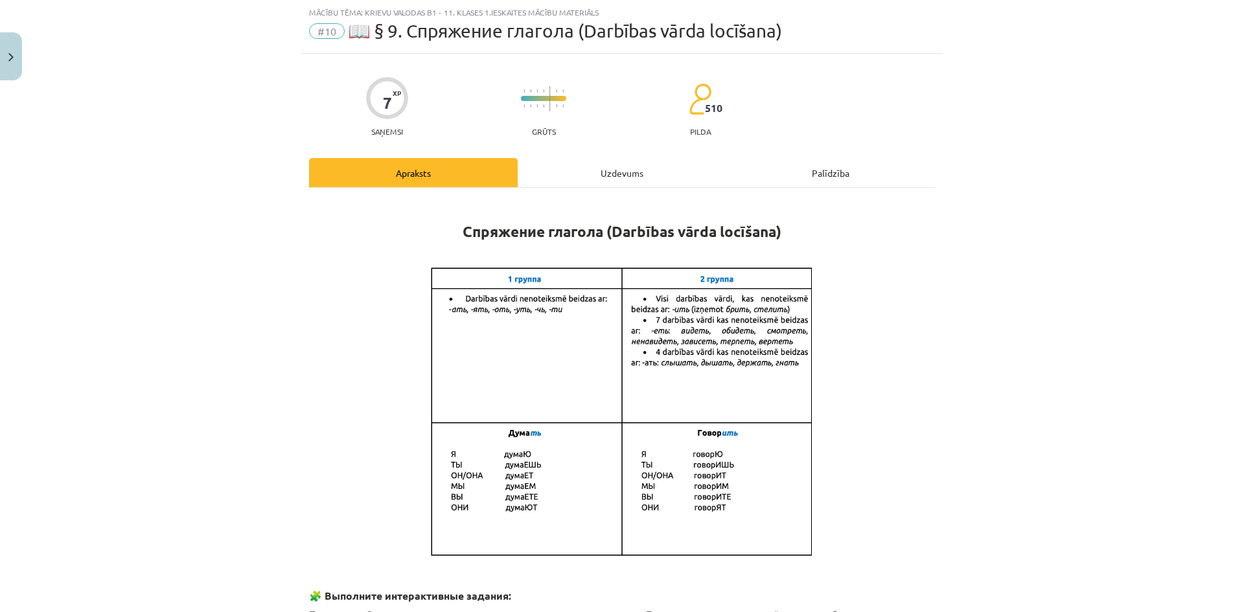
click at [585, 170] on div "Uzdevums" at bounding box center [622, 172] width 209 height 29
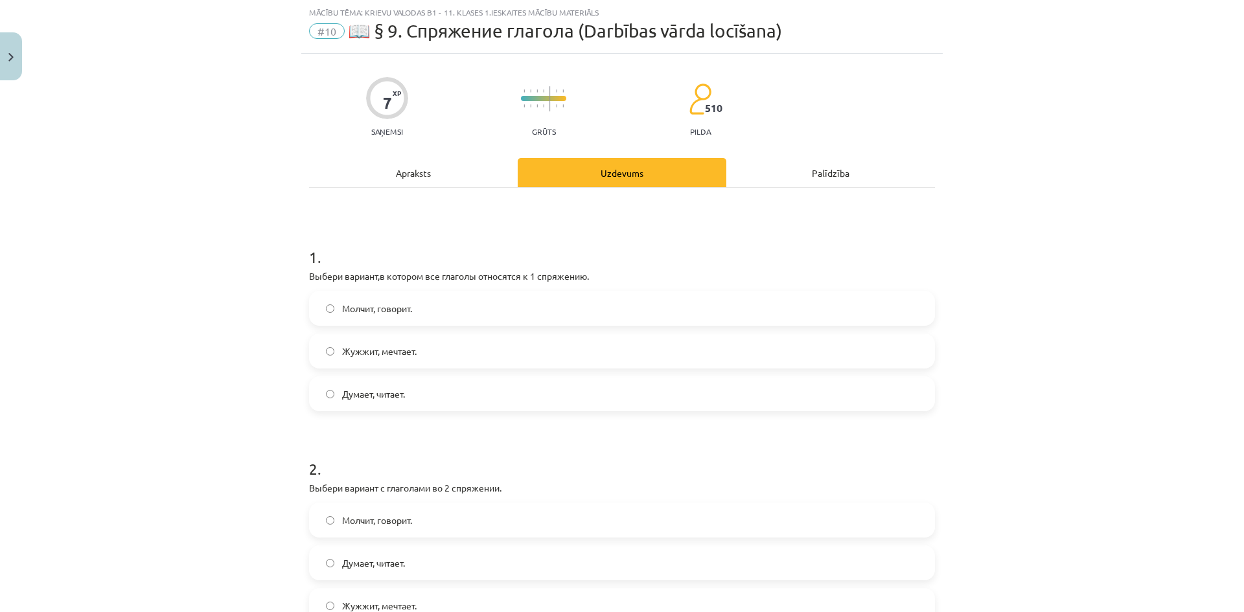
click at [462, 504] on label "Молчит, говорит." at bounding box center [621, 520] width 623 height 32
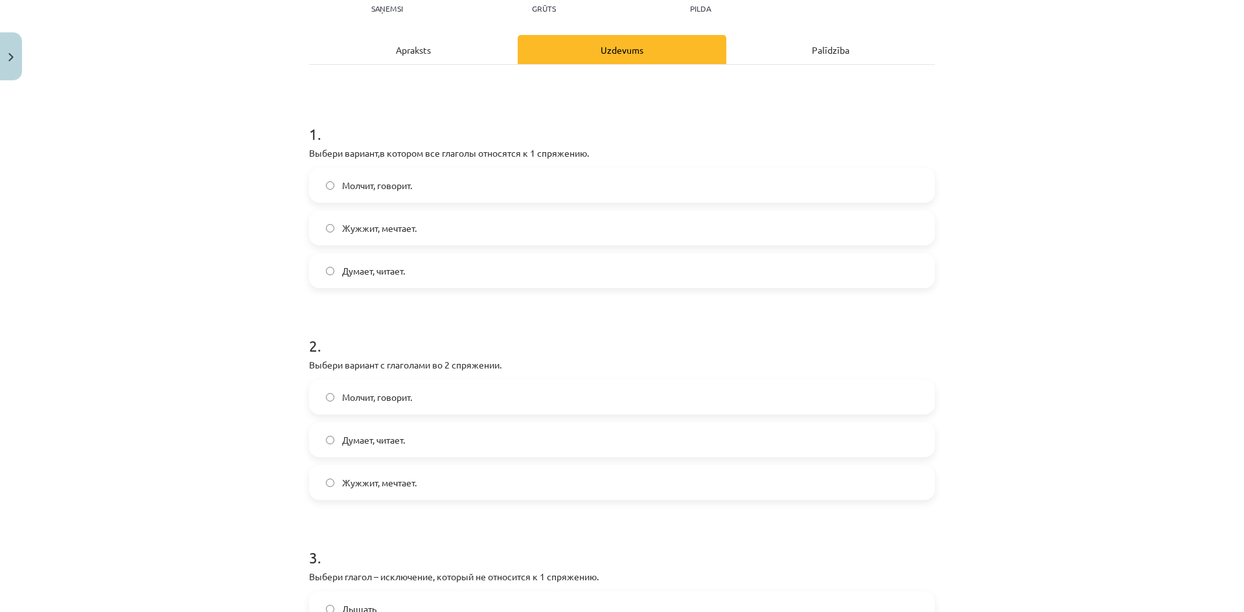
scroll to position [102, 0]
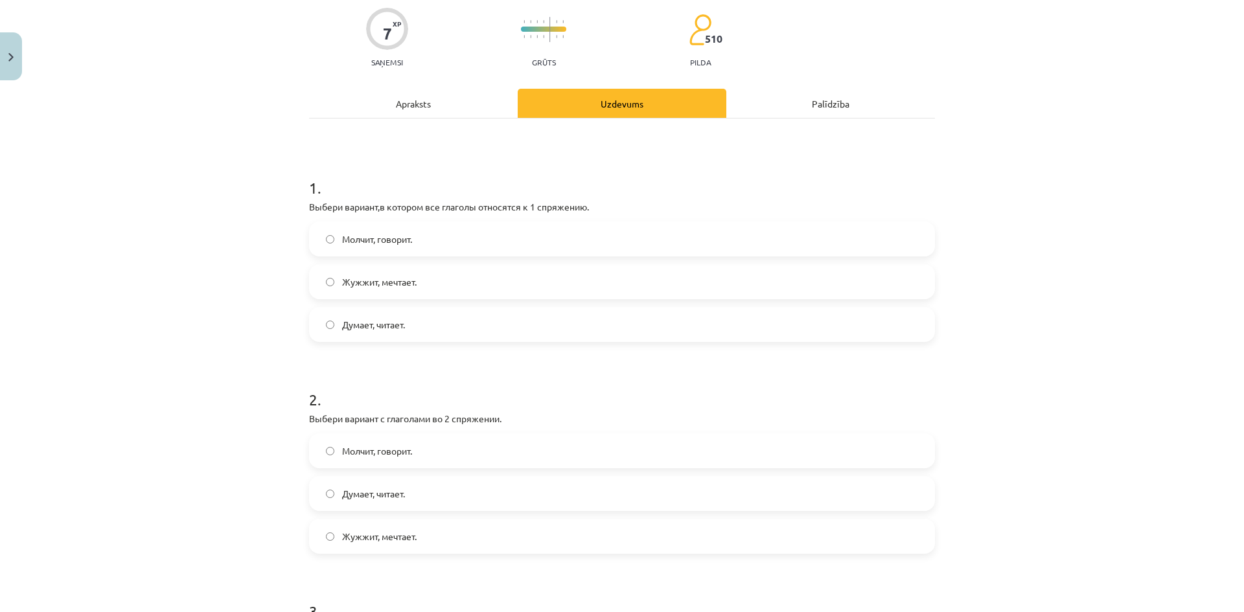
click at [423, 97] on div "Apraksts" at bounding box center [413, 103] width 209 height 29
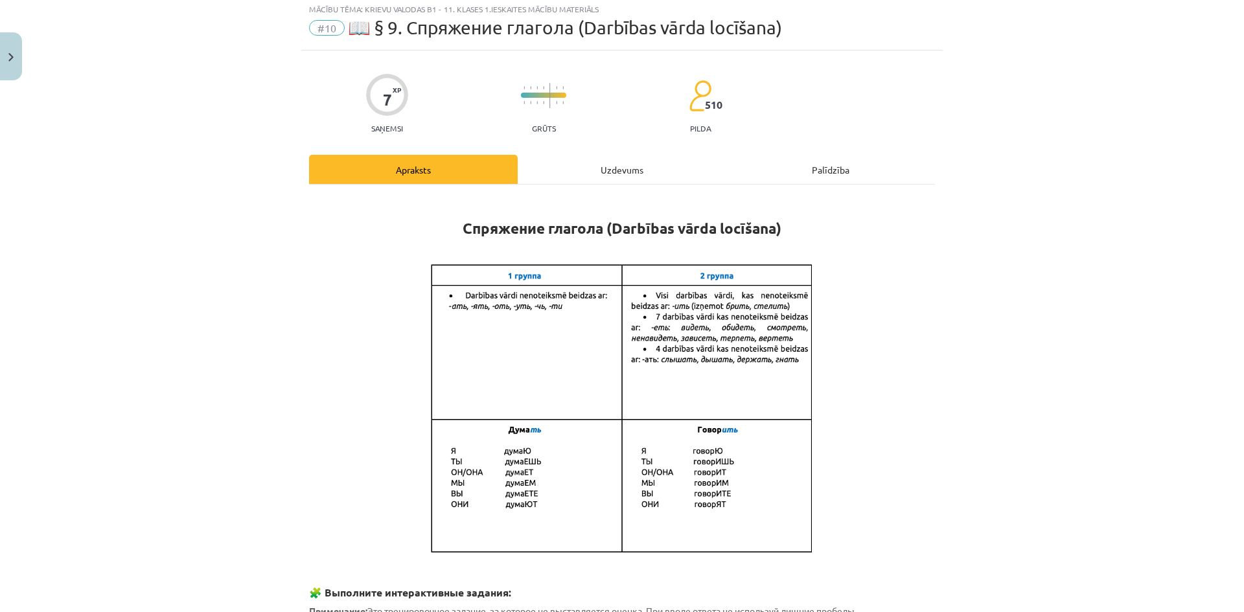
scroll to position [32, 0]
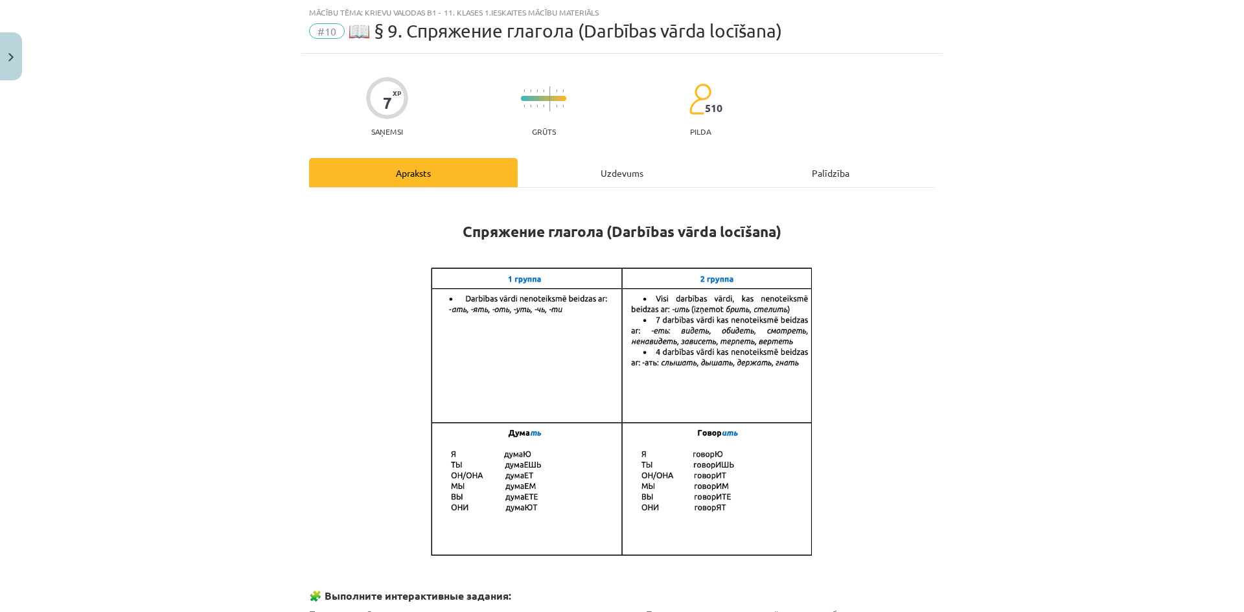
click at [572, 176] on div "Uzdevums" at bounding box center [622, 172] width 209 height 29
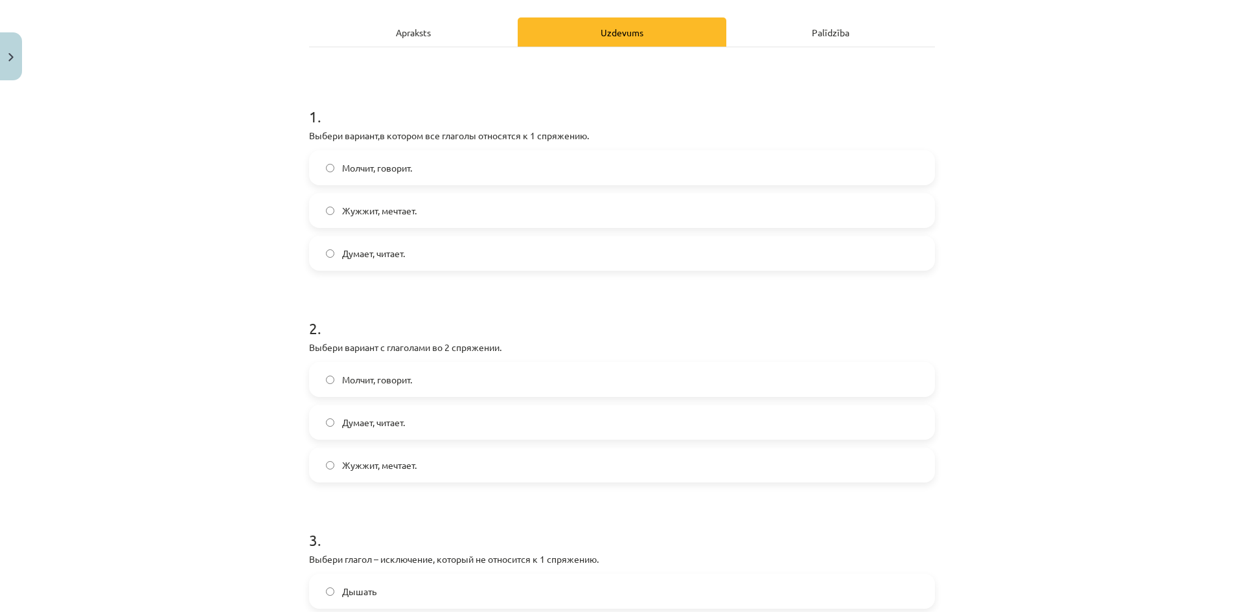
scroll to position [71, 0]
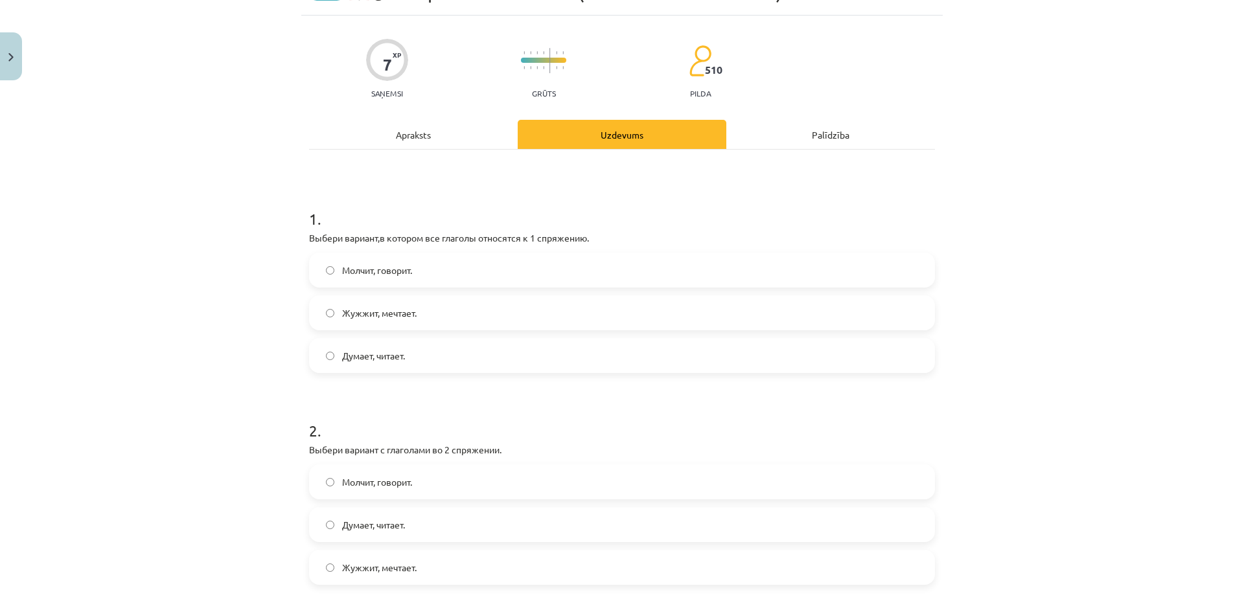
click at [439, 146] on div "Apraksts" at bounding box center [413, 134] width 209 height 29
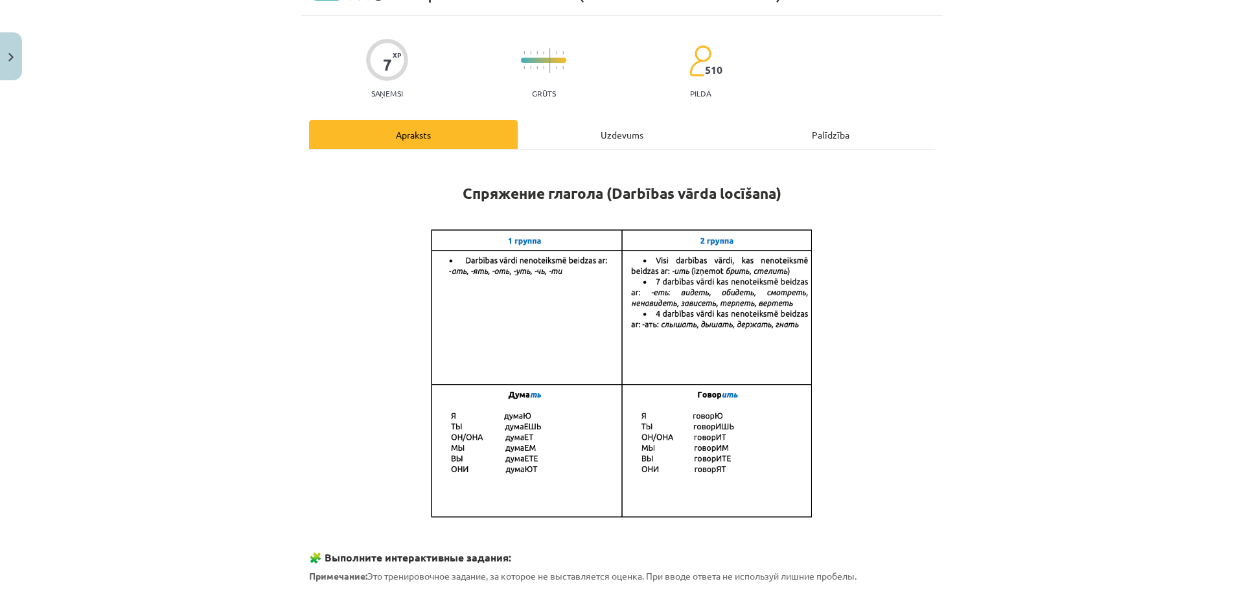
scroll to position [32, 0]
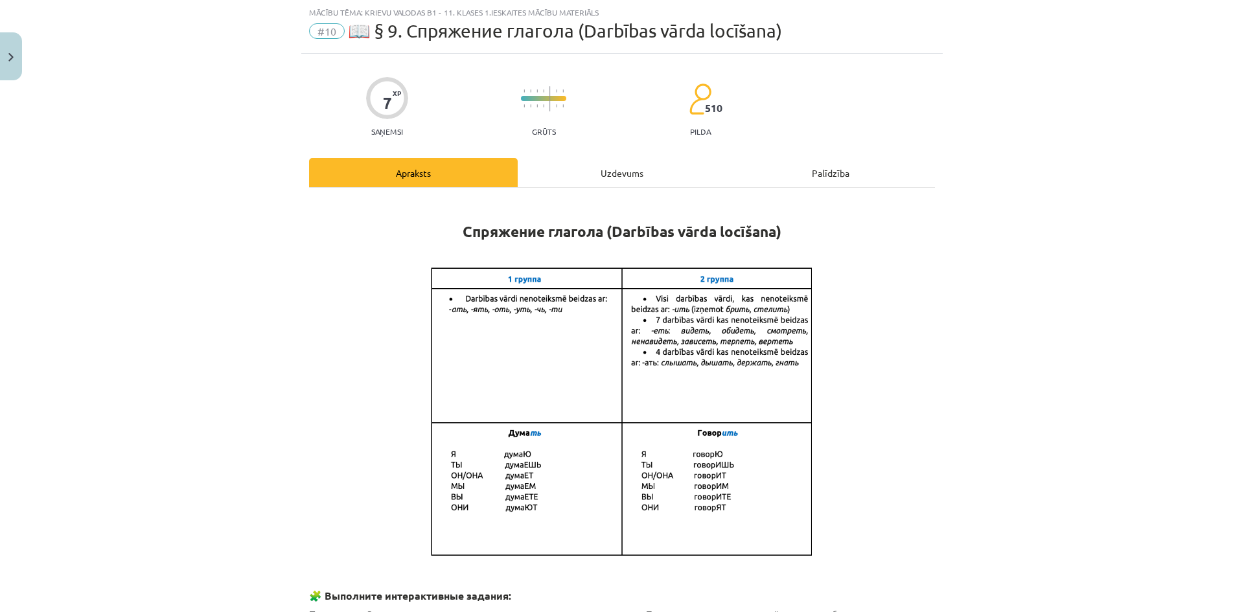
click at [550, 181] on div "Uzdevums" at bounding box center [622, 172] width 209 height 29
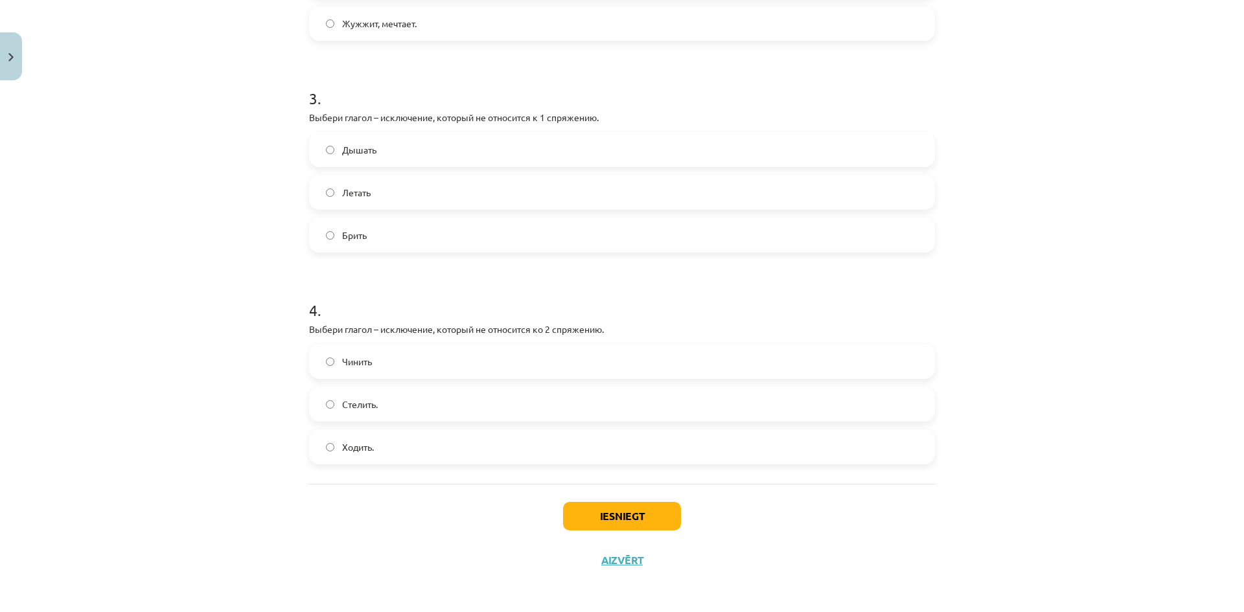
scroll to position [618, 0]
click at [469, 238] on label "Брить" at bounding box center [621, 232] width 623 height 32
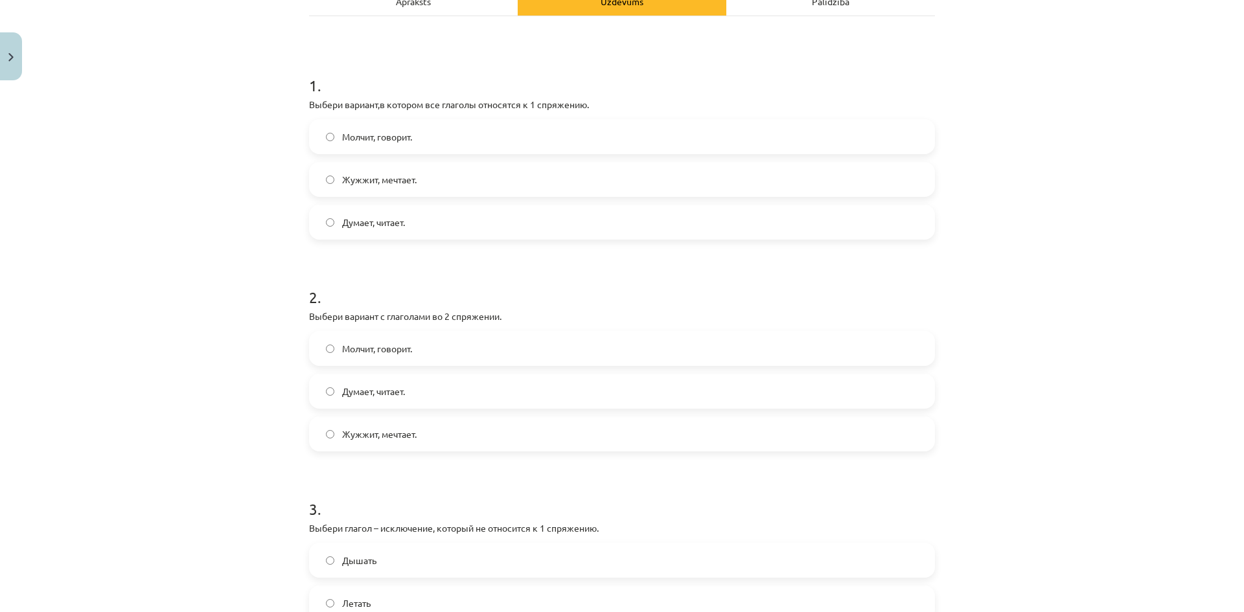
scroll to position [84, 0]
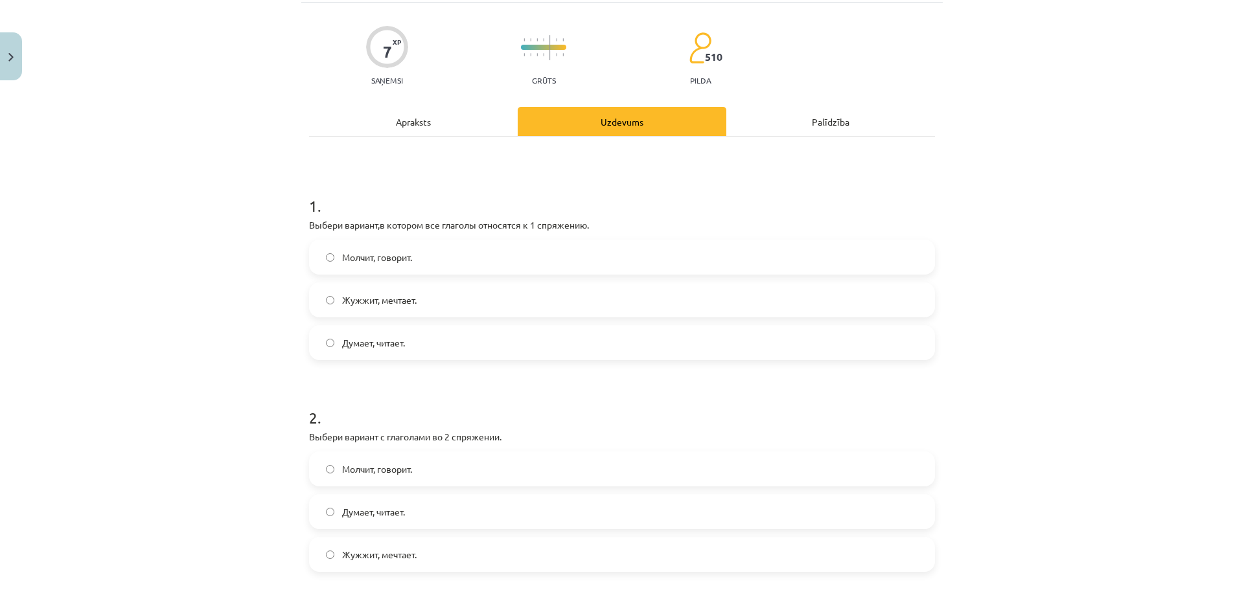
click at [476, 125] on div "Apraksts" at bounding box center [413, 121] width 209 height 29
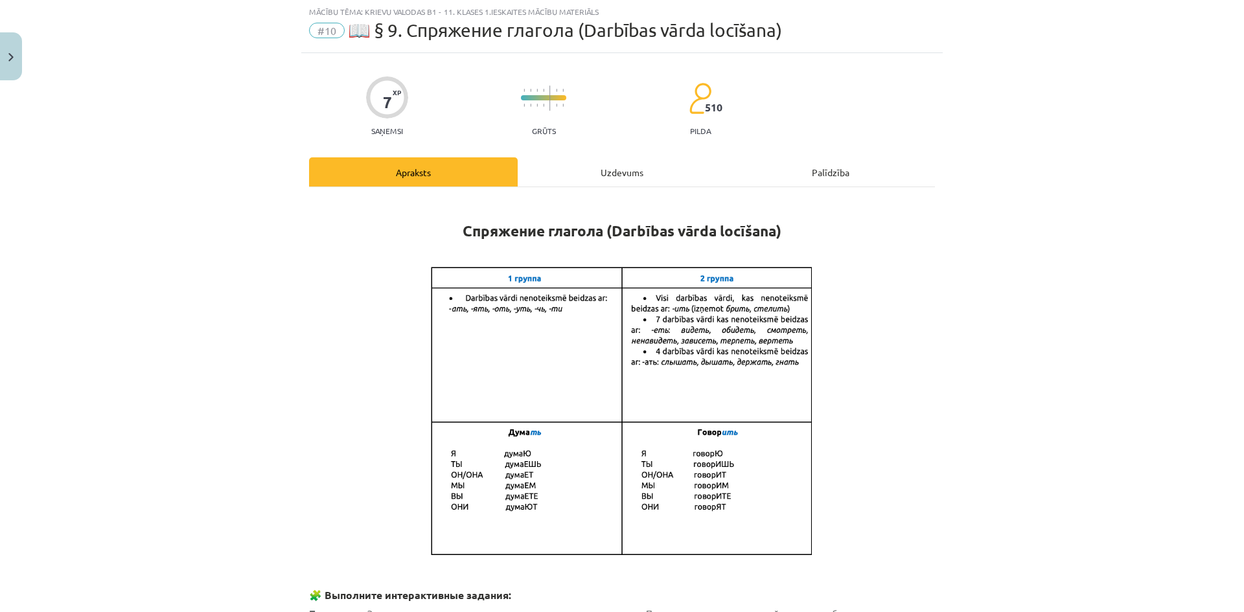
scroll to position [32, 0]
click at [588, 162] on div "Uzdevums" at bounding box center [622, 172] width 209 height 29
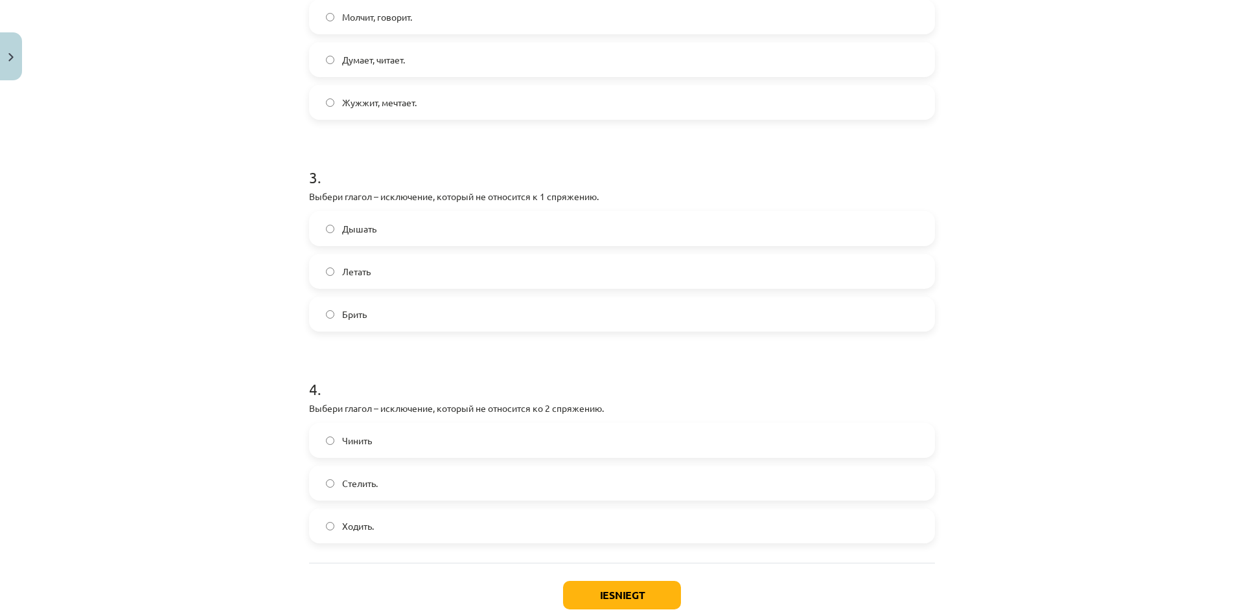
scroll to position [538, 0]
click at [439, 477] on label "Стелить." at bounding box center [621, 481] width 623 height 32
click at [608, 583] on button "Iesniegt" at bounding box center [622, 593] width 118 height 29
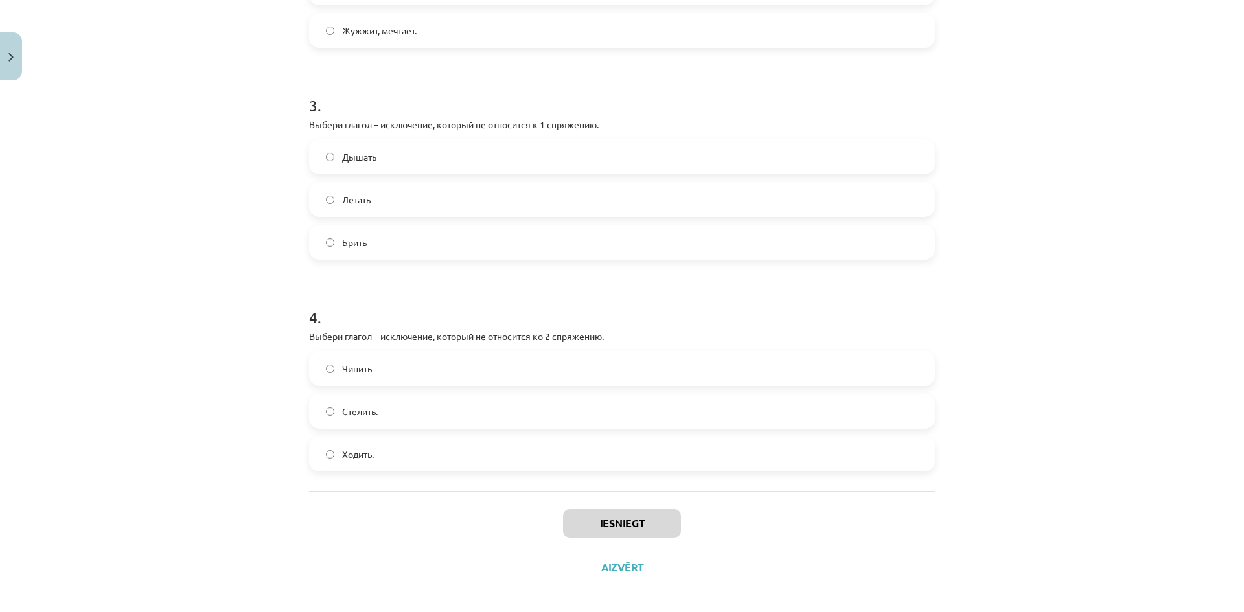
scroll to position [609, 0]
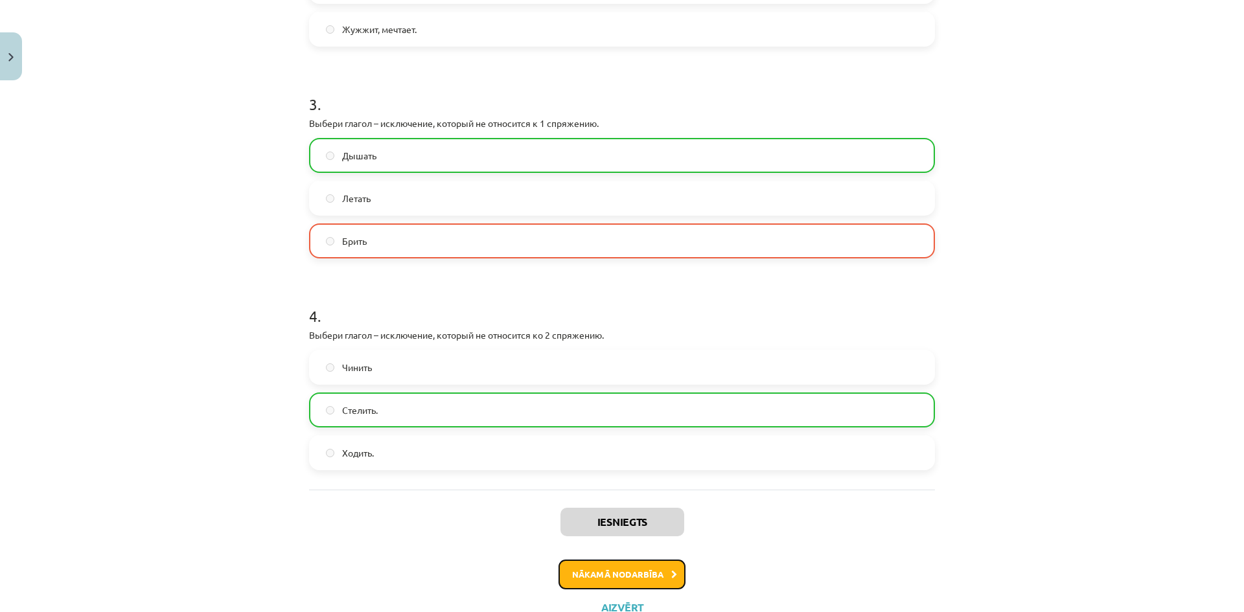
click at [645, 573] on button "Nākamā nodarbība" at bounding box center [622, 575] width 127 height 30
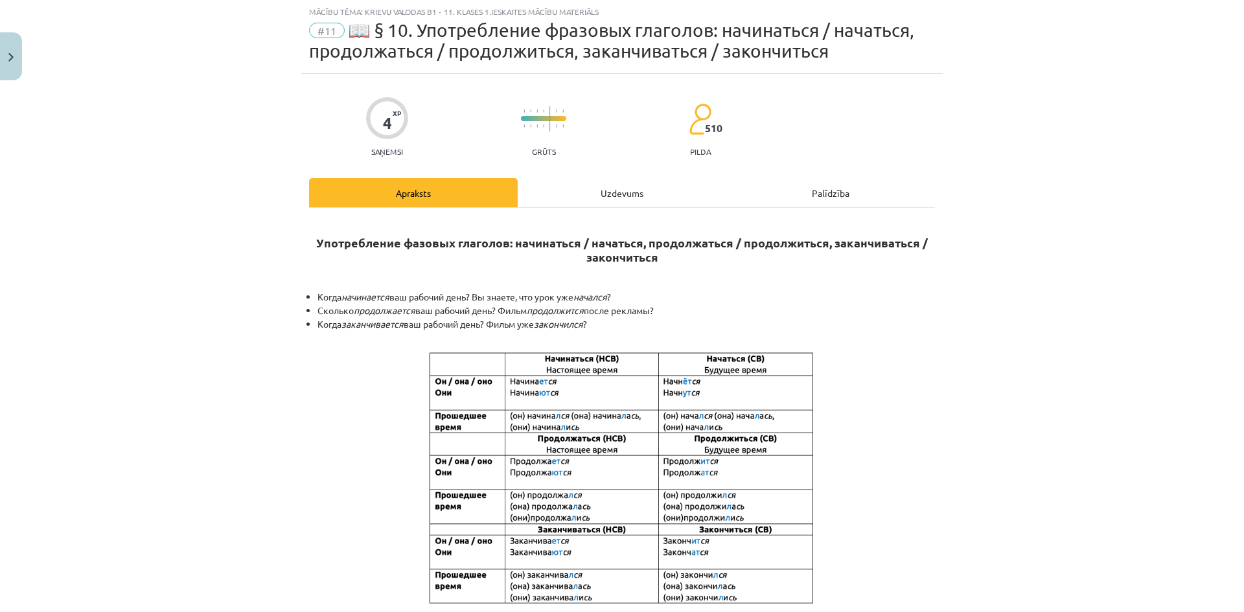
scroll to position [32, 0]
click at [580, 205] on div "Uzdevums" at bounding box center [622, 193] width 209 height 29
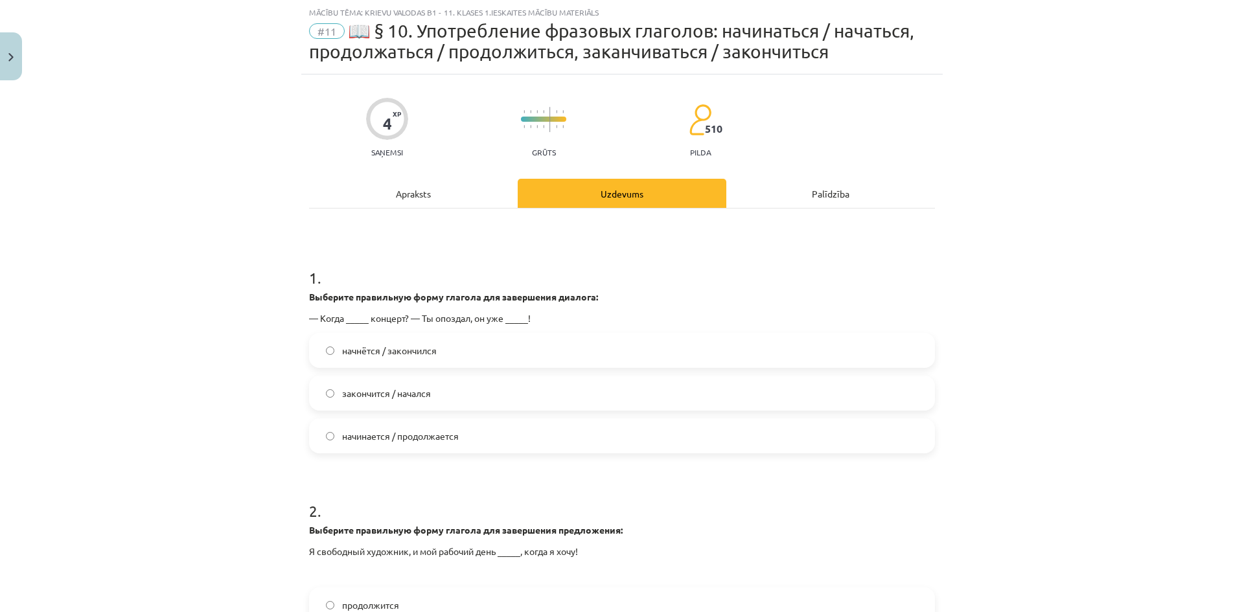
click at [475, 349] on label "начнётся / закончился" at bounding box center [621, 350] width 623 height 32
click at [612, 428] on label "начинается / продолжается" at bounding box center [621, 436] width 623 height 32
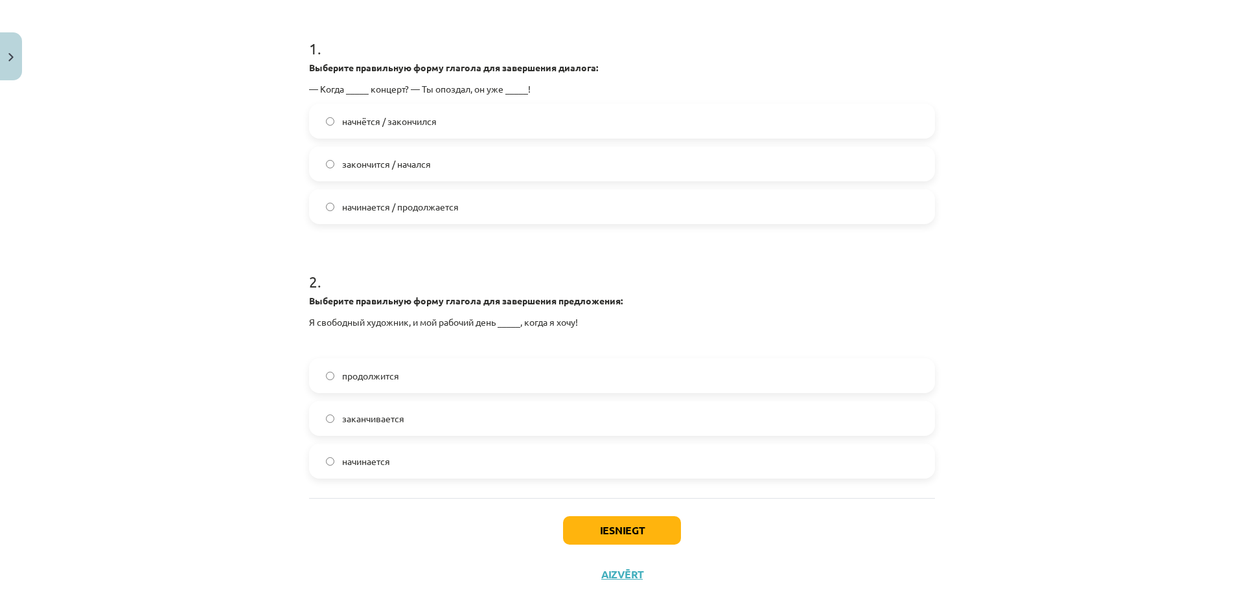
scroll to position [266, 0]
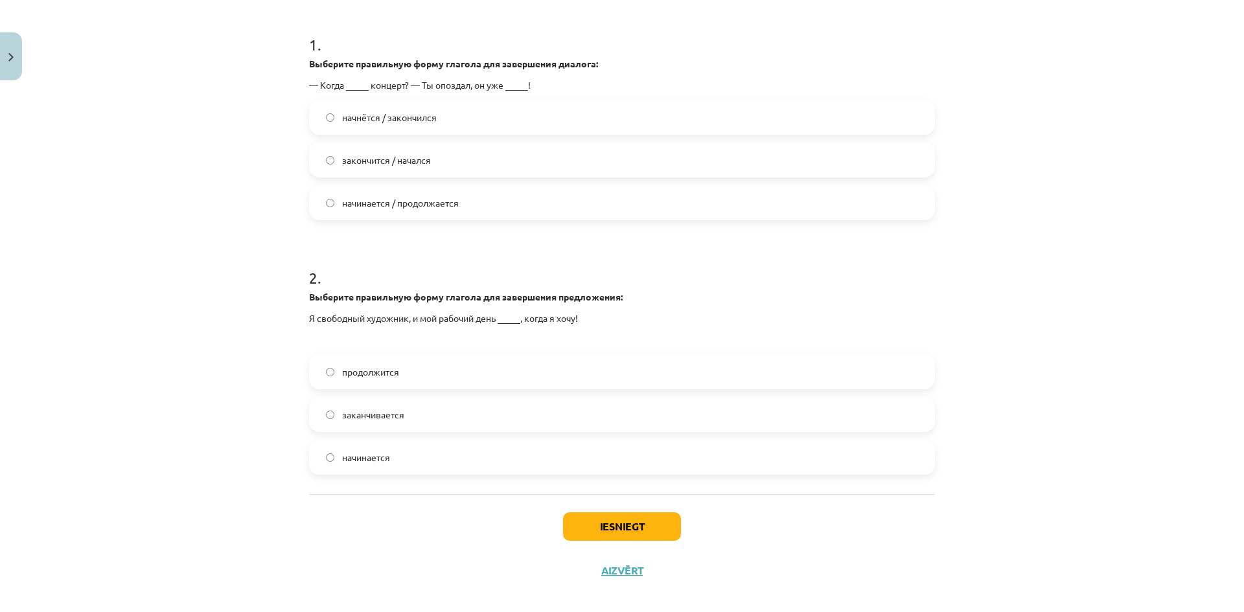
click at [418, 456] on label "начинается" at bounding box center [621, 457] width 623 height 32
click at [592, 516] on button "Iesniegt" at bounding box center [622, 527] width 118 height 29
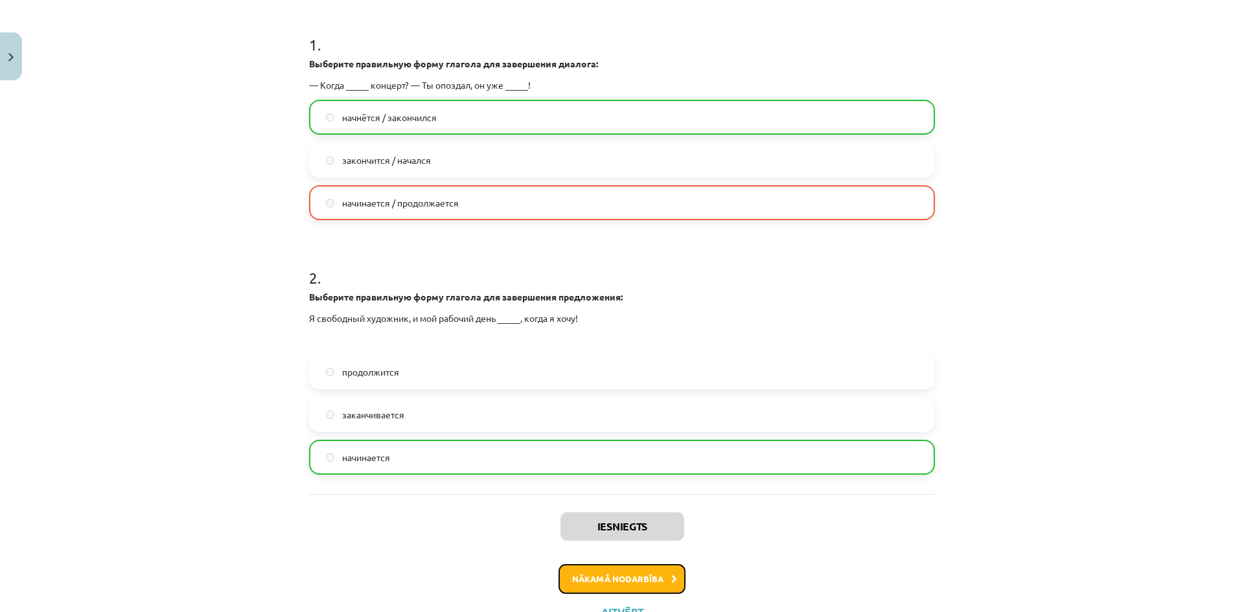
click at [618, 579] on button "Nākamā nodarbība" at bounding box center [622, 579] width 127 height 30
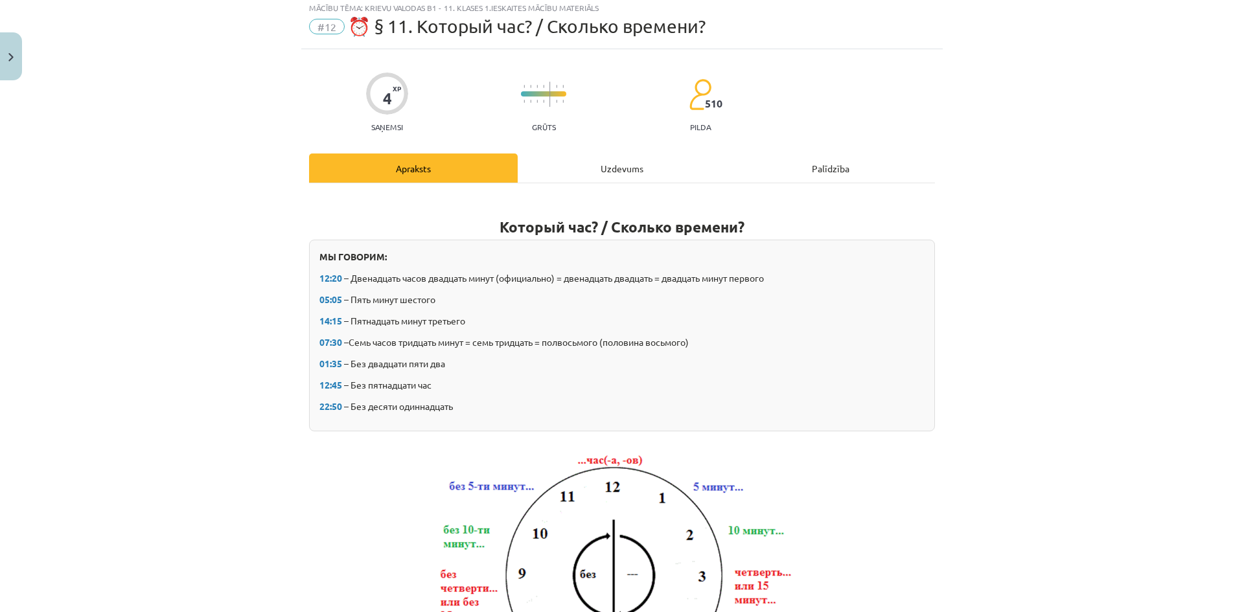
scroll to position [32, 0]
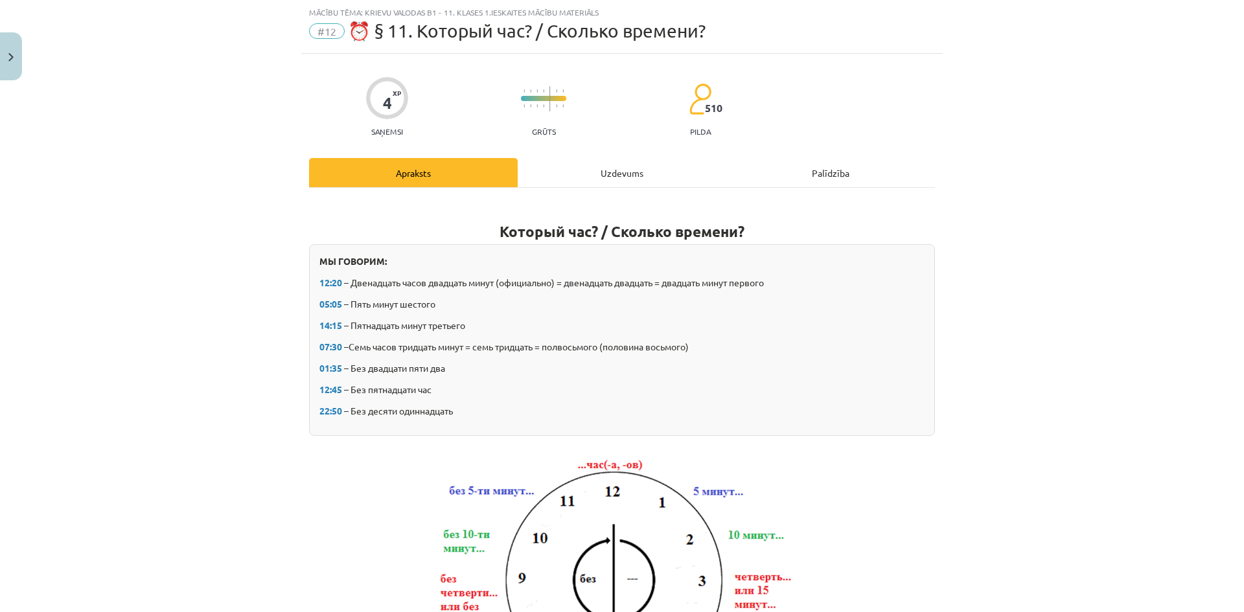
click at [550, 175] on div "Uzdevums" at bounding box center [622, 172] width 209 height 29
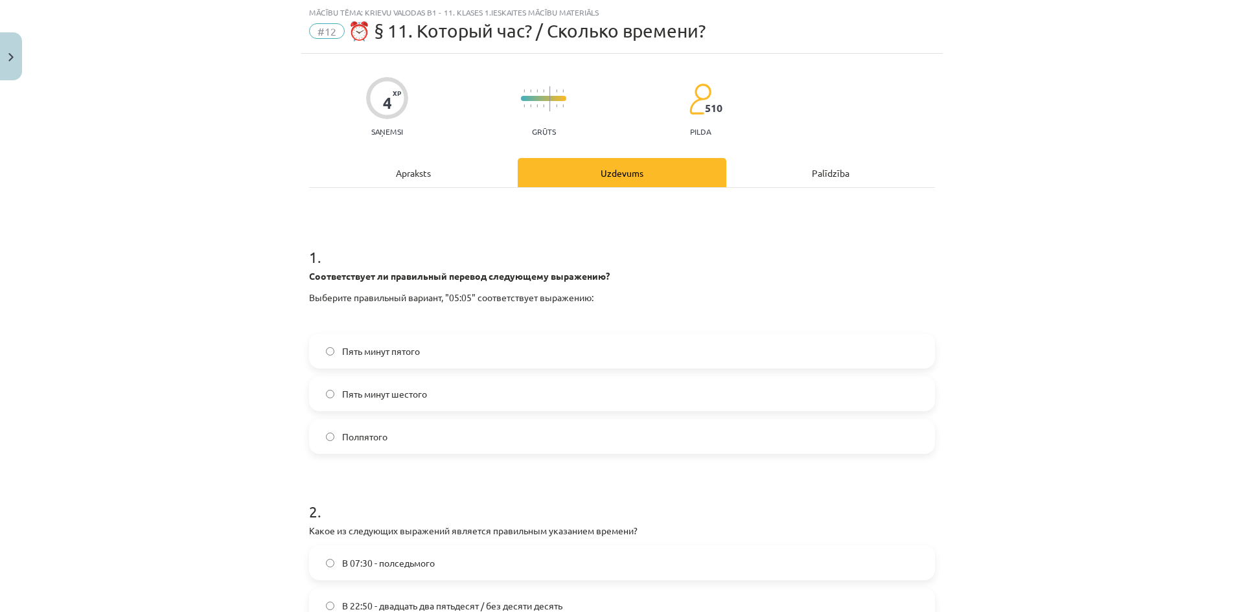
click at [439, 401] on label "Пять минут шестого" at bounding box center [621, 394] width 623 height 32
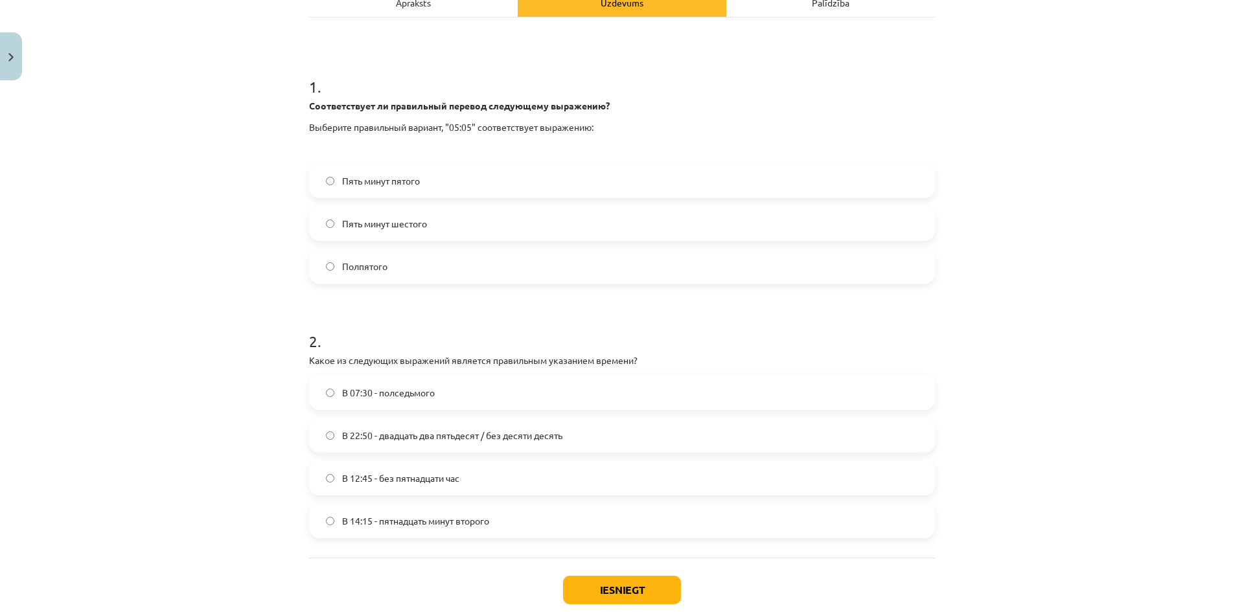
scroll to position [270, 0]
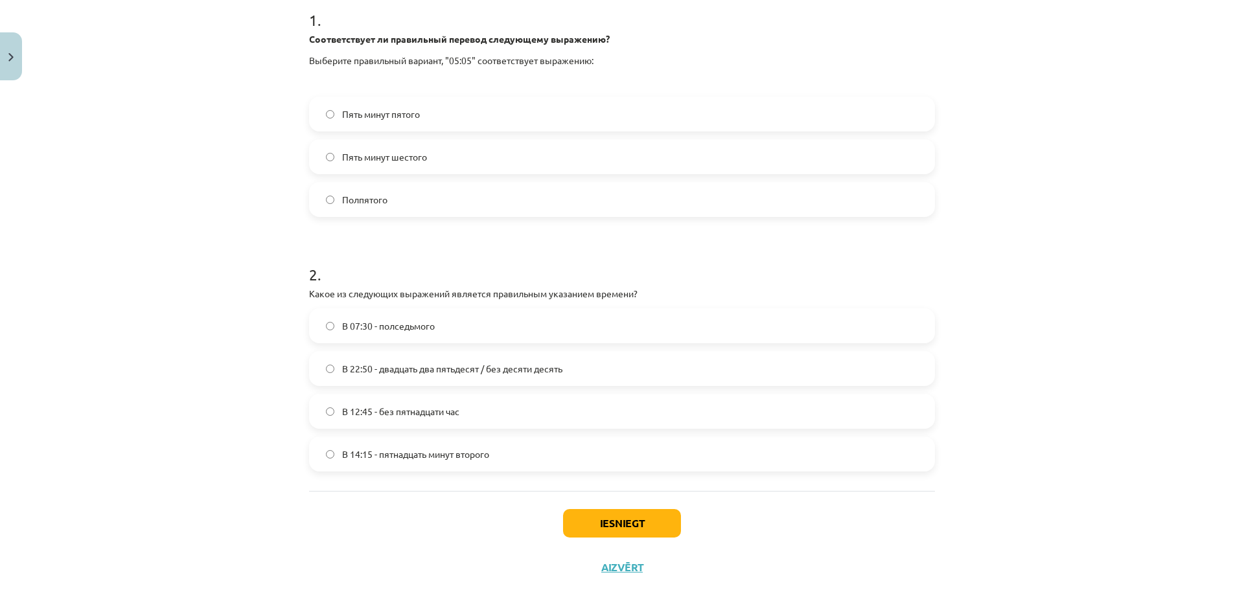
click at [480, 318] on label "В 07:30 - полседьмого" at bounding box center [621, 326] width 623 height 32
click at [465, 381] on label "В 22:50 - двадцать два пятьдесят / без десяти десять" at bounding box center [621, 369] width 623 height 32
click at [423, 406] on span "В 12:45 - без пятнадцати час" at bounding box center [400, 412] width 117 height 14
click at [608, 518] on button "Iesniegt" at bounding box center [622, 523] width 118 height 29
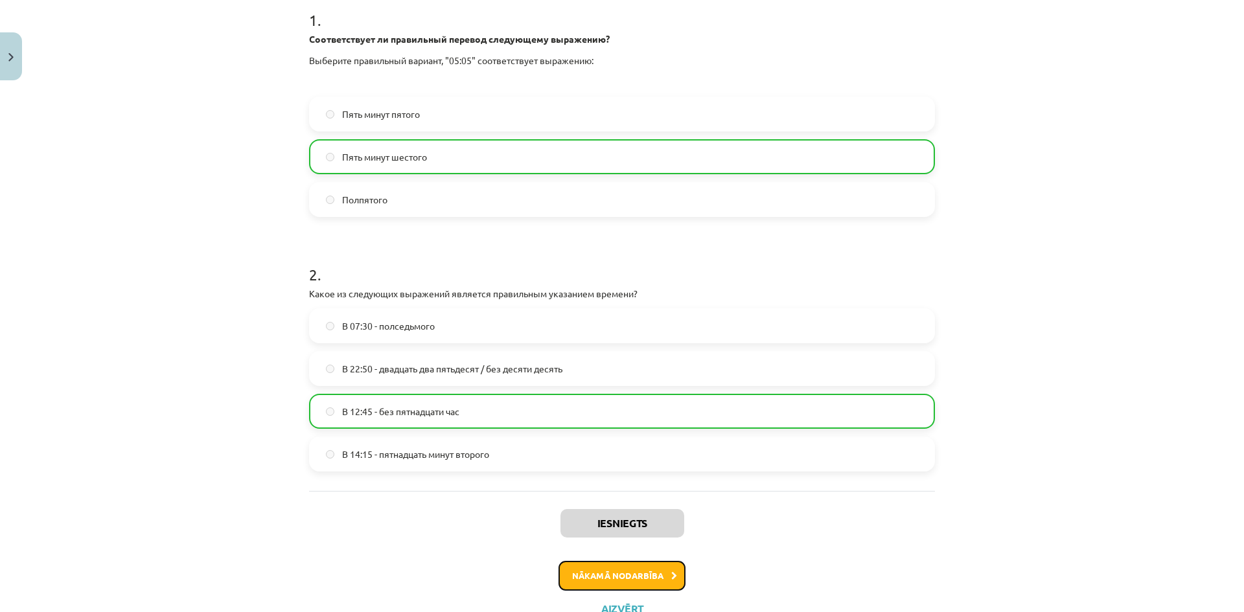
click at [609, 590] on button "Nākamā nodarbība" at bounding box center [622, 576] width 127 height 30
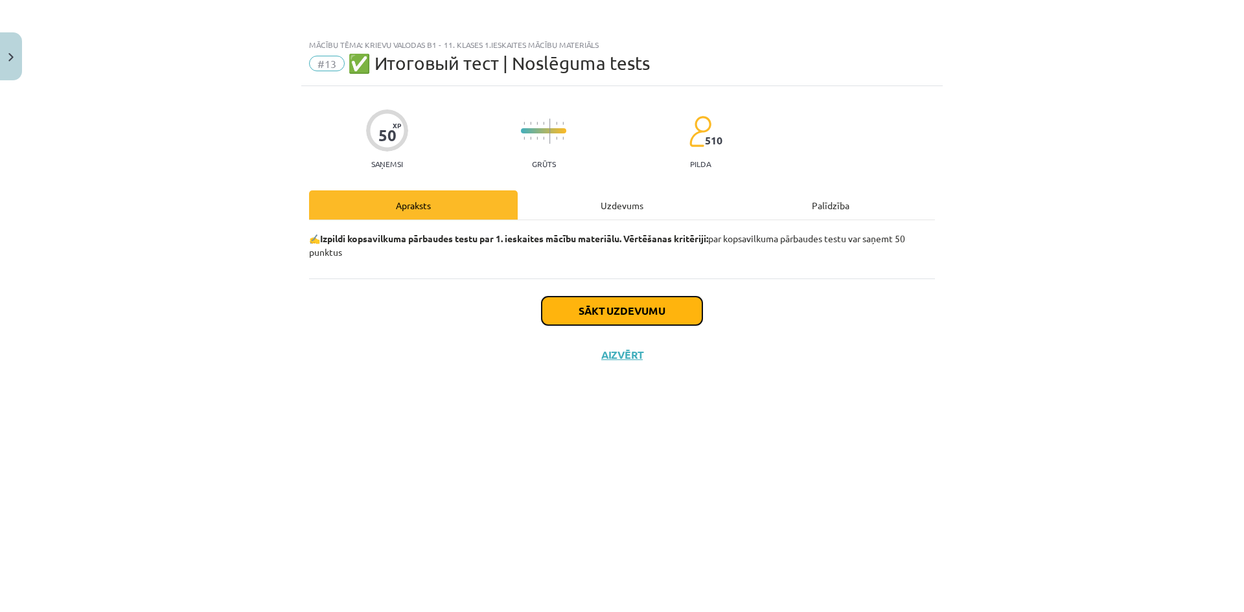
click at [582, 301] on button "Sākt uzdevumu" at bounding box center [622, 311] width 161 height 29
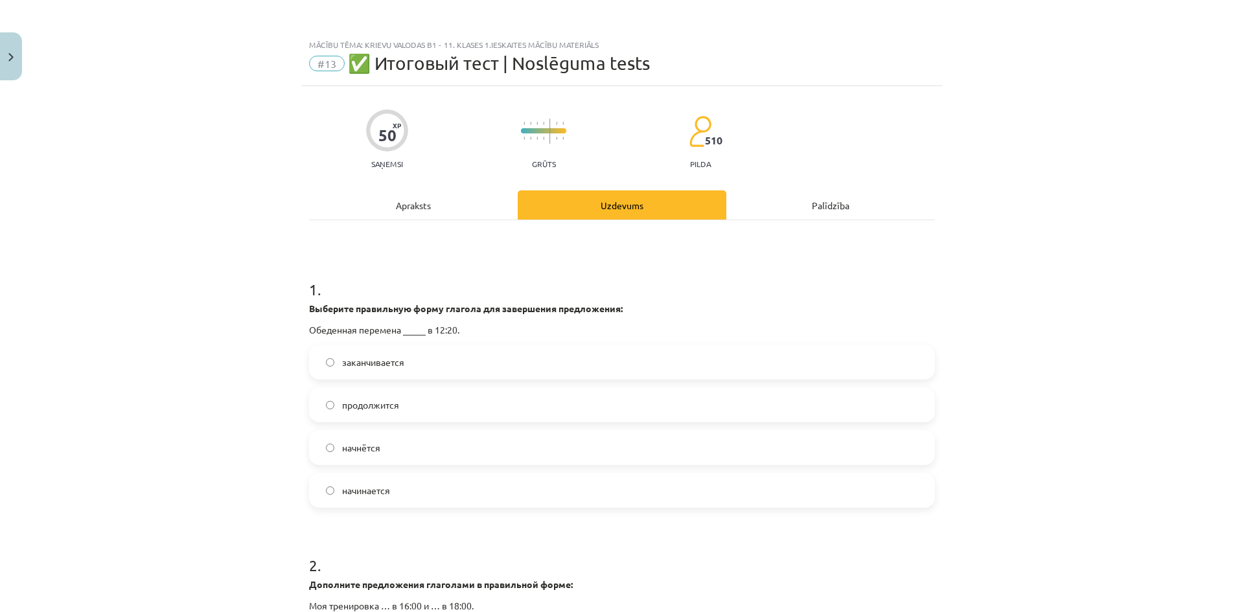
click at [375, 362] on span "заканчивается" at bounding box center [373, 363] width 62 height 14
click at [413, 489] on label "начинается" at bounding box center [621, 490] width 623 height 32
click at [406, 368] on label "заканчивается" at bounding box center [621, 362] width 623 height 32
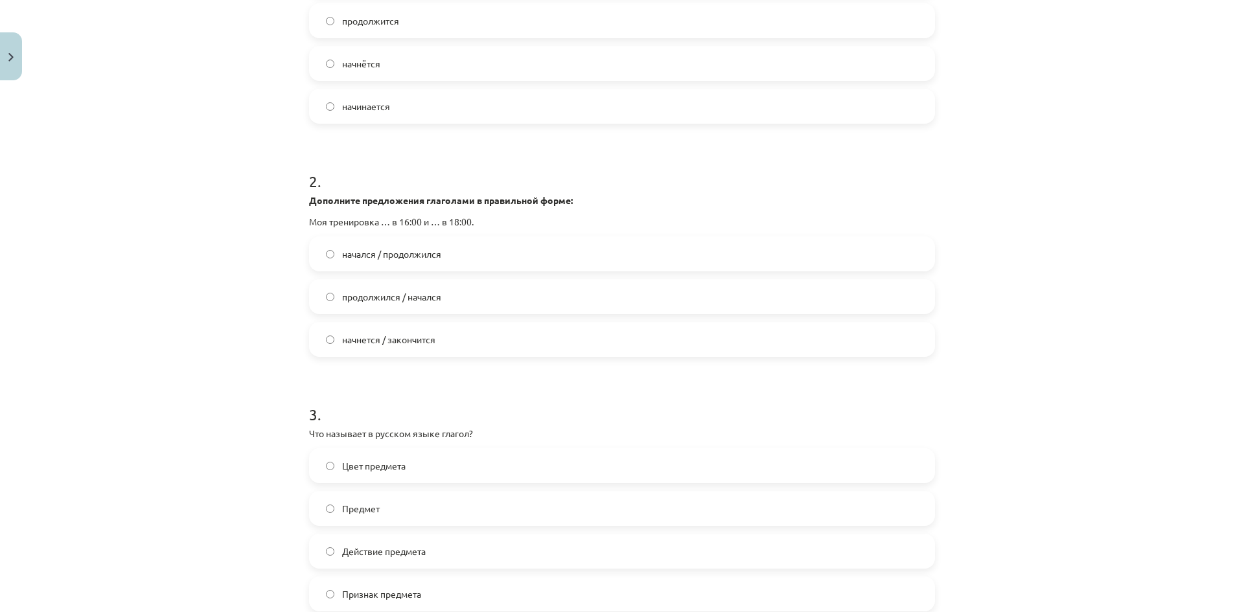
scroll to position [380, 0]
click at [393, 353] on label "начнется / закончится" at bounding box center [621, 343] width 623 height 32
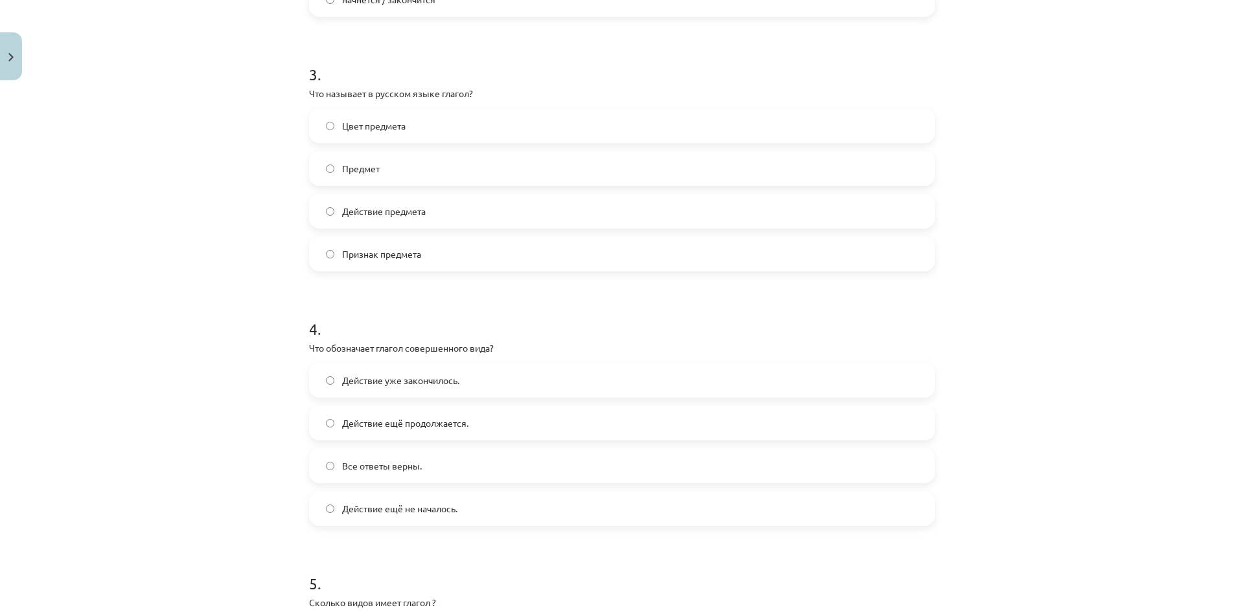
scroll to position [721, 0]
click at [477, 268] on label "Признак предмета" at bounding box center [621, 258] width 623 height 32
click at [597, 203] on label "Действие предмета" at bounding box center [621, 215] width 623 height 32
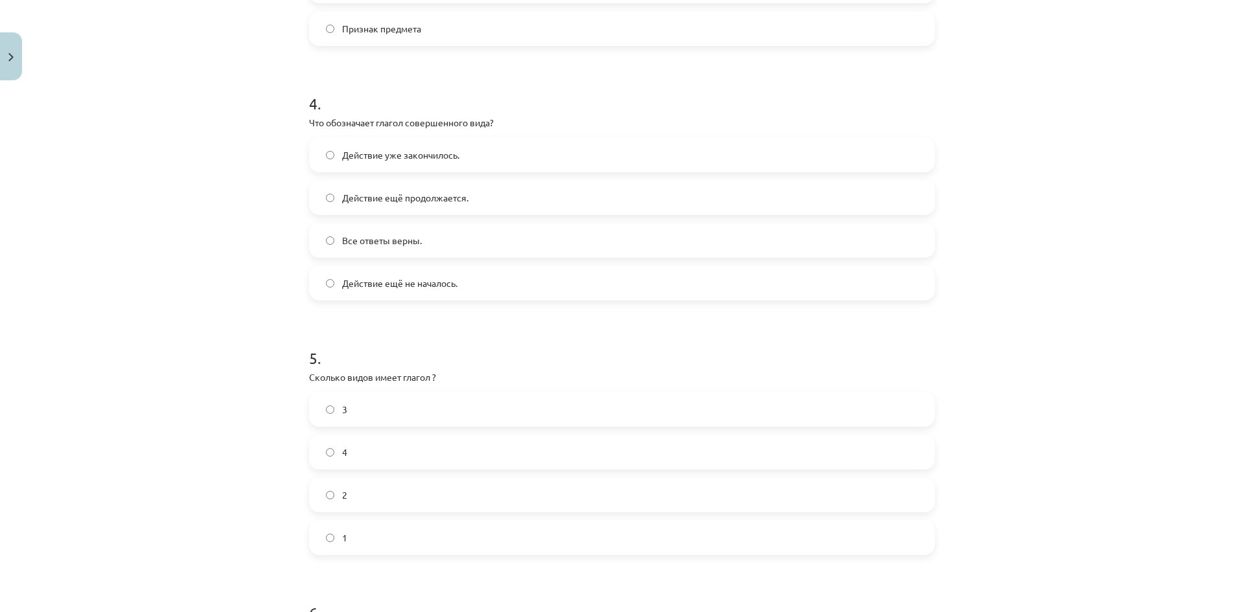
scroll to position [1017, 0]
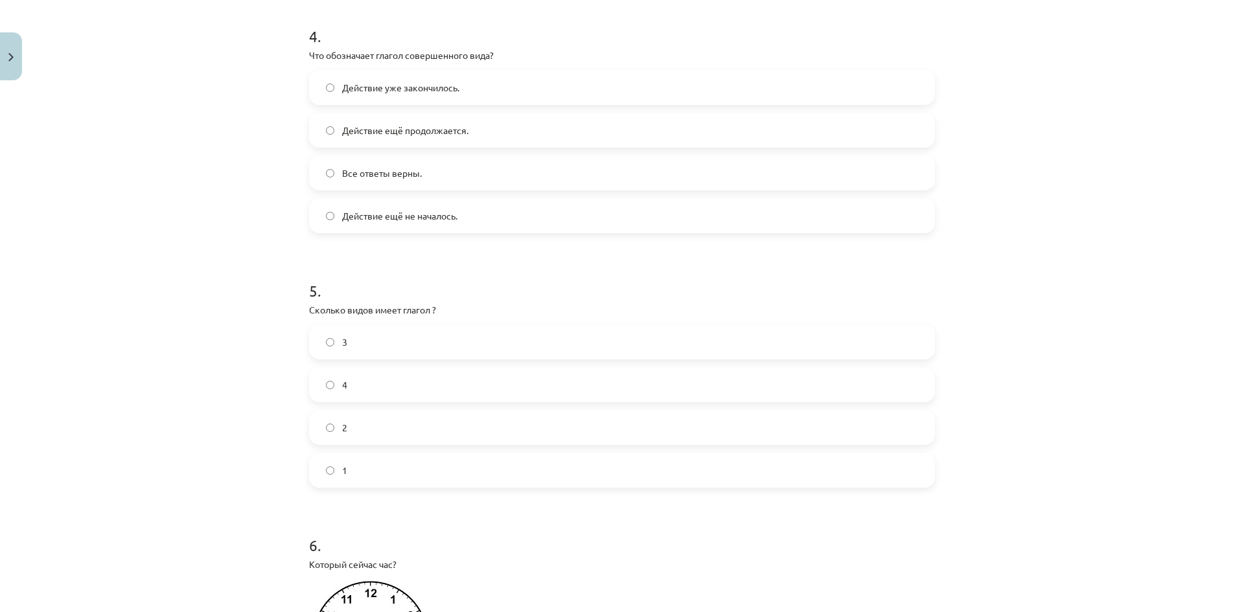
click at [402, 126] on span "Действие ещё продолжается." at bounding box center [405, 131] width 126 height 14
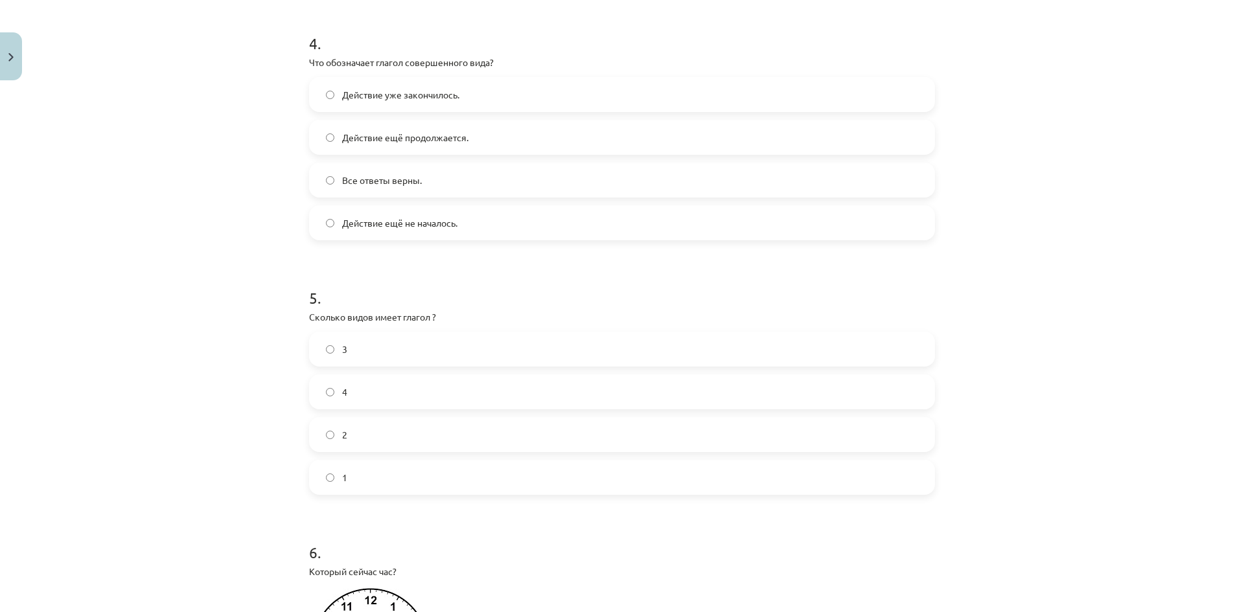
click at [646, 110] on label "Действие уже закончилось." at bounding box center [621, 94] width 623 height 32
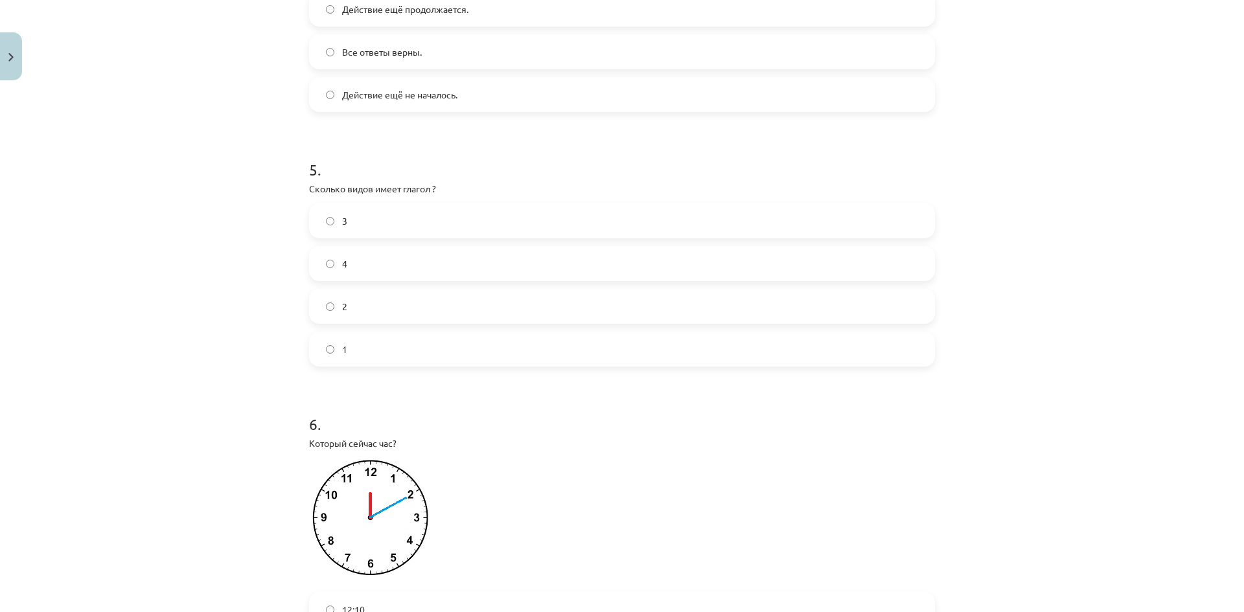
scroll to position [1155, 0]
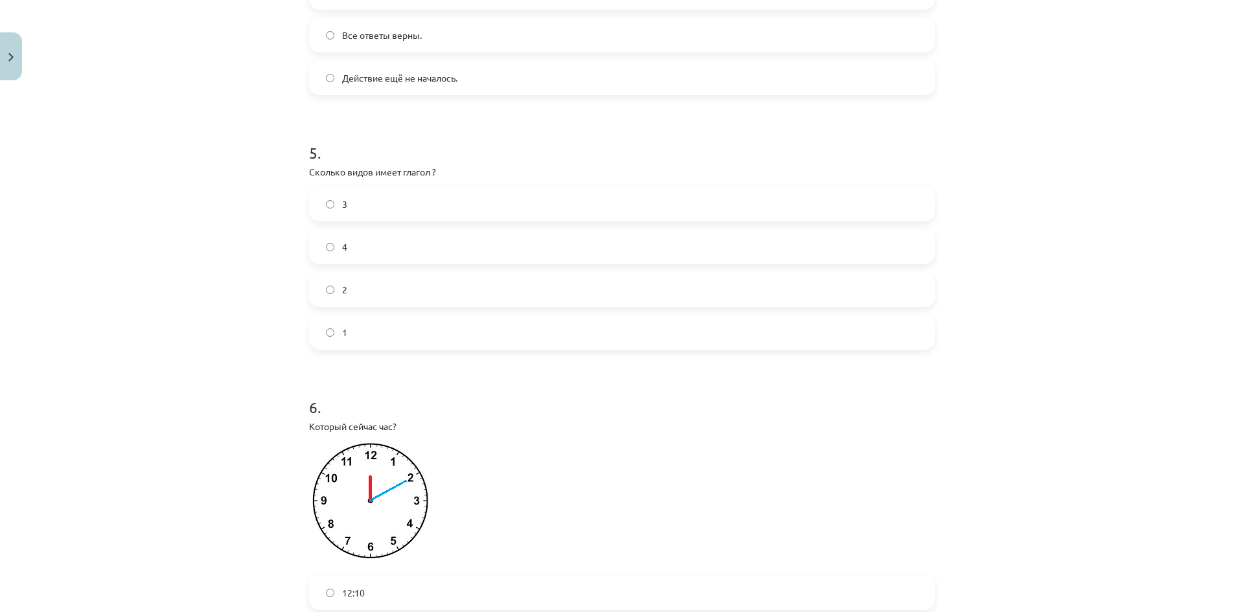
click at [443, 285] on label "2" at bounding box center [621, 289] width 623 height 32
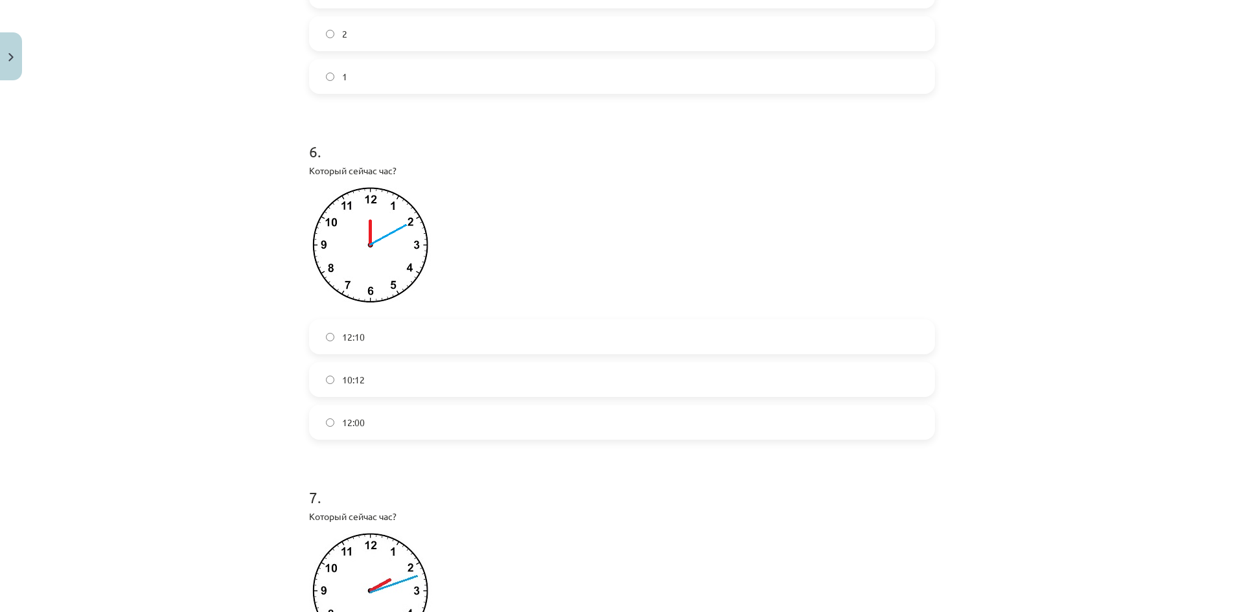
scroll to position [1445, 0]
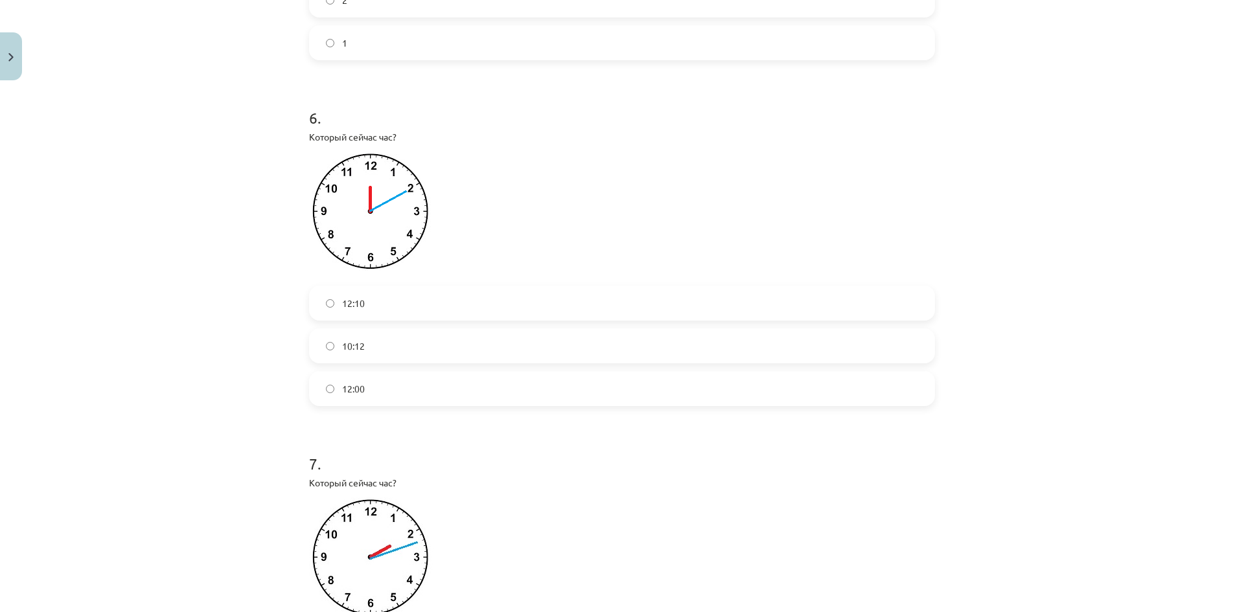
click at [383, 297] on label "12:10" at bounding box center [621, 303] width 623 height 32
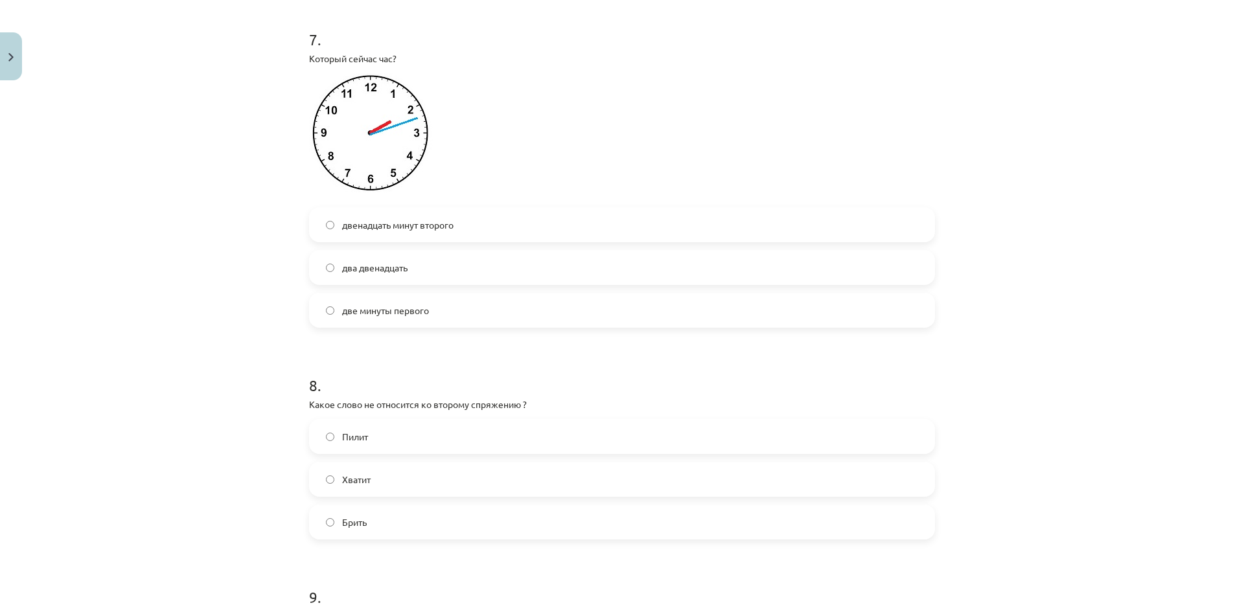
scroll to position [1856, 0]
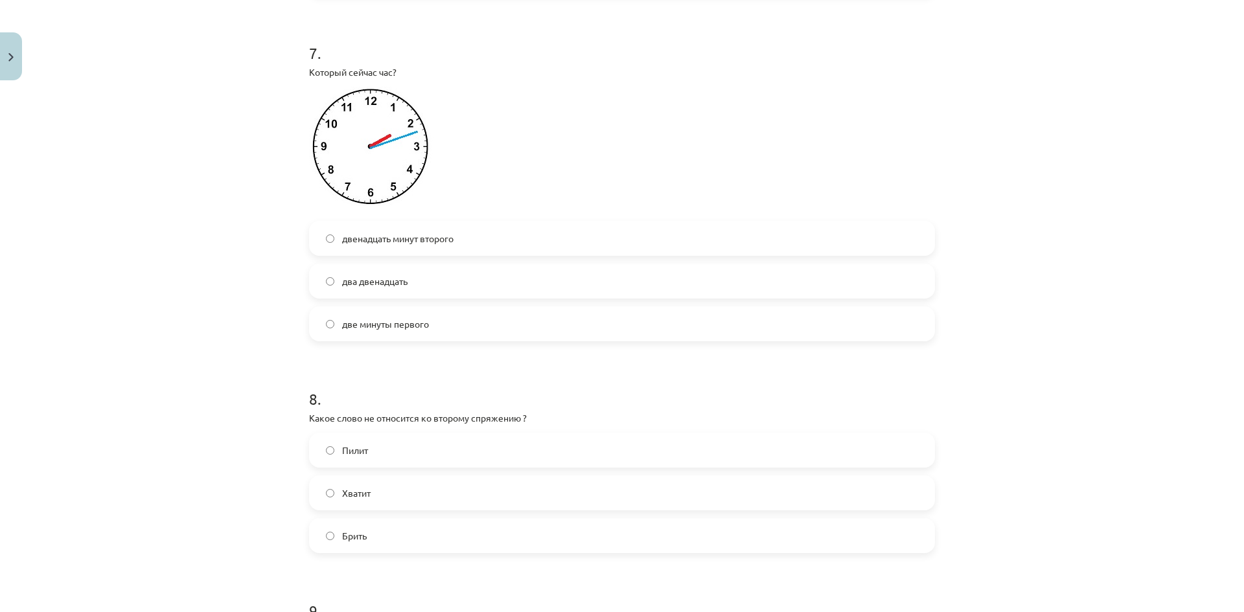
click at [472, 244] on label "двенадцать минут второго" at bounding box center [621, 238] width 623 height 32
click at [557, 278] on label "два двенадцать" at bounding box center [621, 281] width 623 height 32
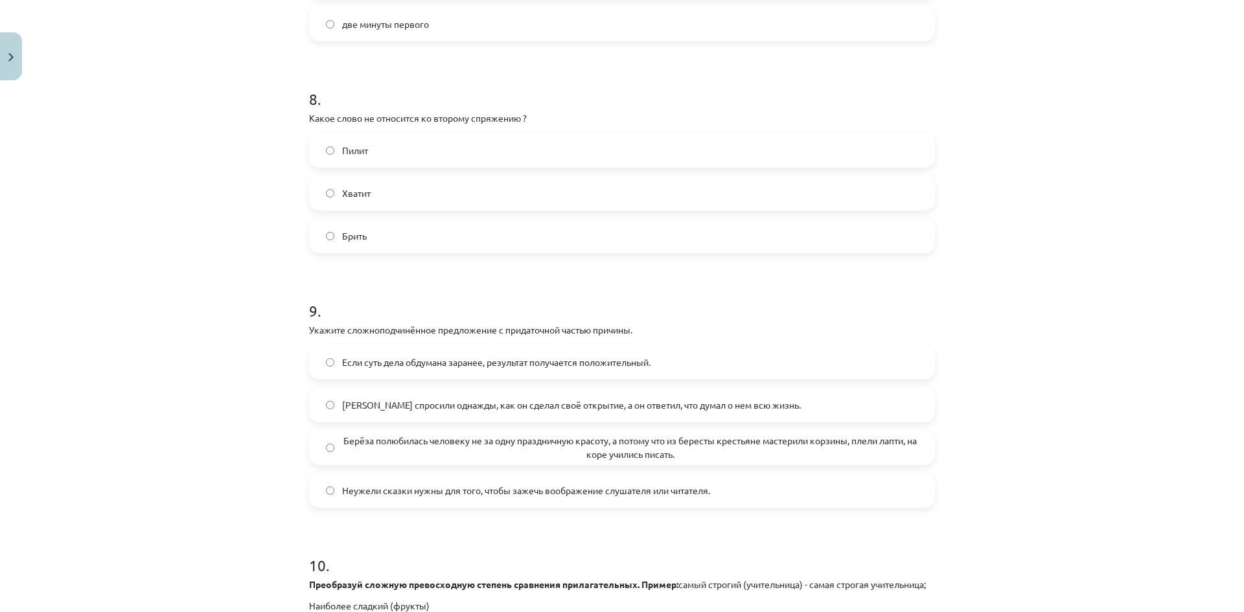
scroll to position [2176, 0]
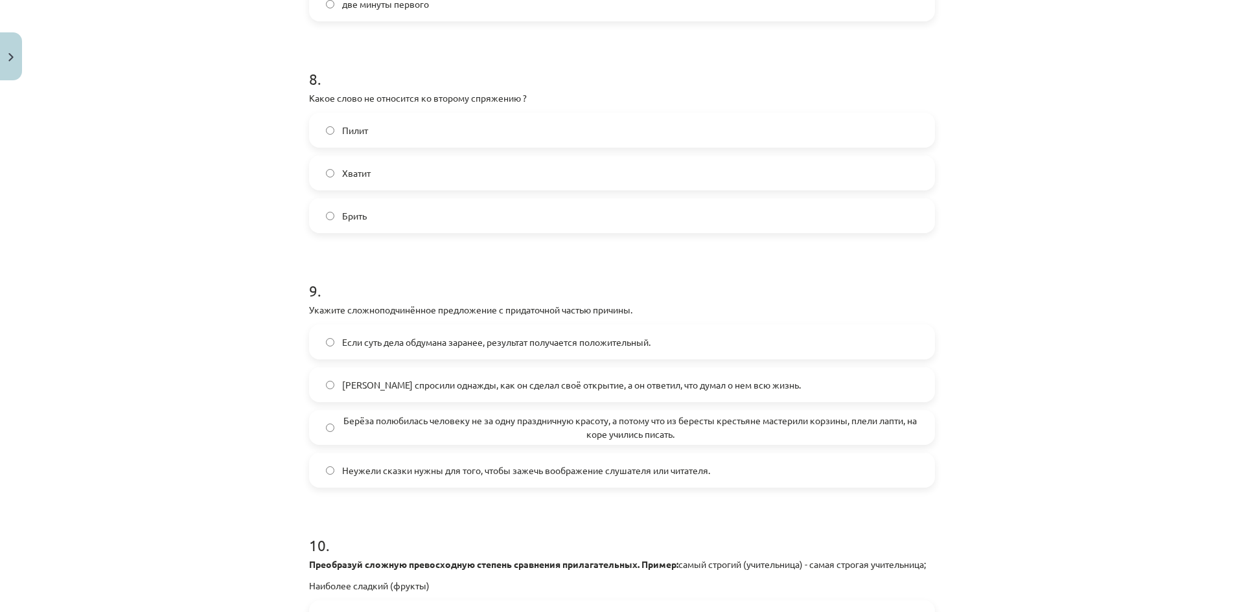
click at [406, 170] on label "Хватит" at bounding box center [621, 173] width 623 height 32
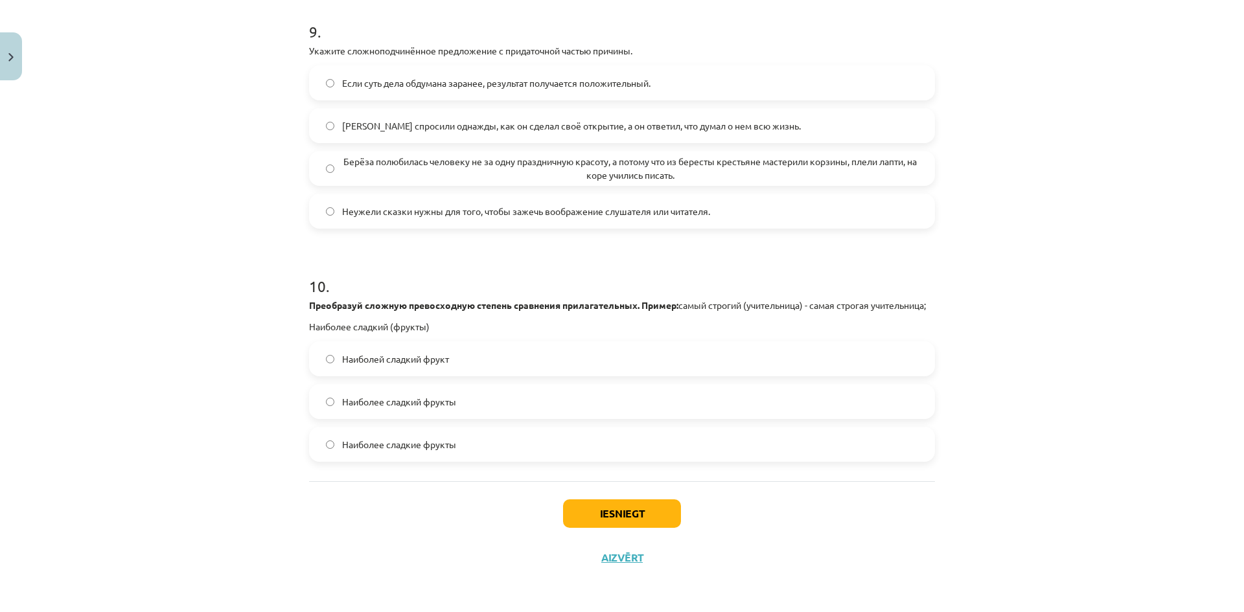
scroll to position [2446, 0]
click at [645, 119] on span "Менделеева спросили однажды, как он сделал своё открытие, а он ответил, что дум…" at bounding box center [571, 126] width 459 height 14
click at [450, 447] on span "Наиболее сладкие фрукты" at bounding box center [399, 445] width 114 height 14
click at [610, 524] on button "Iesniegt" at bounding box center [622, 514] width 118 height 29
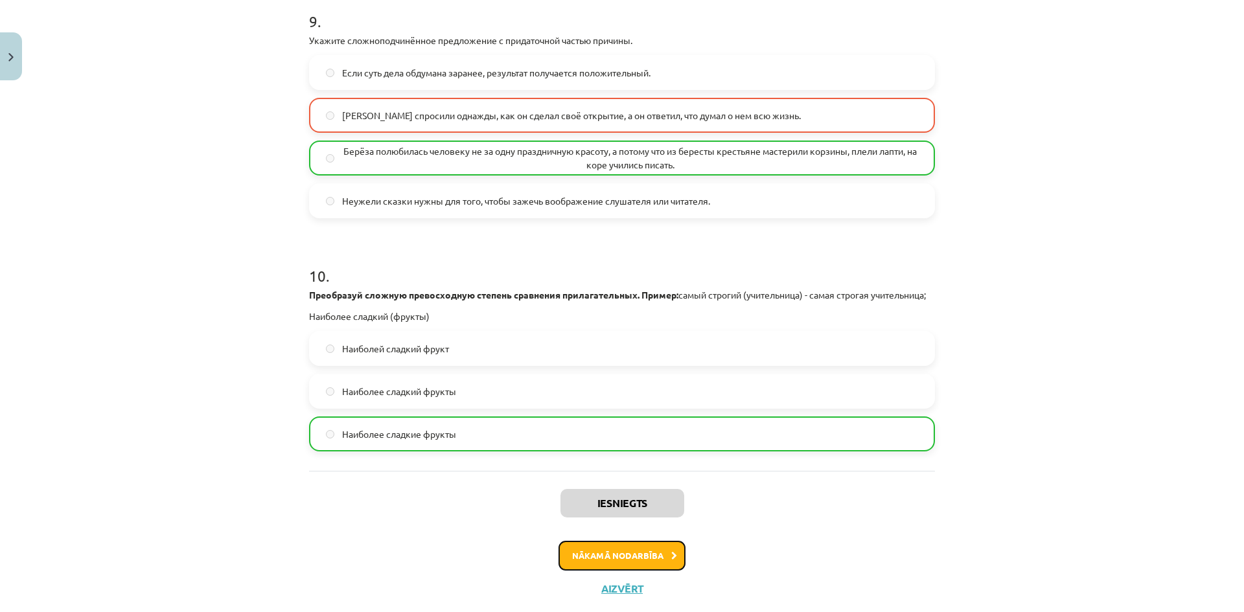
click at [622, 566] on button "Nākamā nodarbība" at bounding box center [622, 556] width 127 height 30
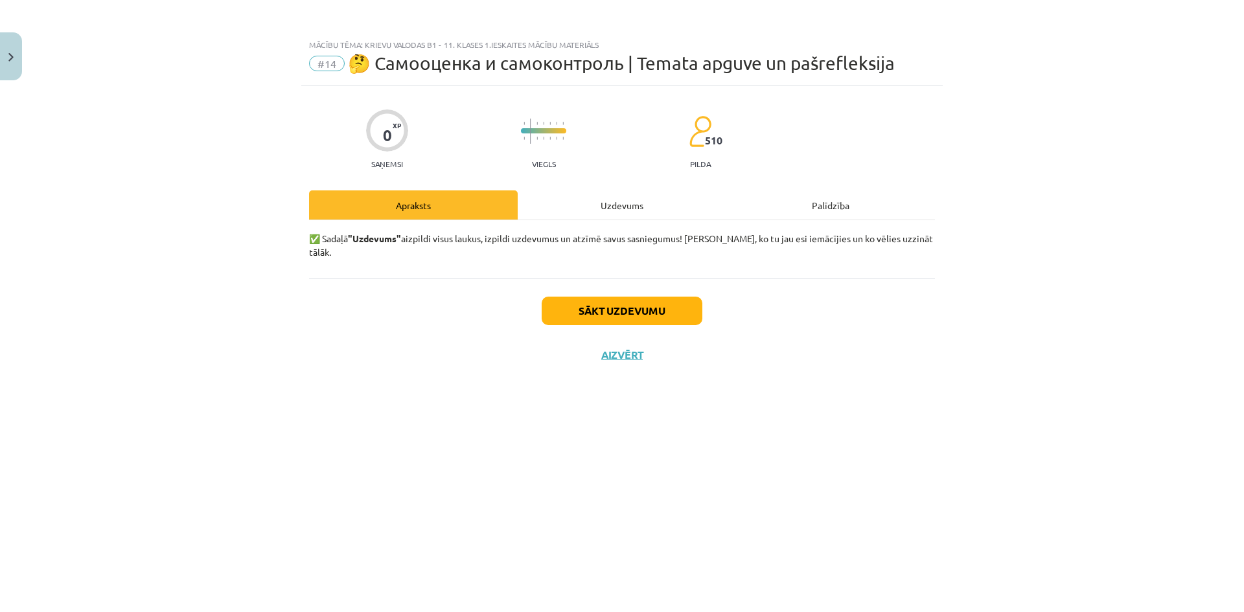
scroll to position [0, 0]
click at [623, 297] on button "Sākt uzdevumu" at bounding box center [622, 311] width 161 height 29
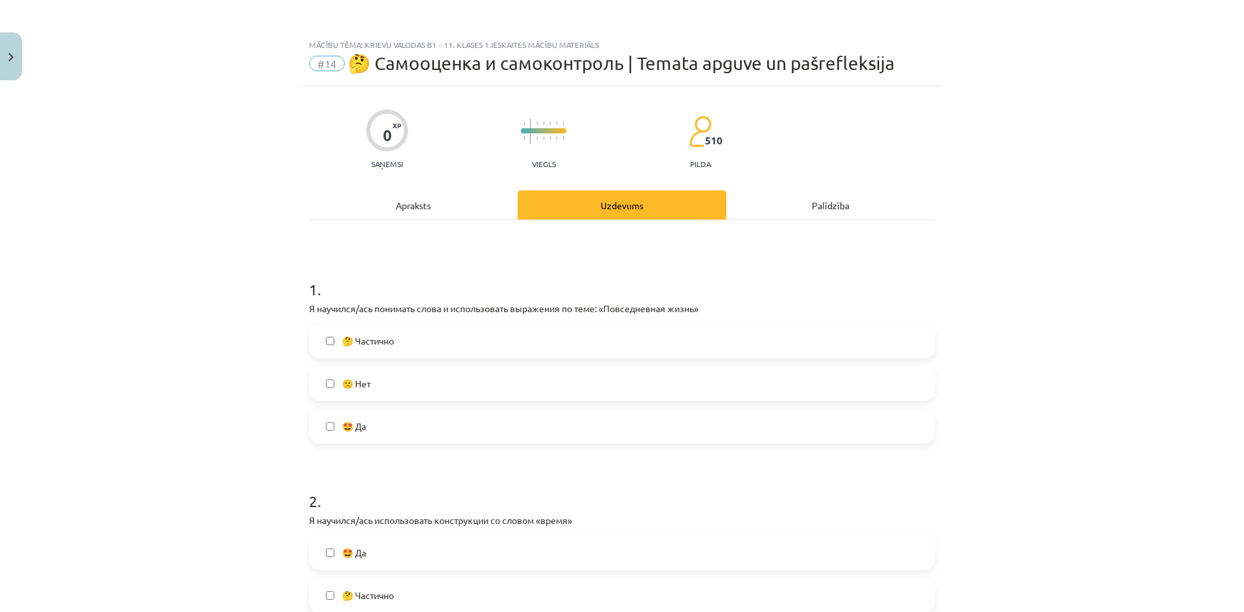
click at [561, 347] on label "🤔 Частично" at bounding box center [621, 341] width 623 height 32
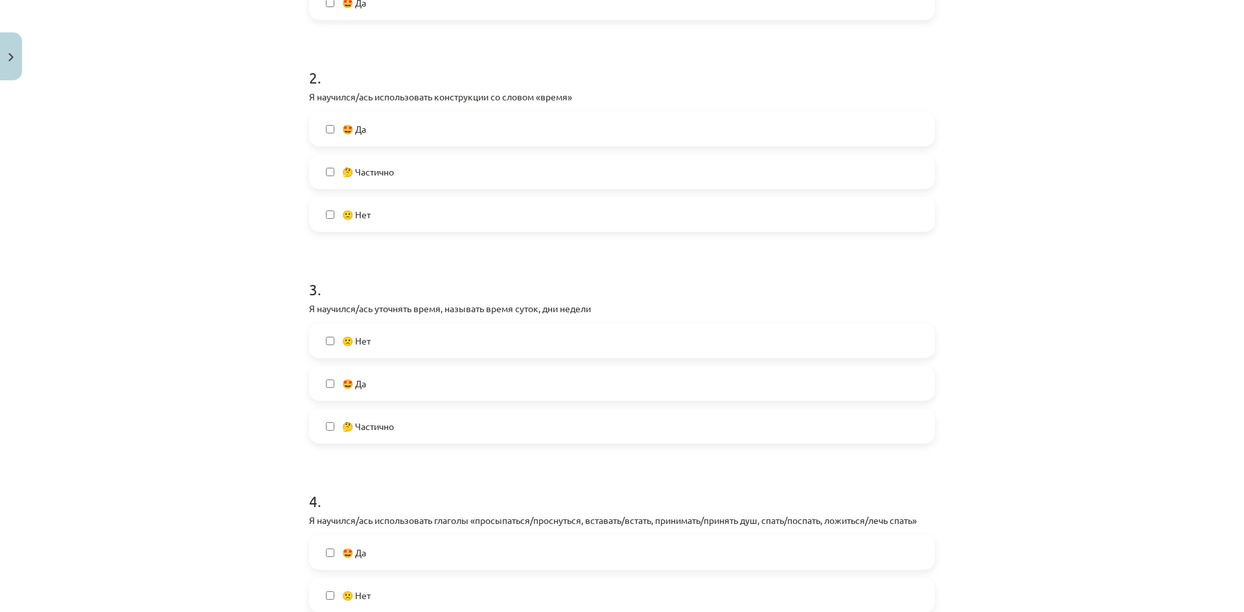
scroll to position [404, 0]
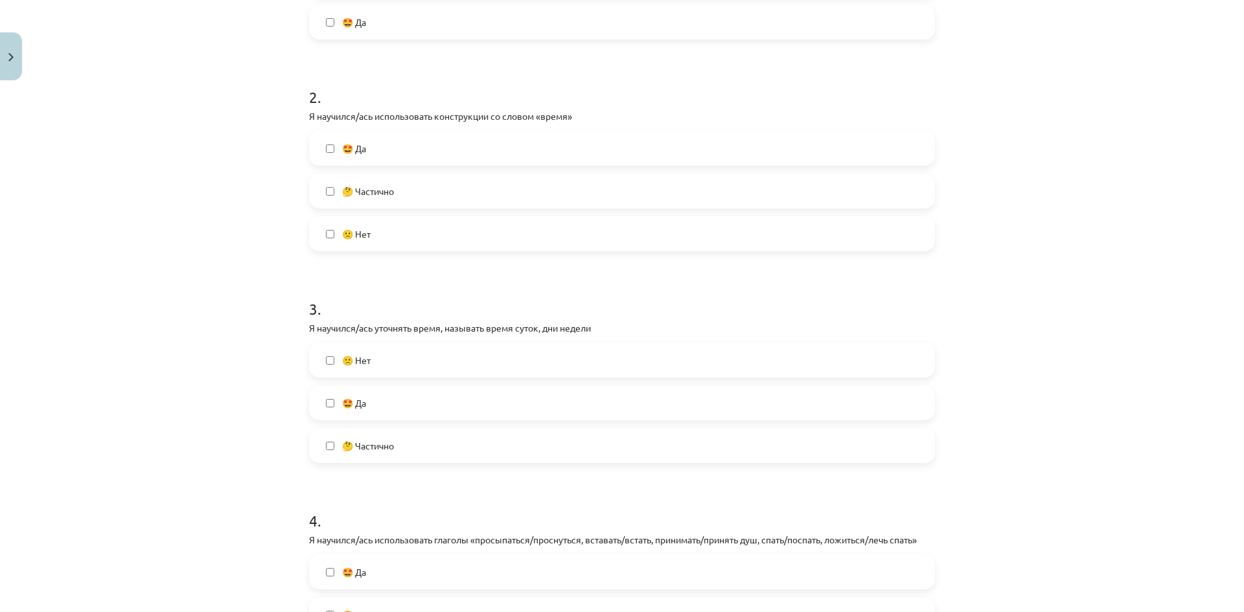
click at [545, 154] on label "🤩 Да" at bounding box center [621, 148] width 623 height 32
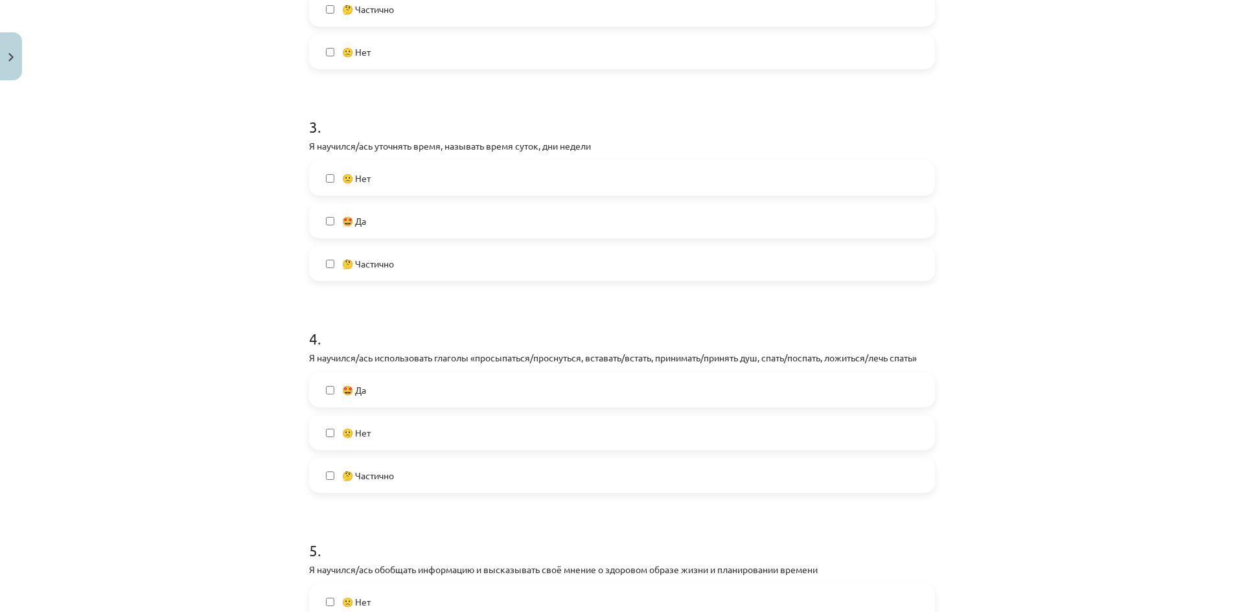
scroll to position [615, 0]
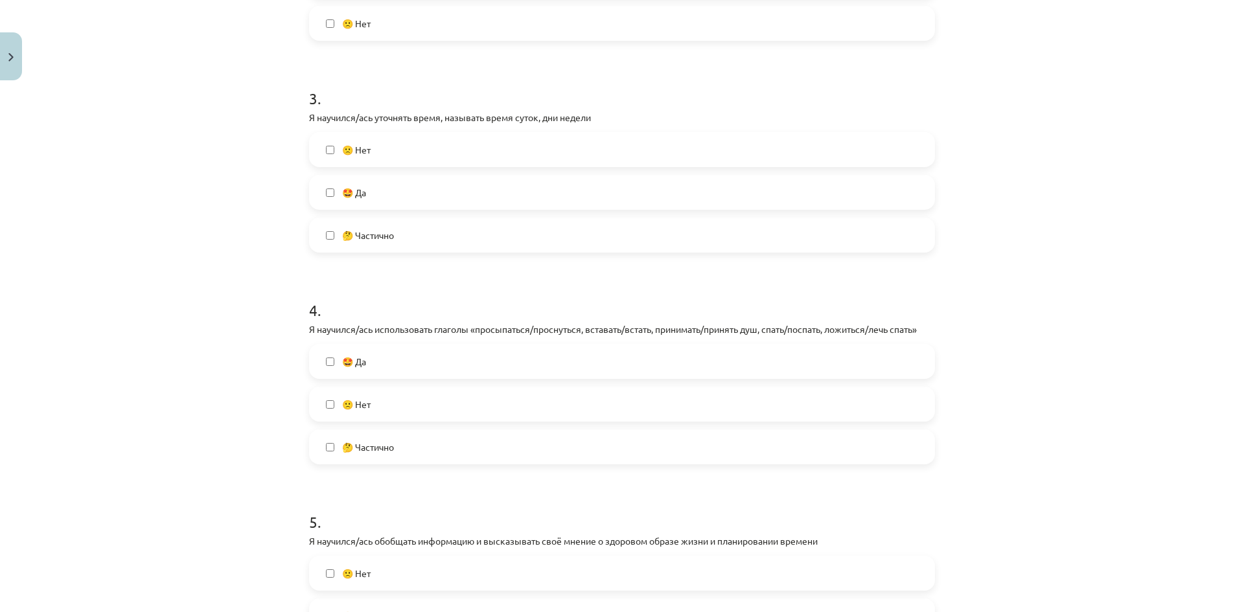
click at [467, 201] on label "🤩 Да" at bounding box center [621, 192] width 623 height 32
click at [466, 445] on label "🤔 Частично" at bounding box center [621, 447] width 623 height 32
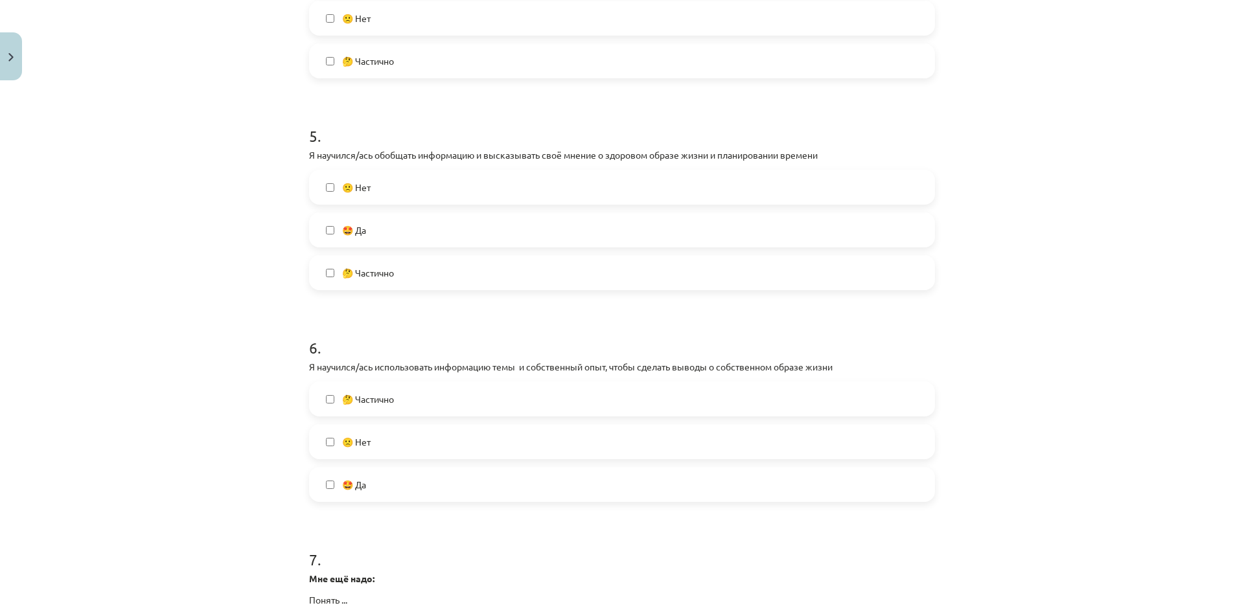
scroll to position [1013, 0]
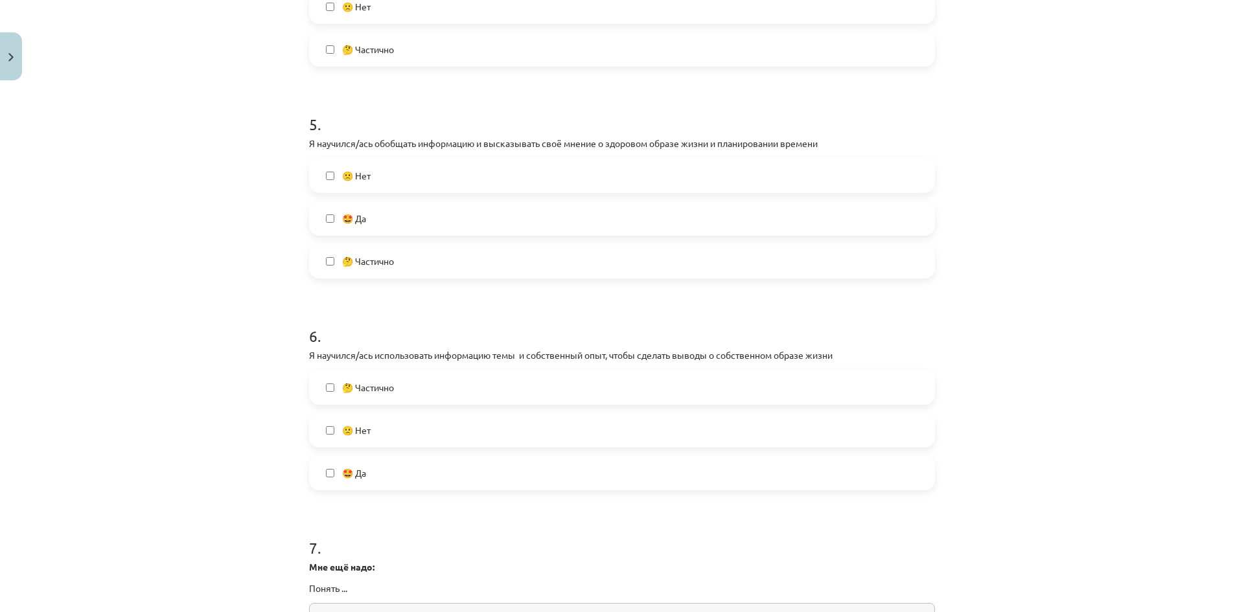
click at [397, 247] on label "🤔 Частично" at bounding box center [621, 261] width 623 height 32
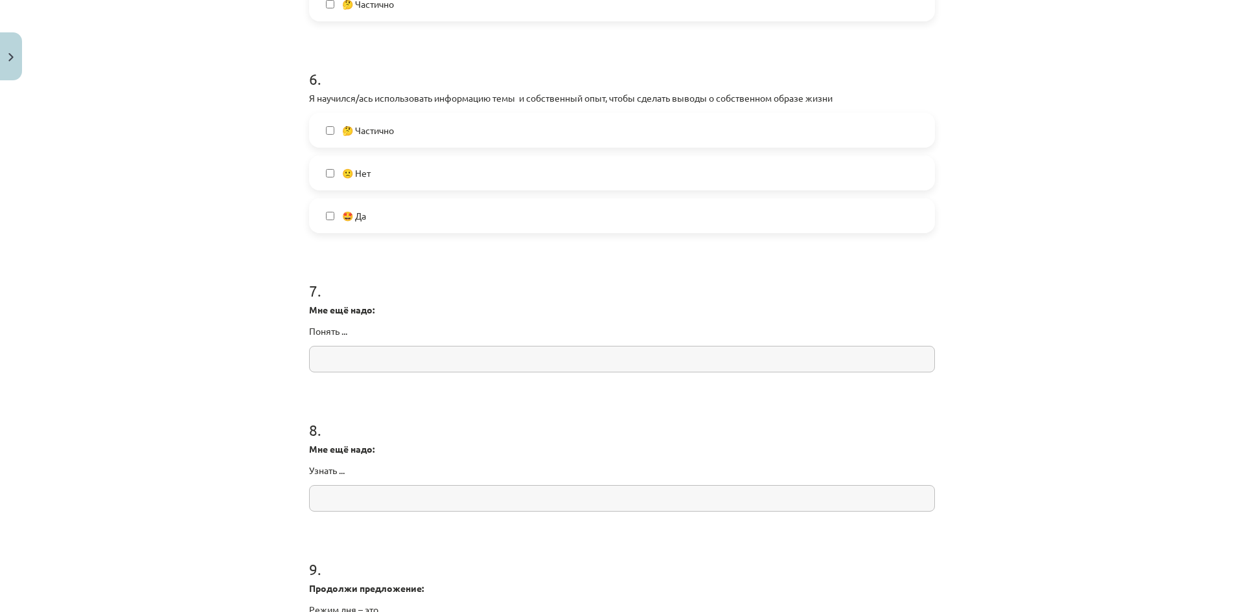
scroll to position [1273, 0]
click at [505, 137] on label "🤔 Частично" at bounding box center [621, 127] width 623 height 32
click at [732, 358] on input "text" at bounding box center [622, 356] width 626 height 27
type input "*"
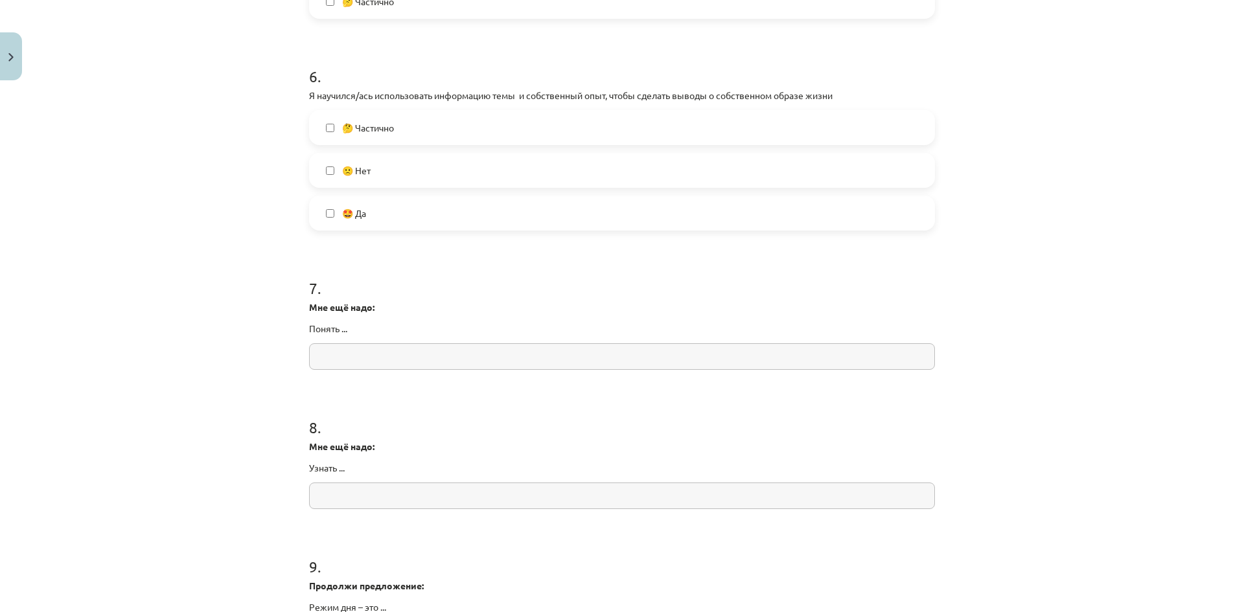
type input "*"
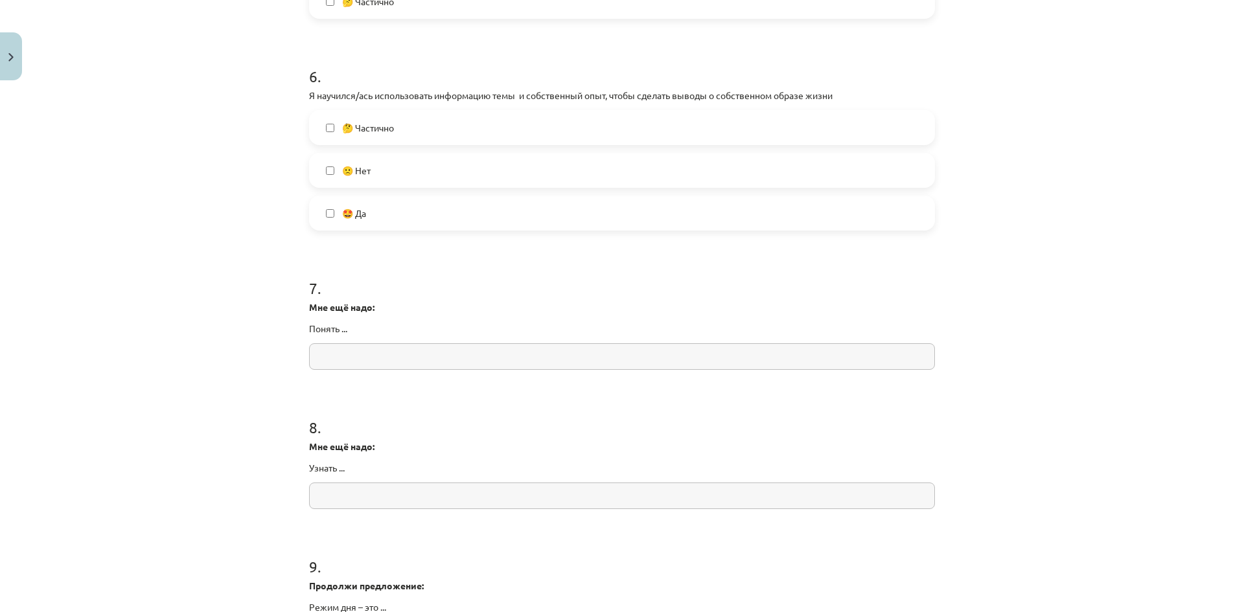
type input "*"
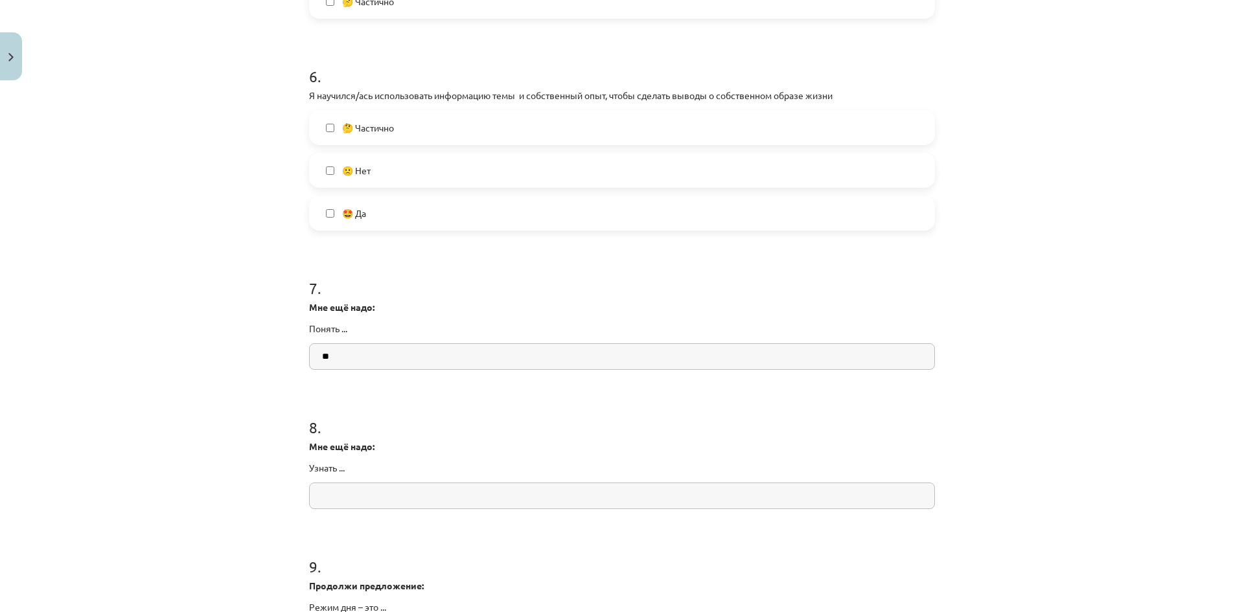
type input "*"
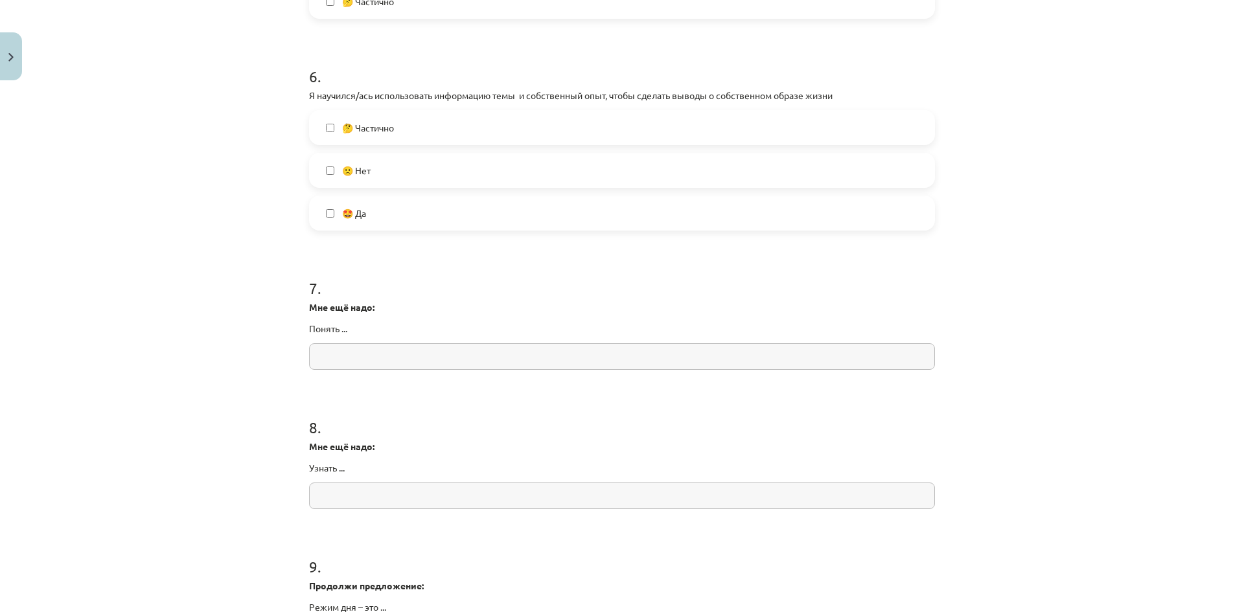
type input "*"
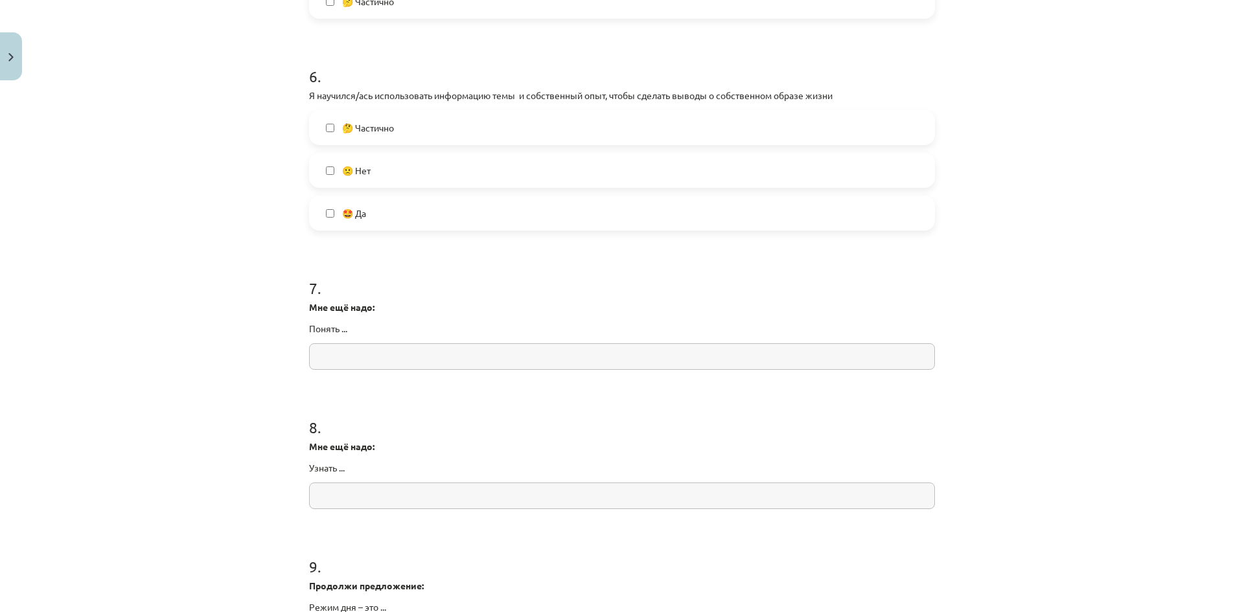
type input "*"
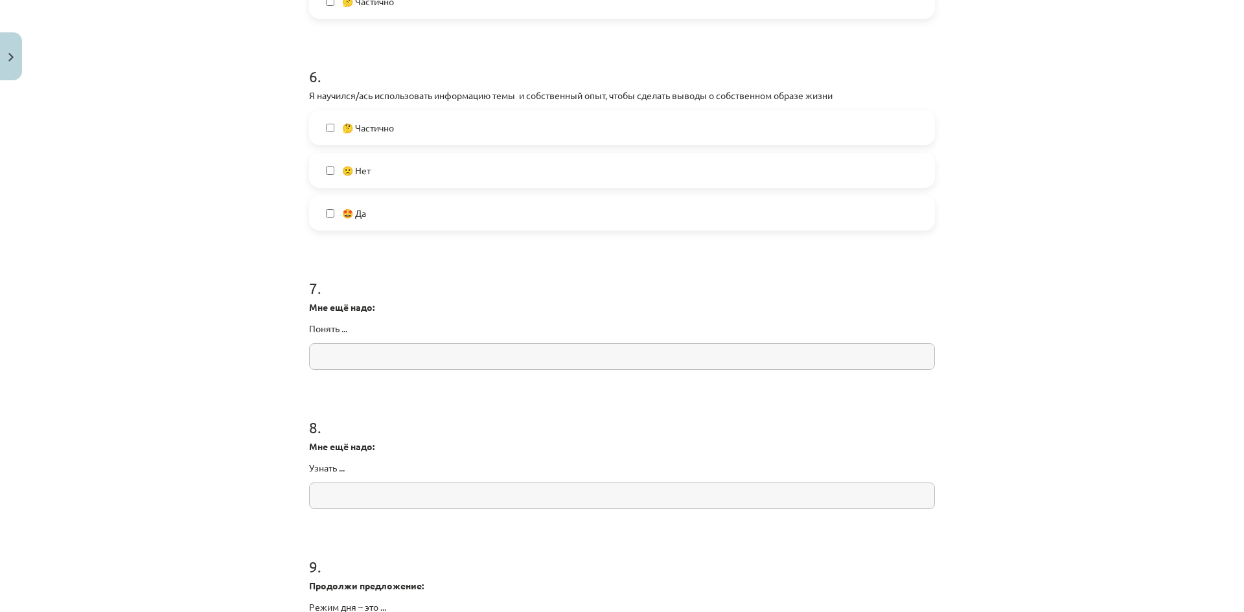
type input "*"
type input "*******"
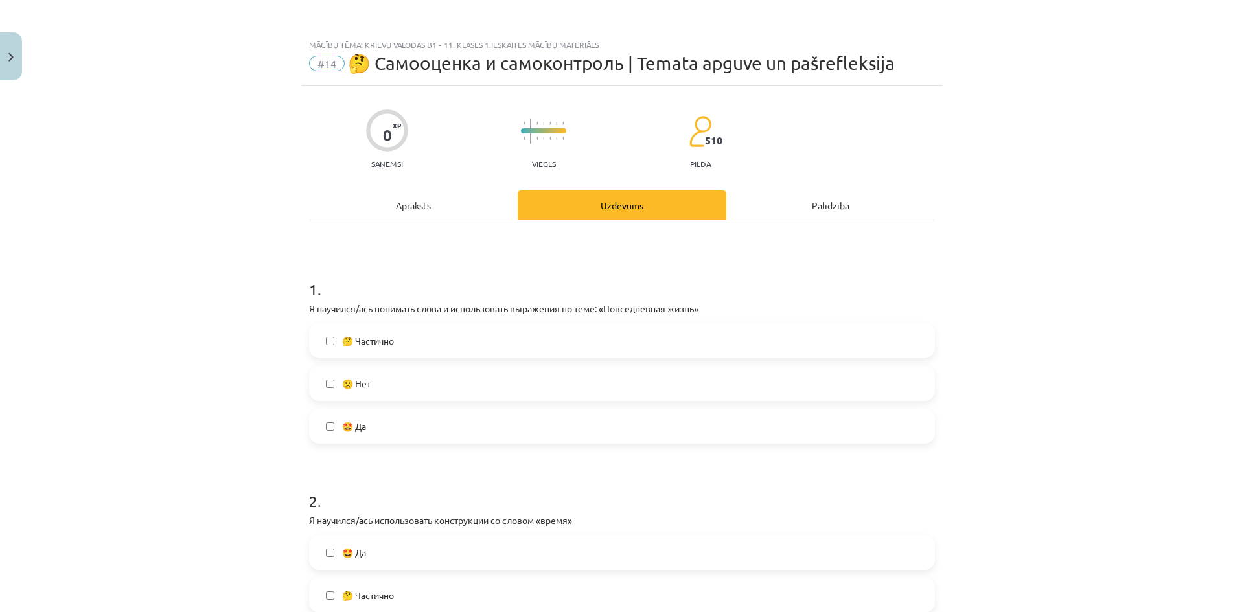
scroll to position [1591, 0]
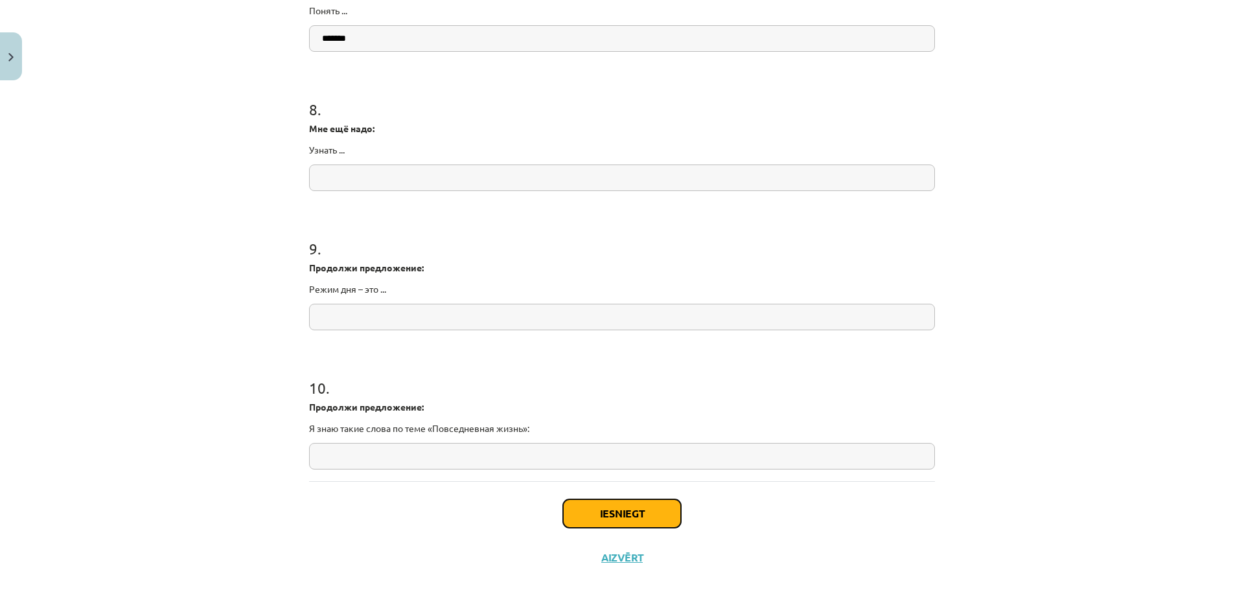
click at [630, 519] on button "Iesniegt" at bounding box center [622, 514] width 118 height 29
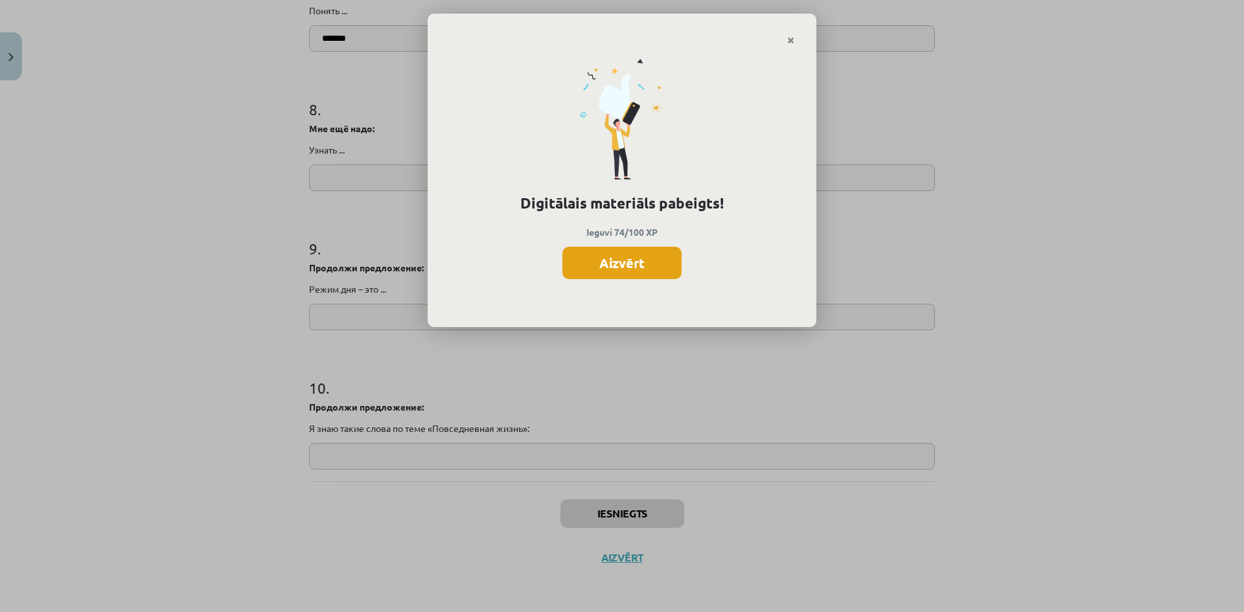
click at [595, 251] on button "Aizvērt" at bounding box center [621, 263] width 119 height 32
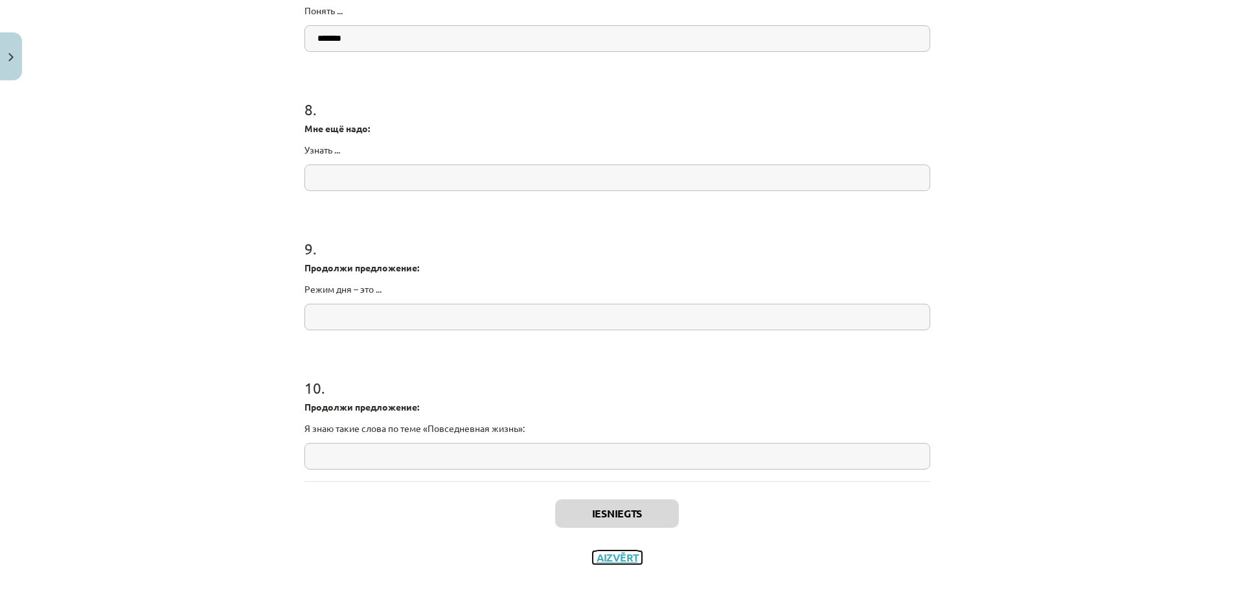
click at [609, 559] on button "Aizvērt" at bounding box center [617, 557] width 49 height 13
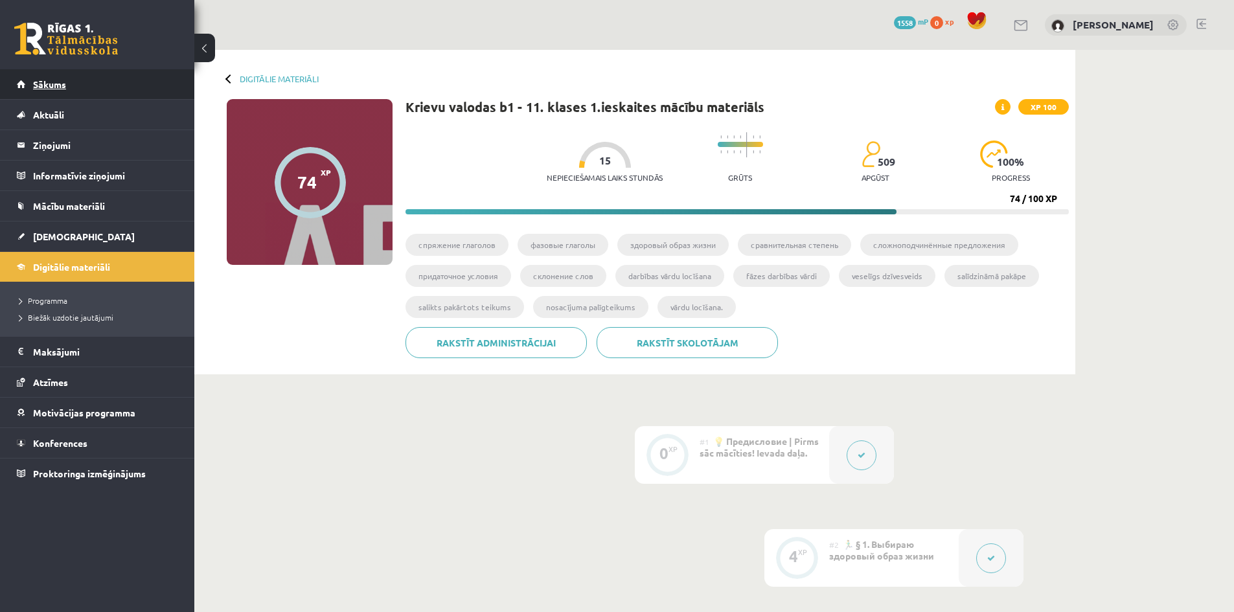
click at [56, 97] on link "Sākums" at bounding box center [97, 84] width 161 height 30
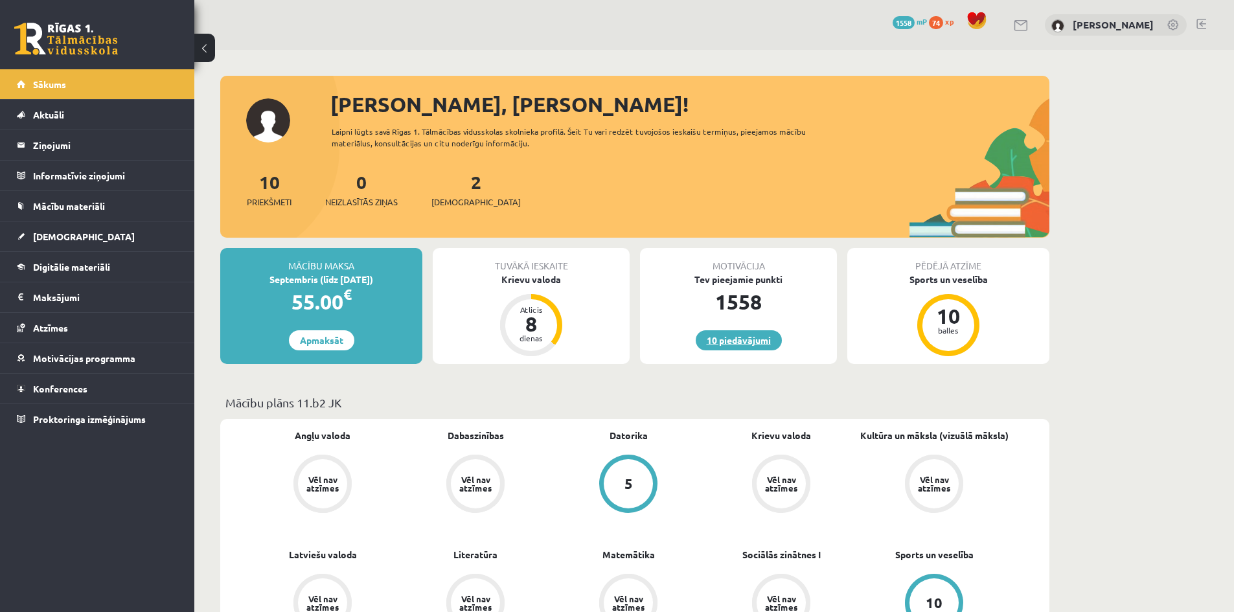
click at [747, 340] on link "10 piedāvājumi" at bounding box center [739, 340] width 86 height 20
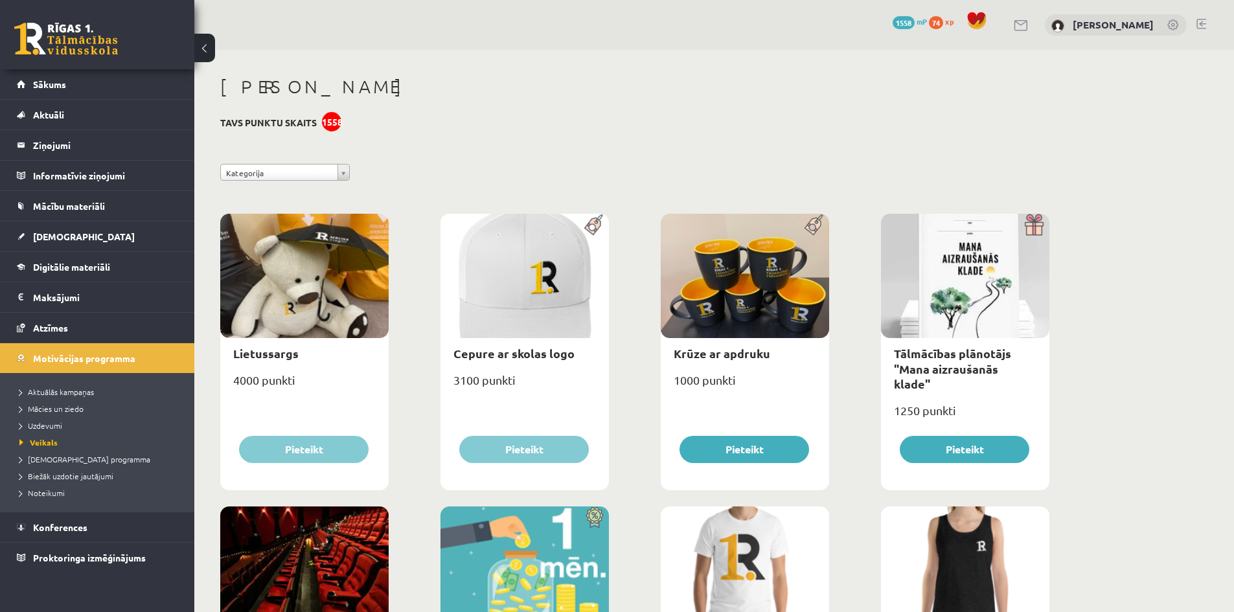
click at [124, 87] on link "Sākums" at bounding box center [97, 84] width 161 height 30
